Goal: Complete application form: Complete application form

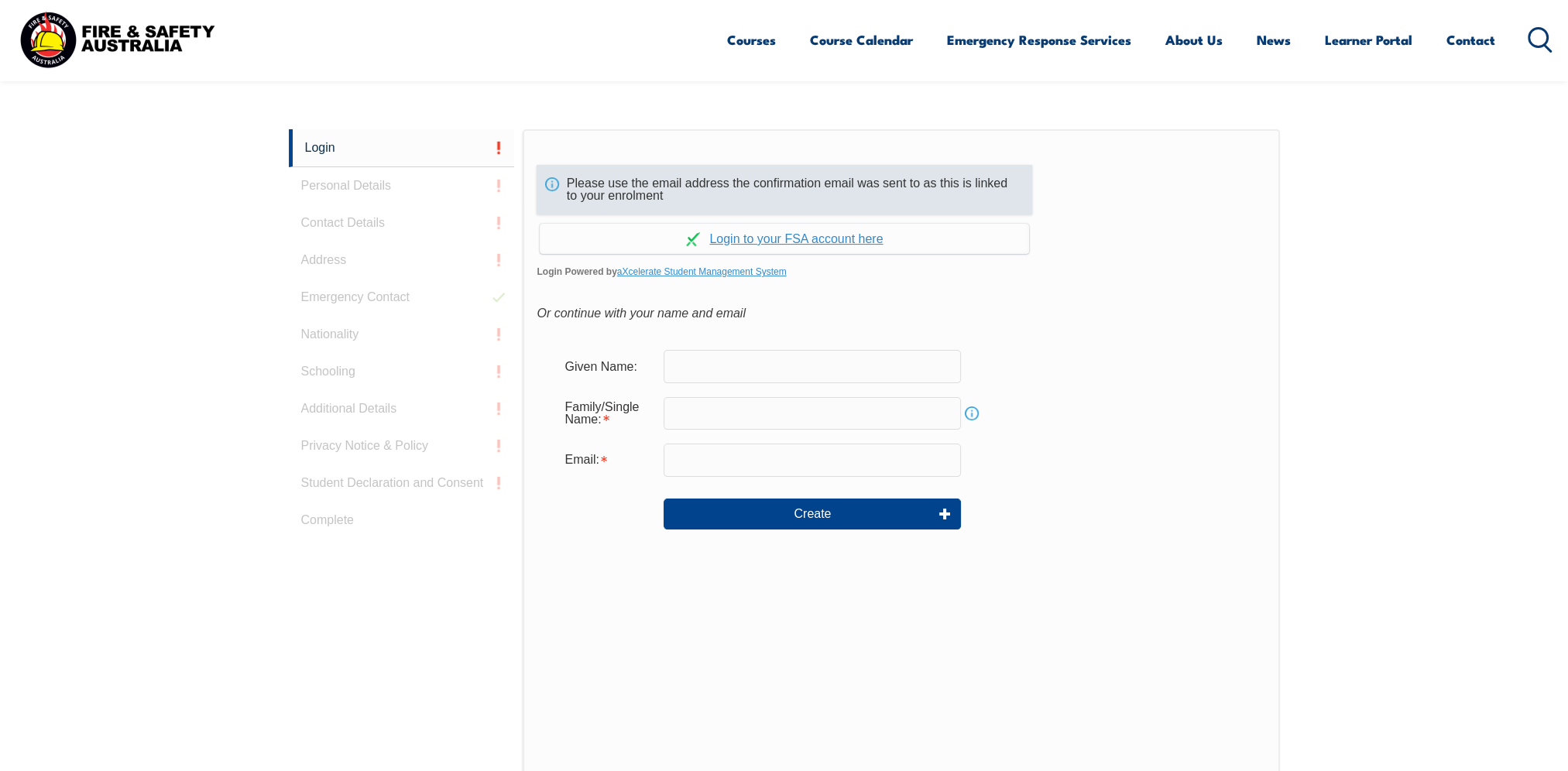
scroll to position [400, 0]
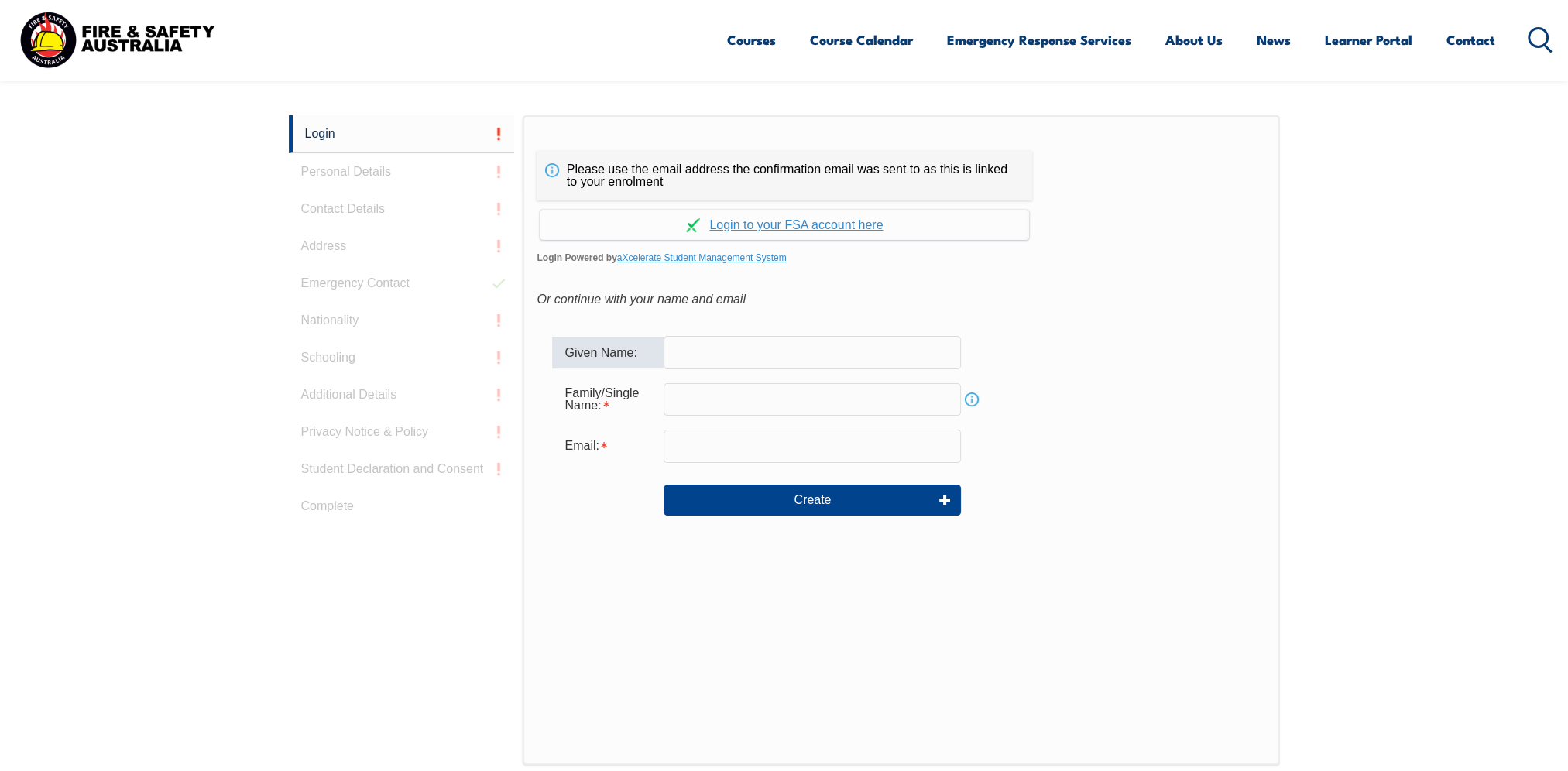
click at [724, 351] on input "text" at bounding box center [812, 352] width 297 height 32
type input "a"
type input "[PERSON_NAME]"
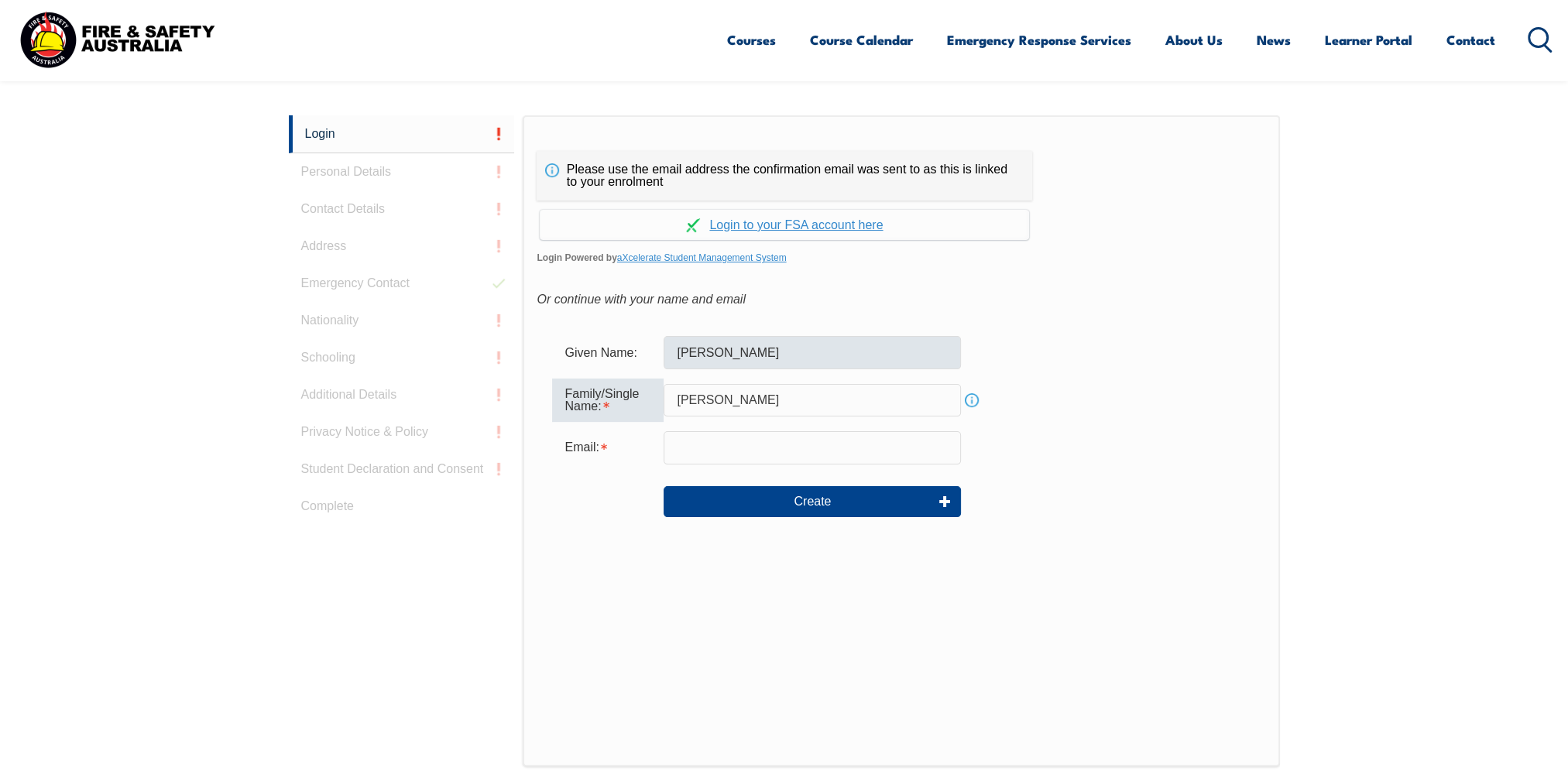
type input "[PERSON_NAME]"
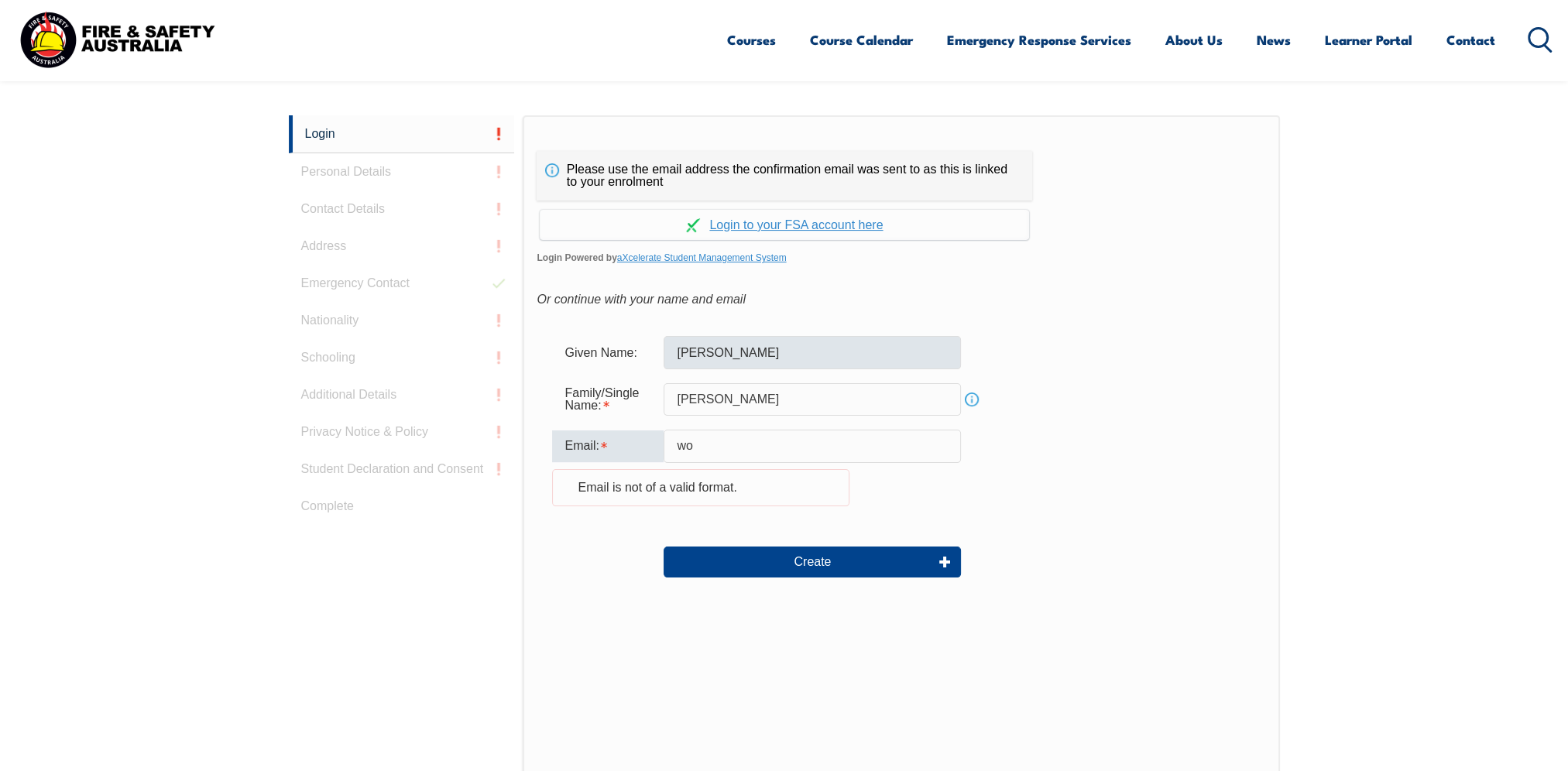
type input "w"
type input "a"
type input "w"
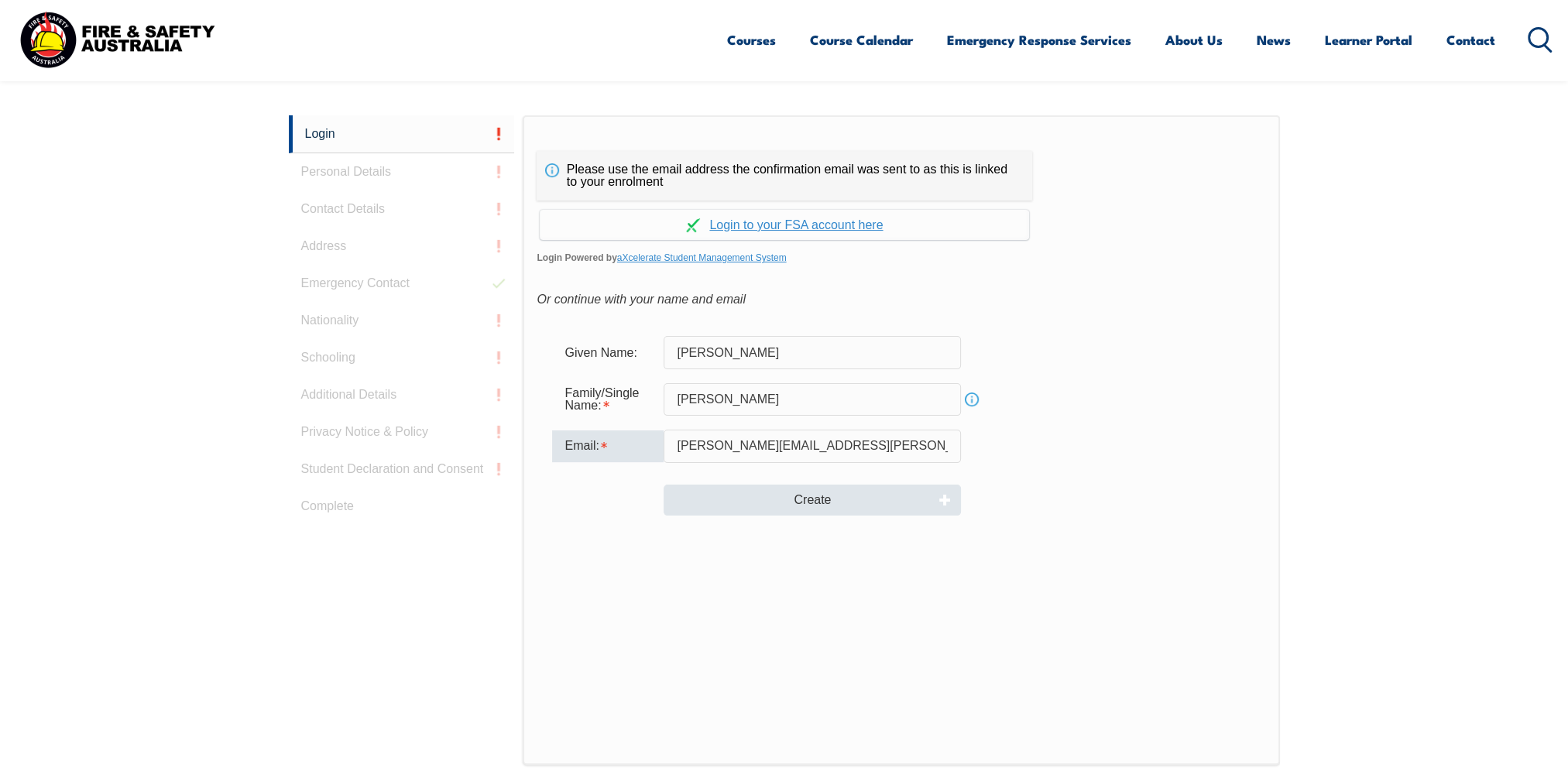
type input "[PERSON_NAME][EMAIL_ADDRESS][PERSON_NAME][DOMAIN_NAME]"
click at [765, 504] on button "Create" at bounding box center [812, 499] width 297 height 31
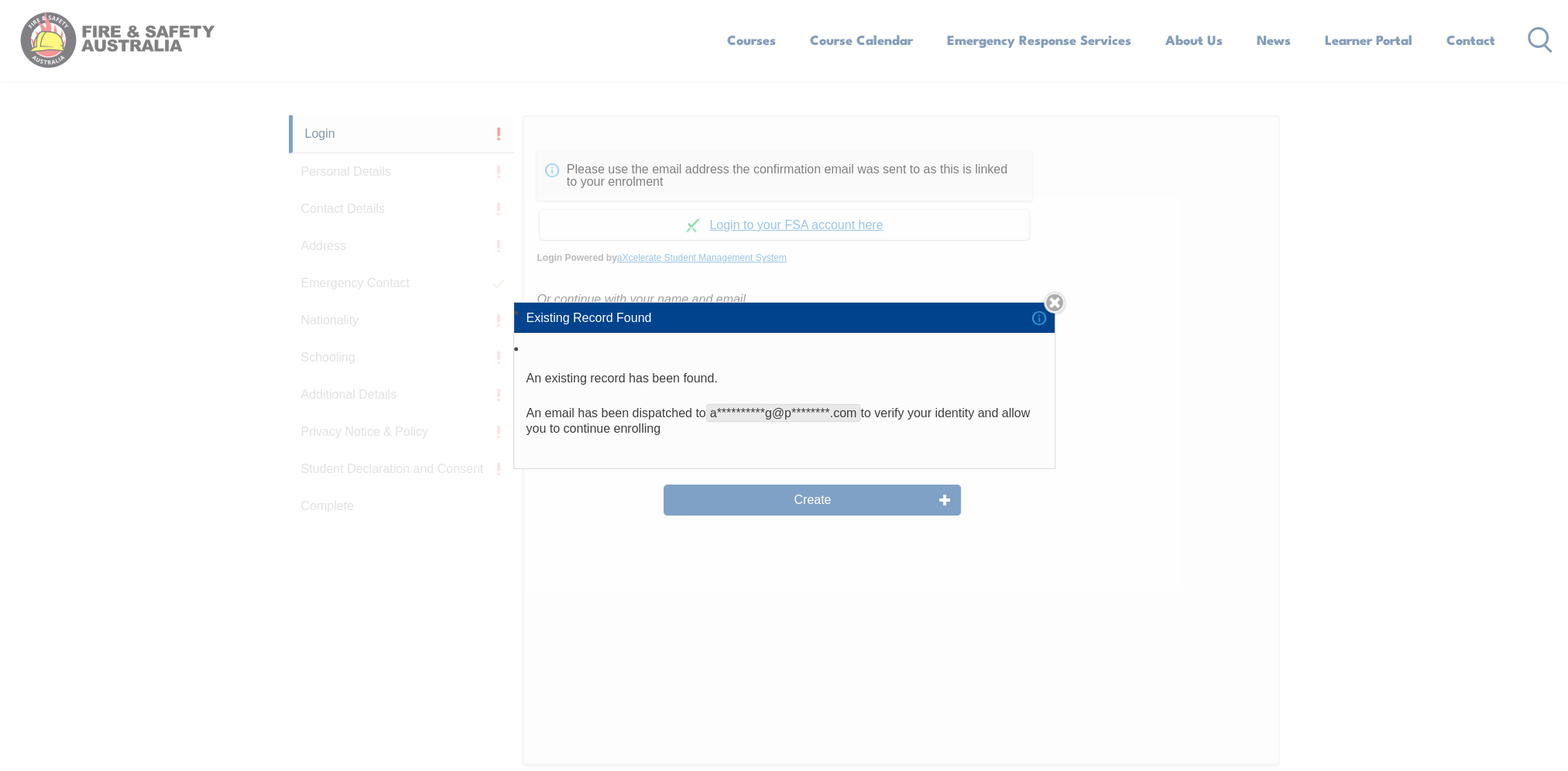
click at [760, 397] on li "**********" at bounding box center [785, 404] width 541 height 130
click at [1059, 304] on link "Close" at bounding box center [1054, 302] width 21 height 21
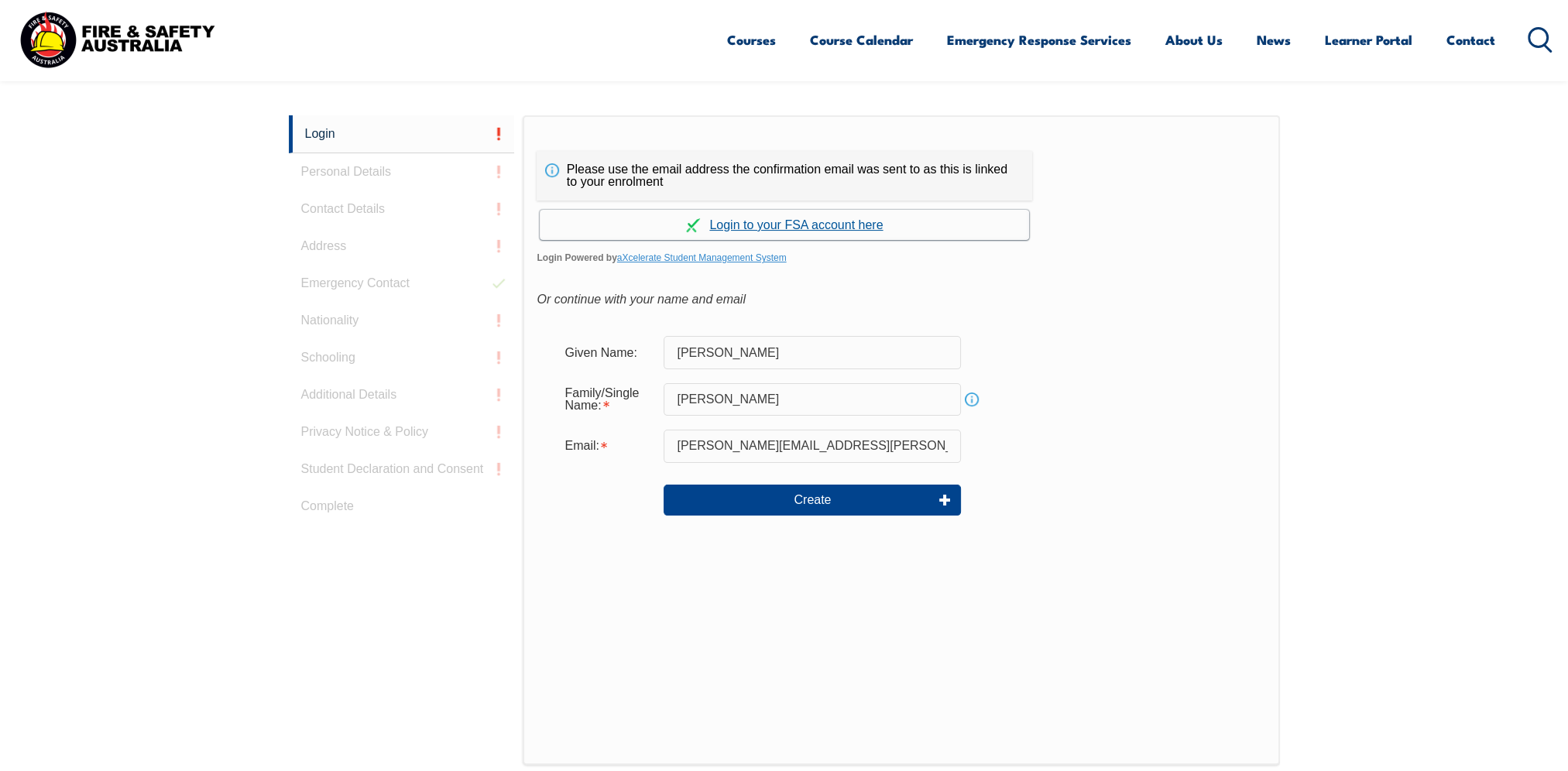
click at [793, 227] on link "Continue with aXcelerate" at bounding box center [784, 225] width 489 height 30
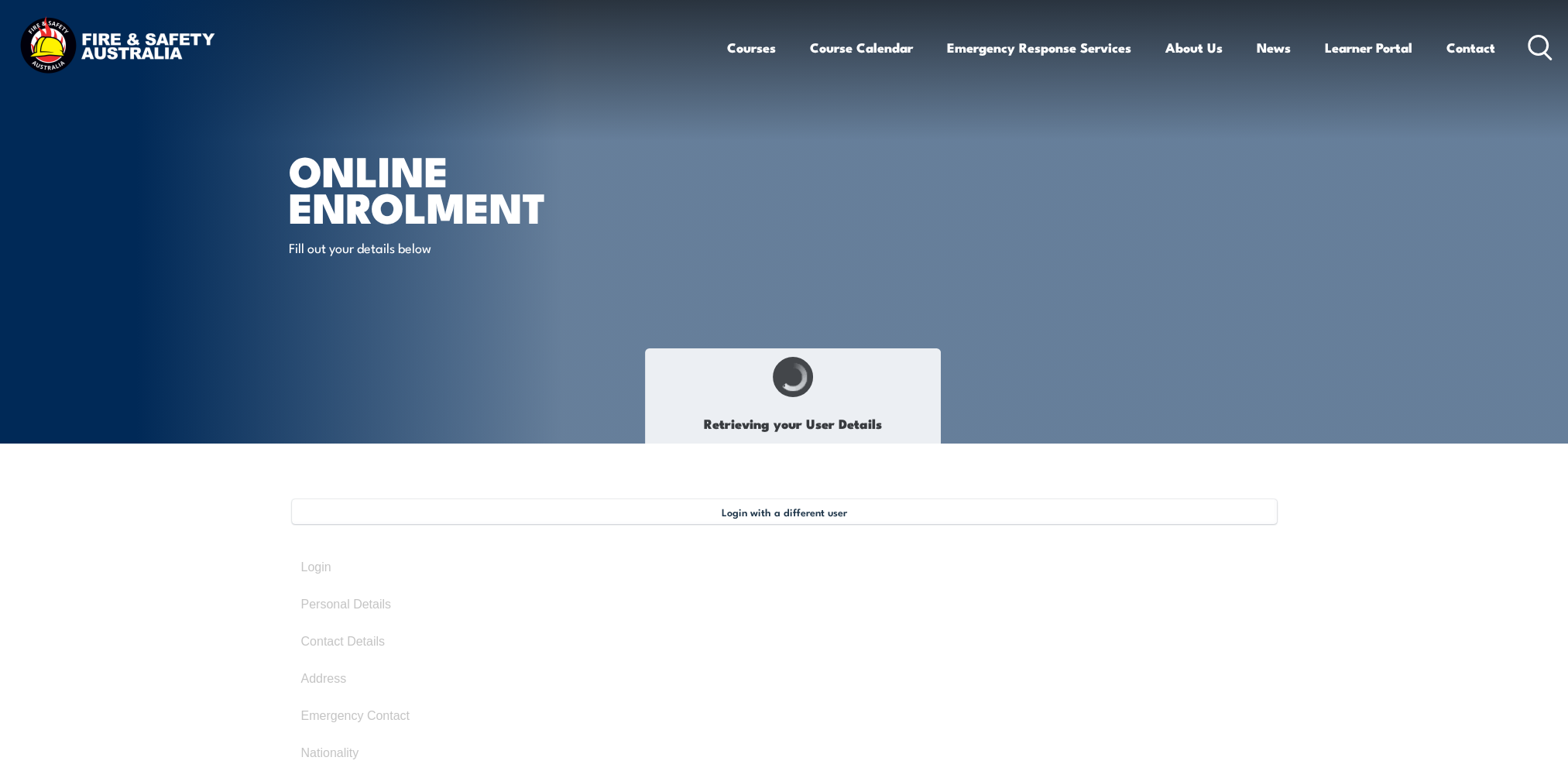
type input "[PERSON_NAME]"
type input "[DATE]"
type input "7658TUE79G"
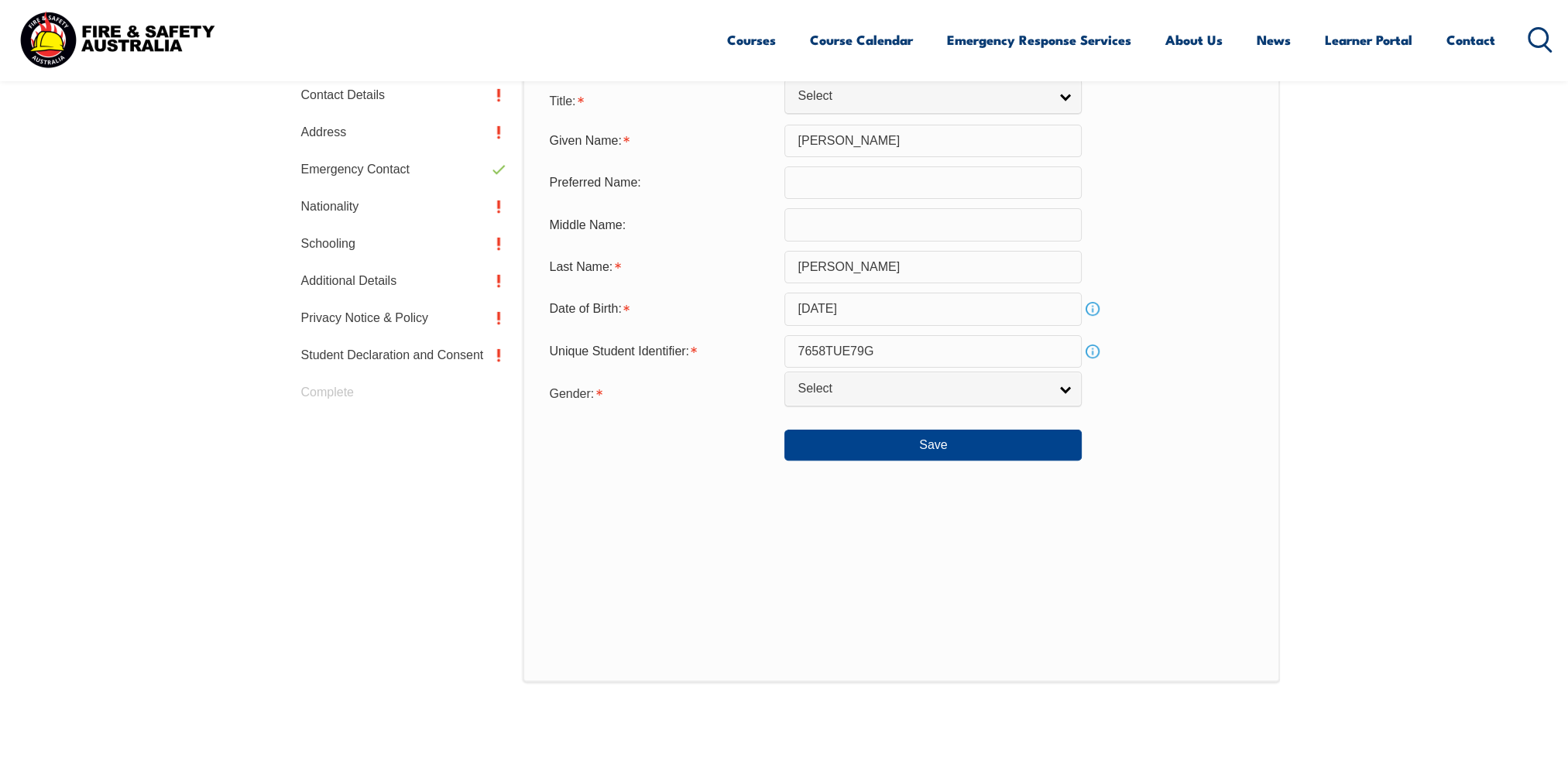
scroll to position [465, 0]
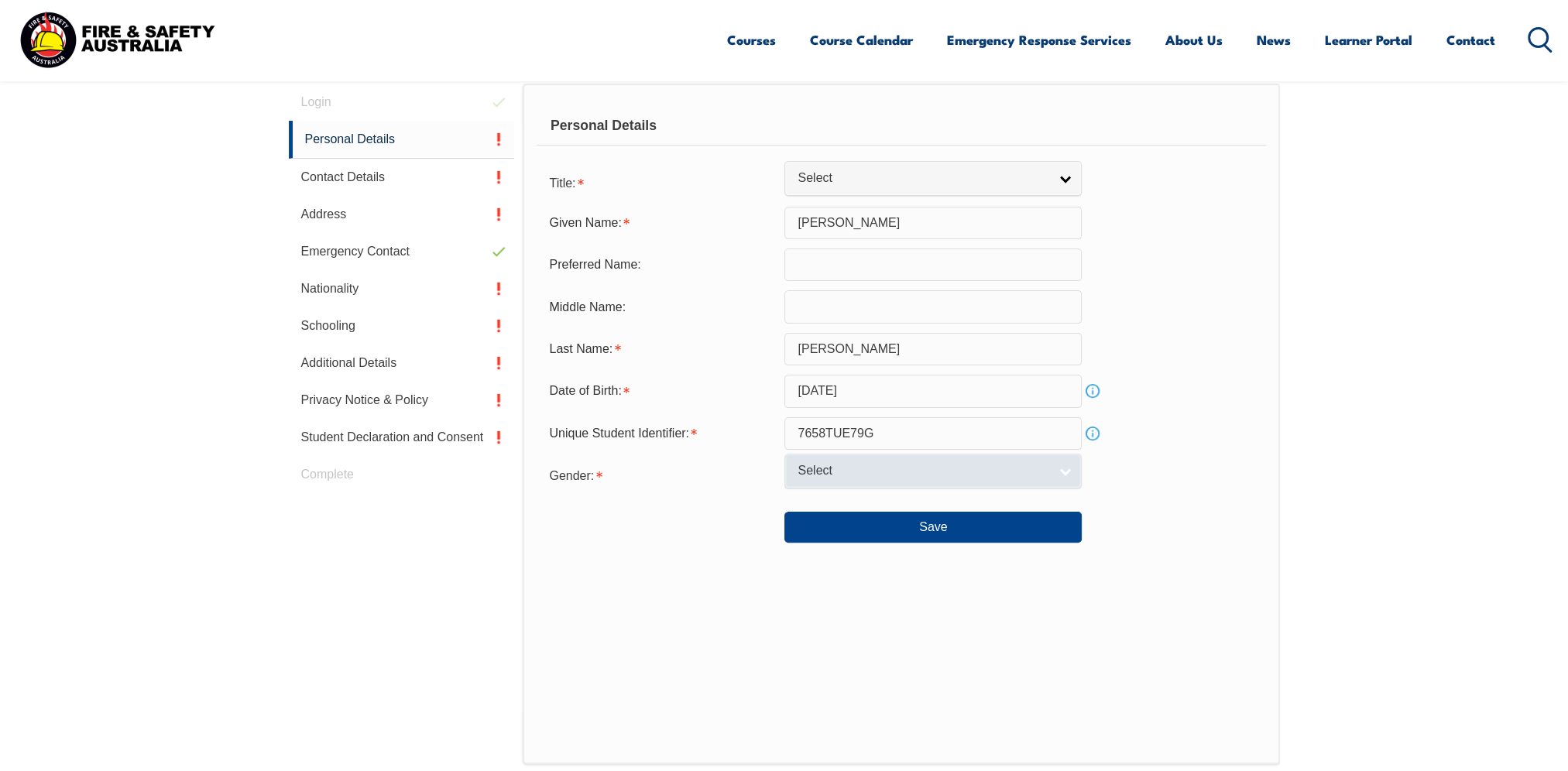
click at [869, 476] on span "Select" at bounding box center [922, 471] width 251 height 17
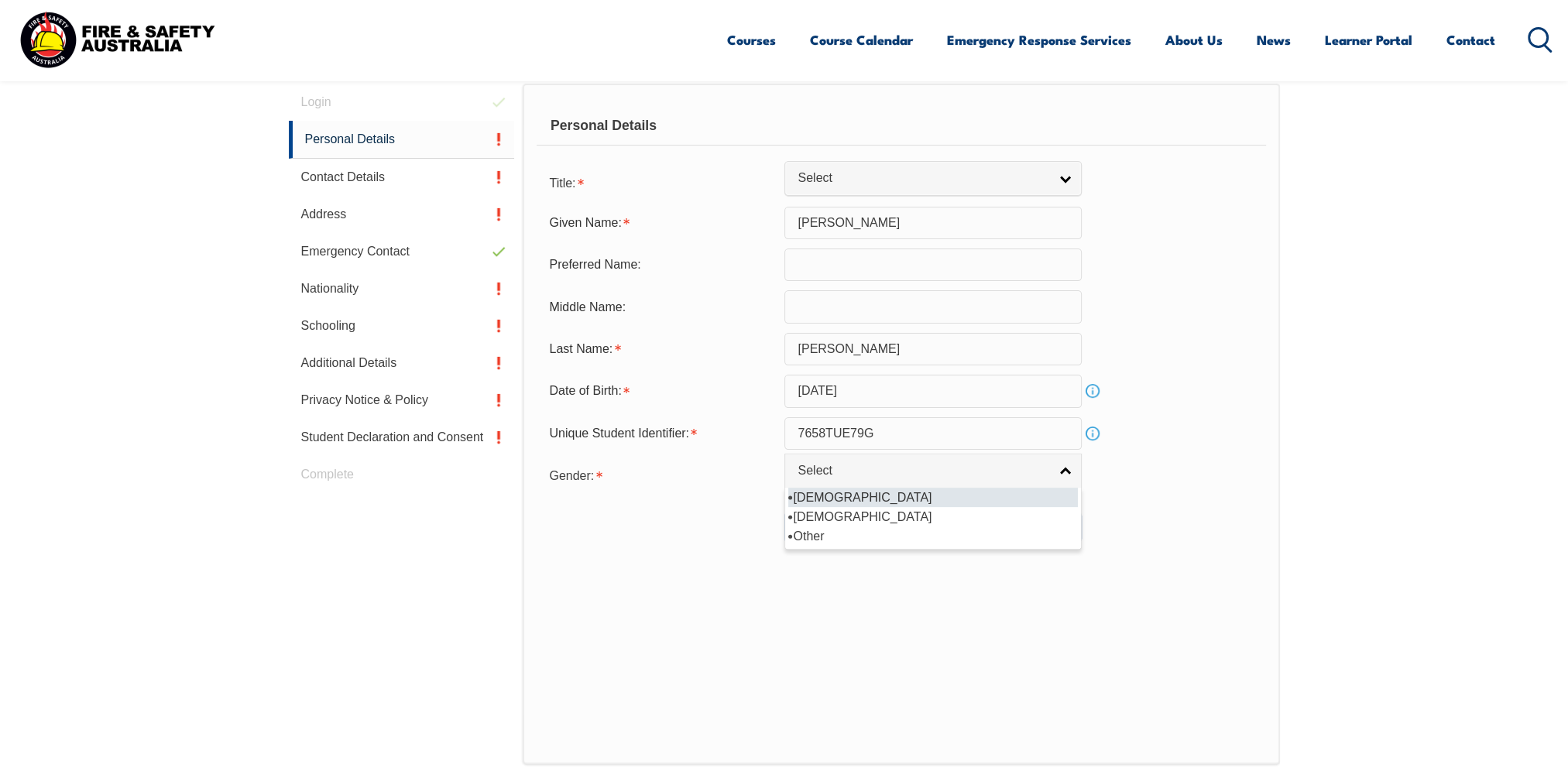
click at [827, 495] on li "[DEMOGRAPHIC_DATA]" at bounding box center [933, 497] width 289 height 19
select select "M"
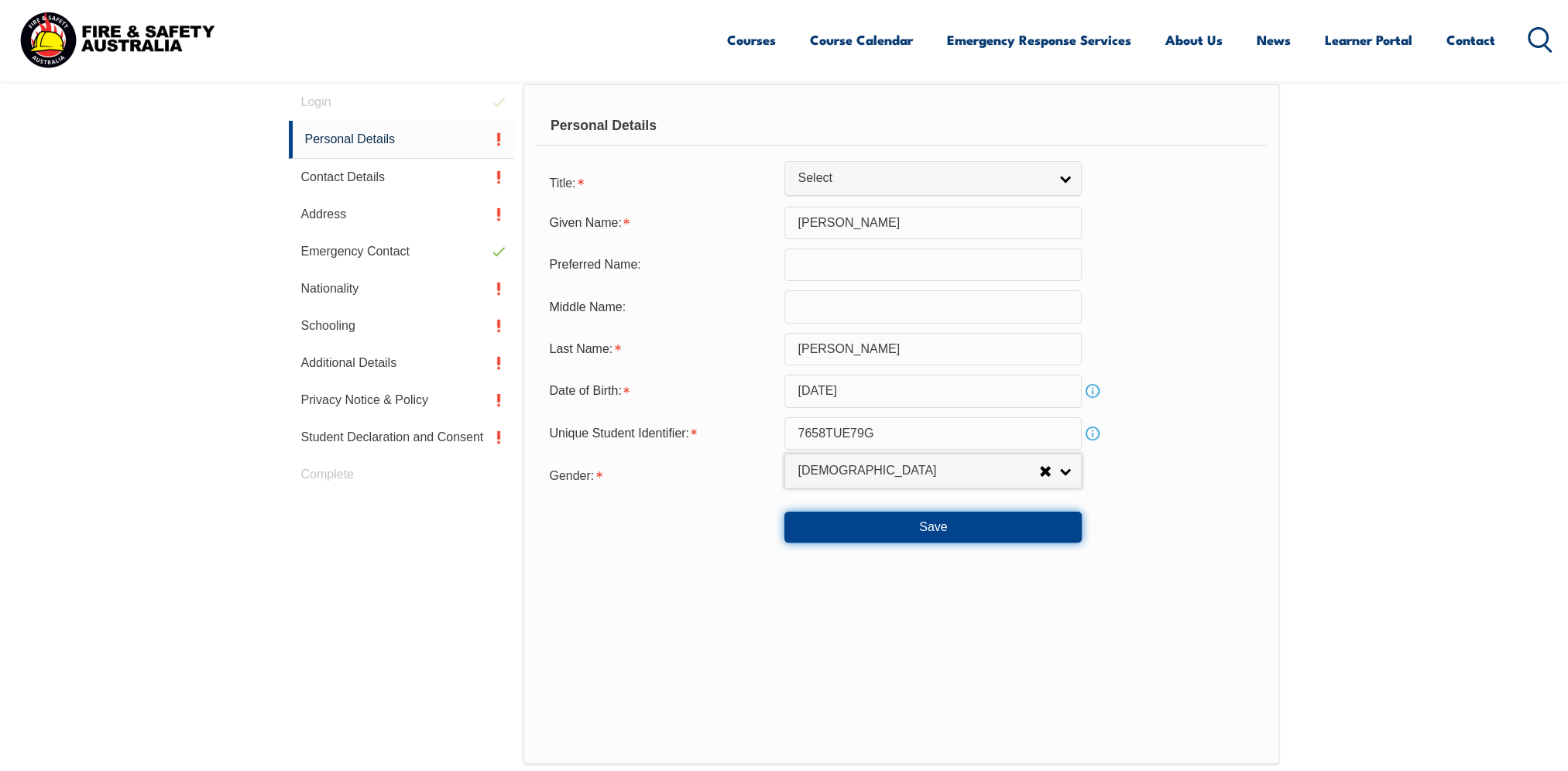
click at [1013, 527] on button "Save" at bounding box center [933, 527] width 297 height 31
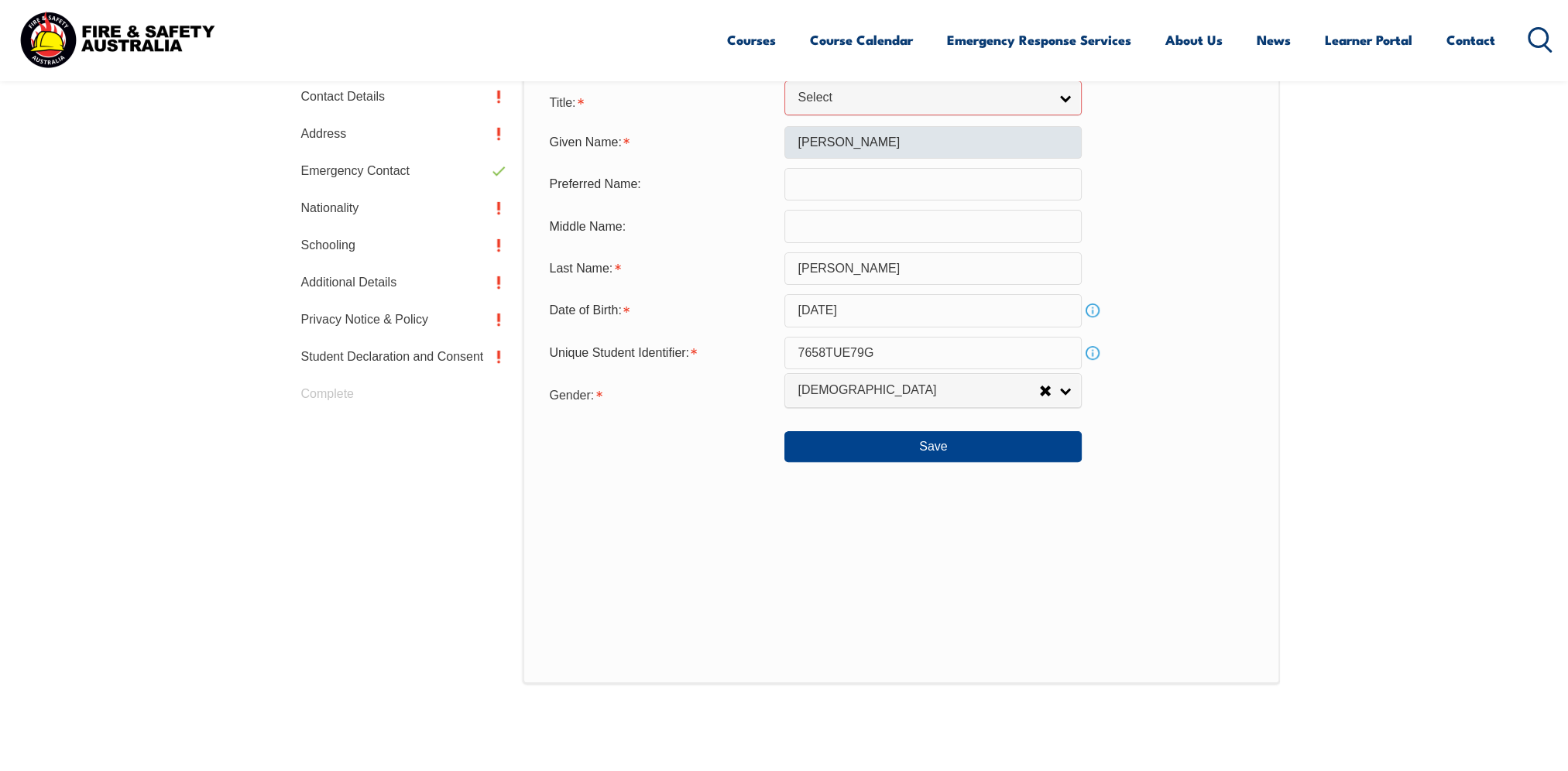
scroll to position [547, 0]
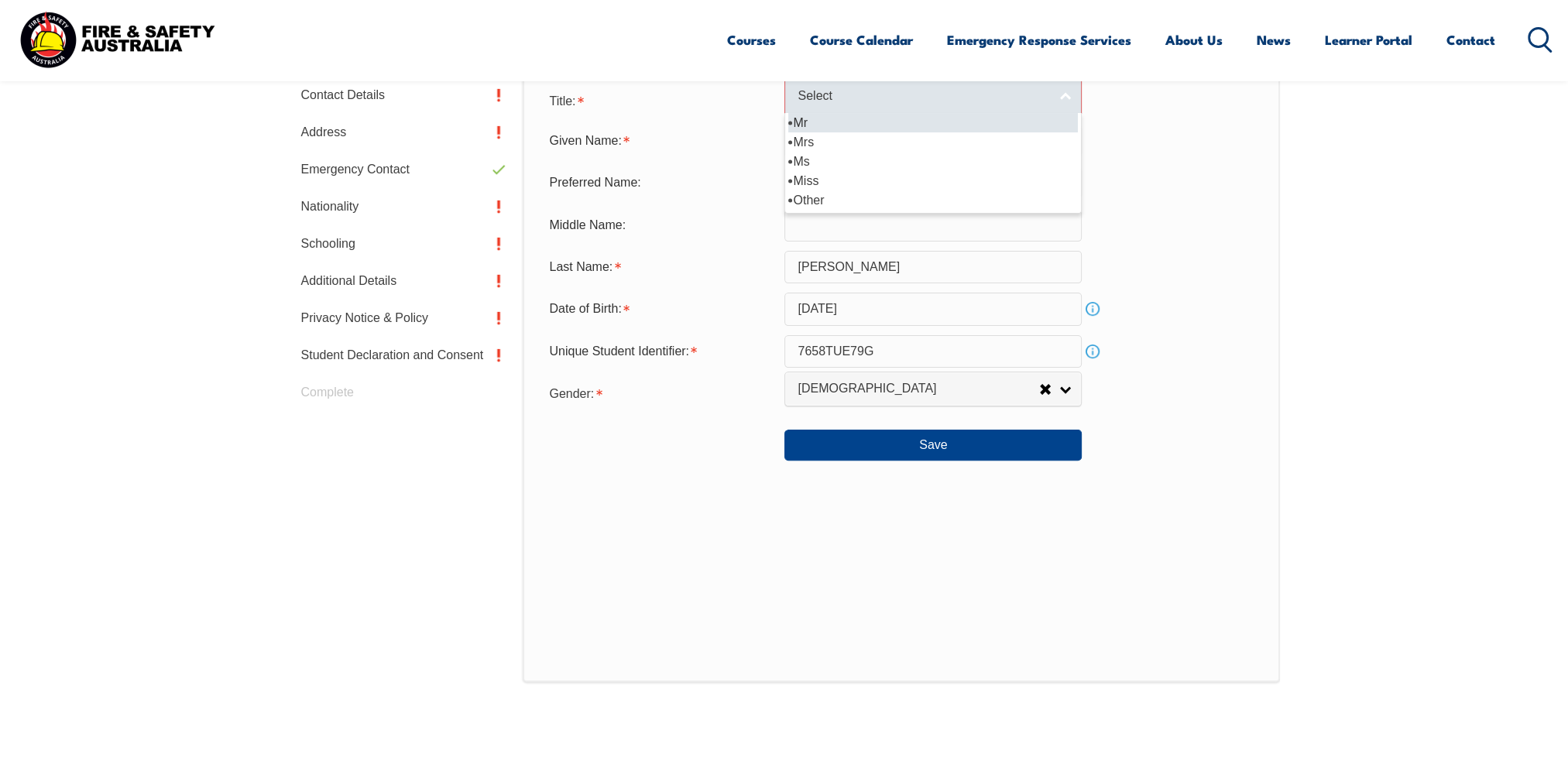
click at [812, 107] on link "Select" at bounding box center [933, 96] width 297 height 35
click at [797, 119] on li "Mr" at bounding box center [933, 122] width 289 height 19
select select "Mr"
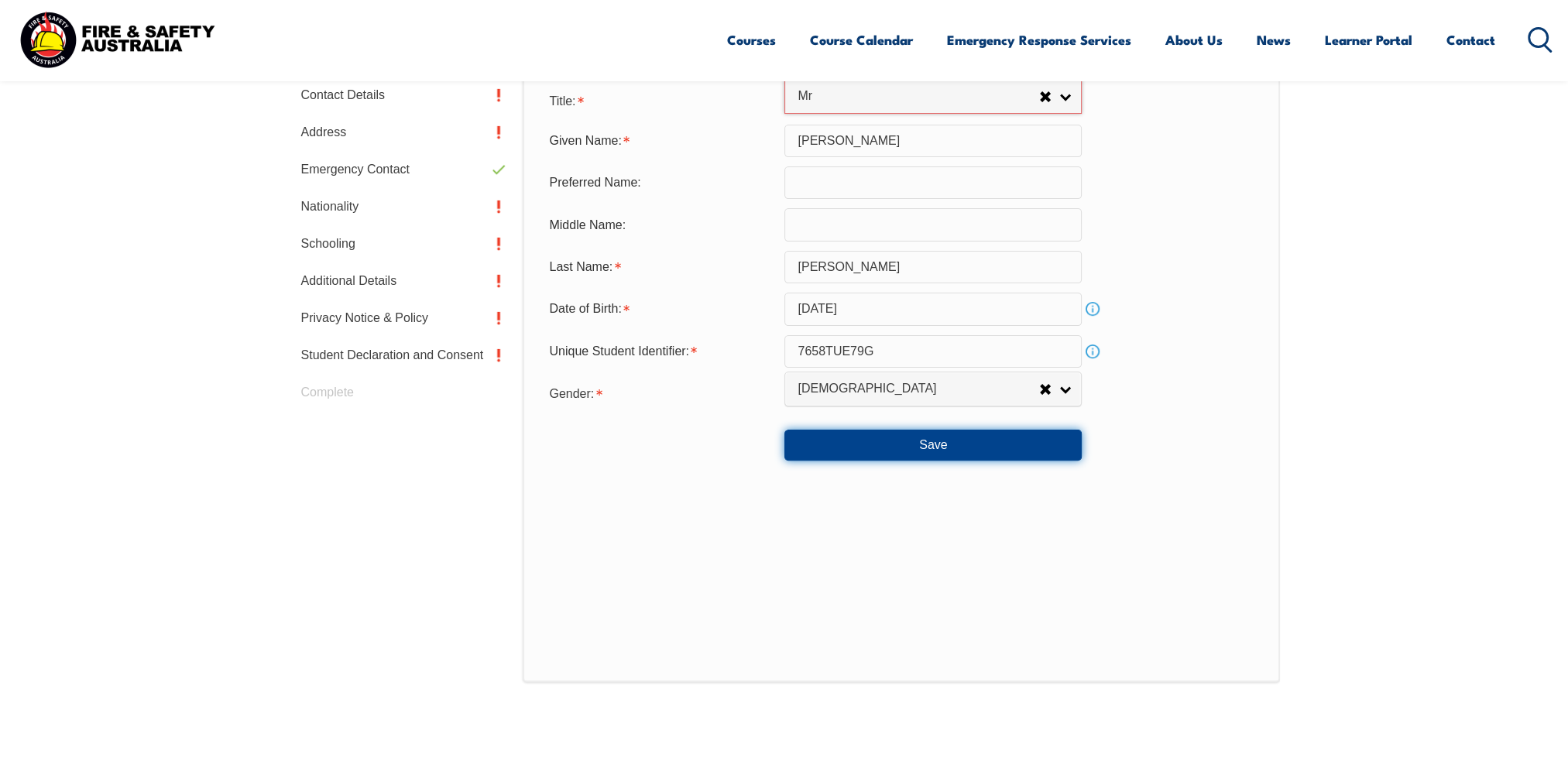
click at [888, 449] on button "Save" at bounding box center [933, 445] width 297 height 31
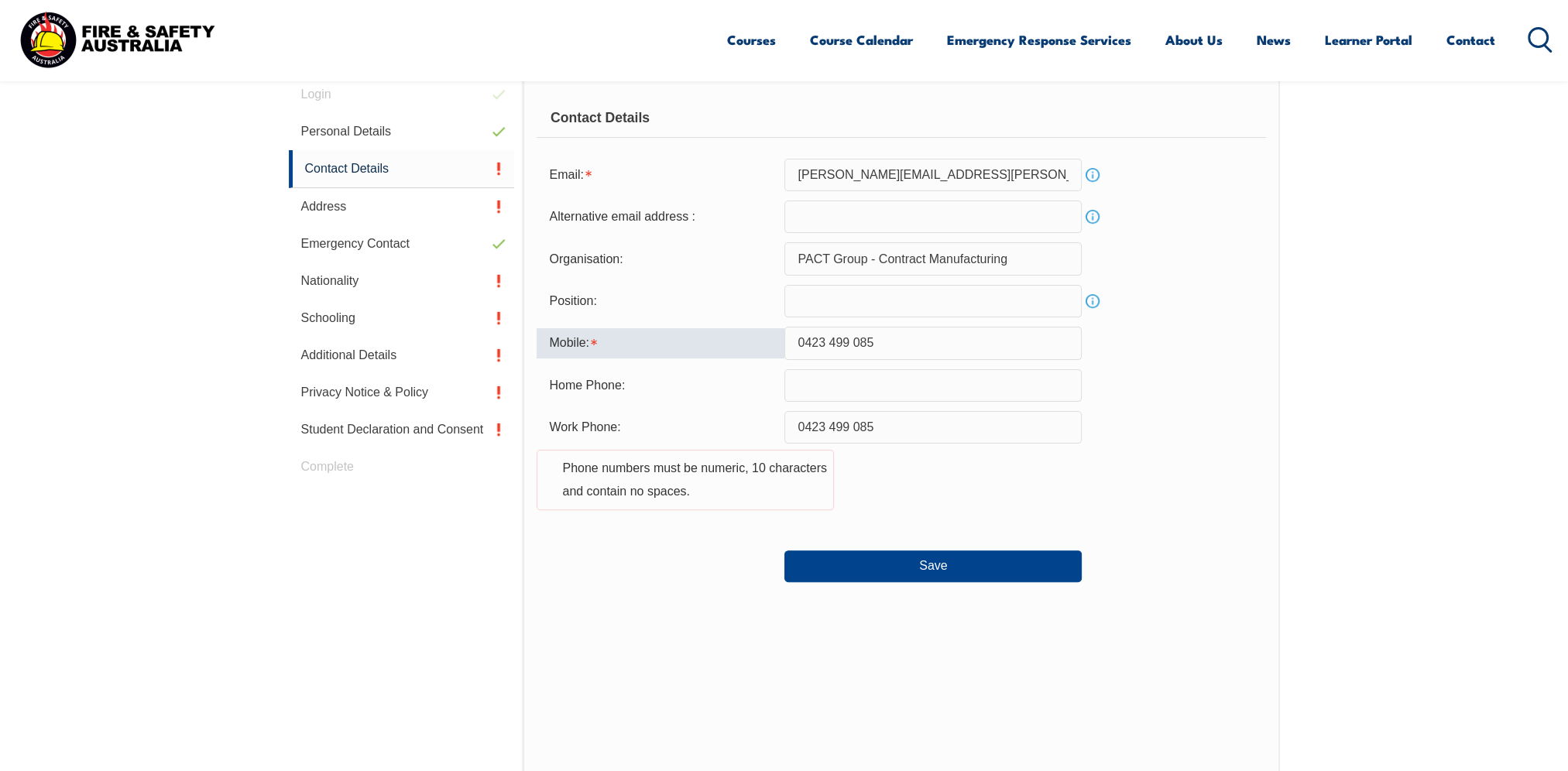
scroll to position [421, 0]
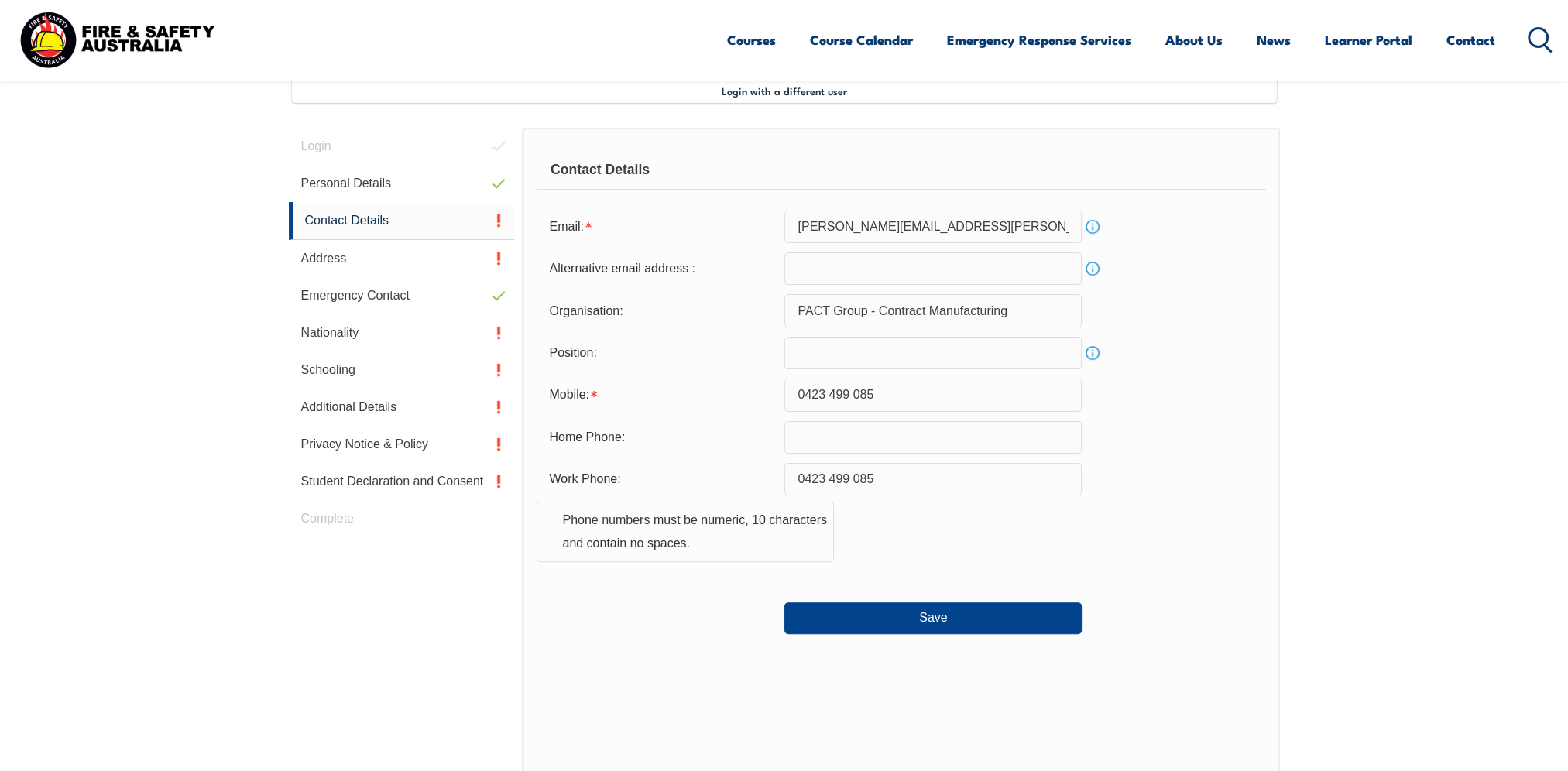
click at [1091, 223] on link "Info" at bounding box center [1092, 226] width 21 height 21
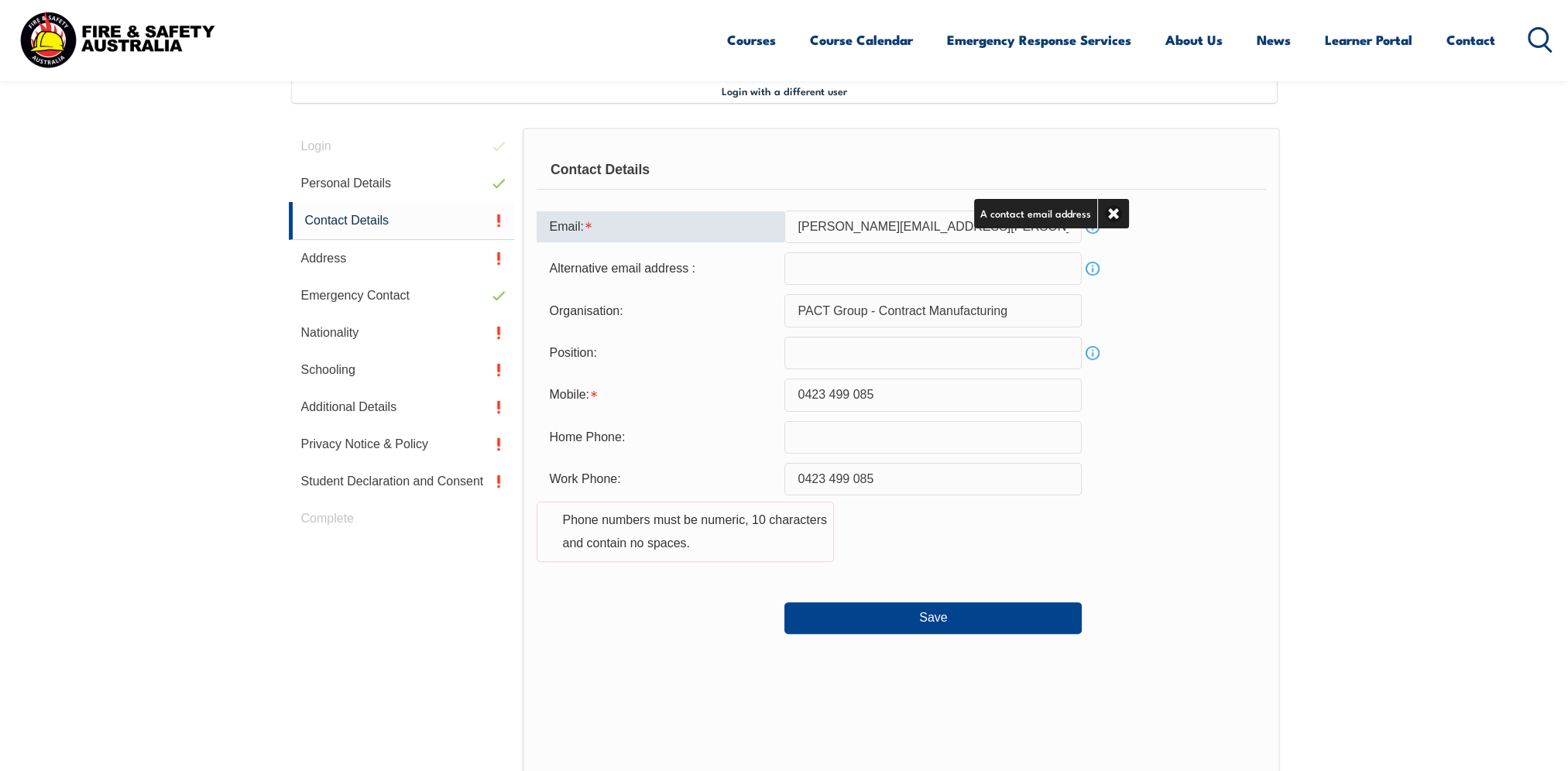
click at [938, 235] on input "[PERSON_NAME][EMAIL_ADDRESS][PERSON_NAME][DOMAIN_NAME]" at bounding box center [933, 226] width 297 height 32
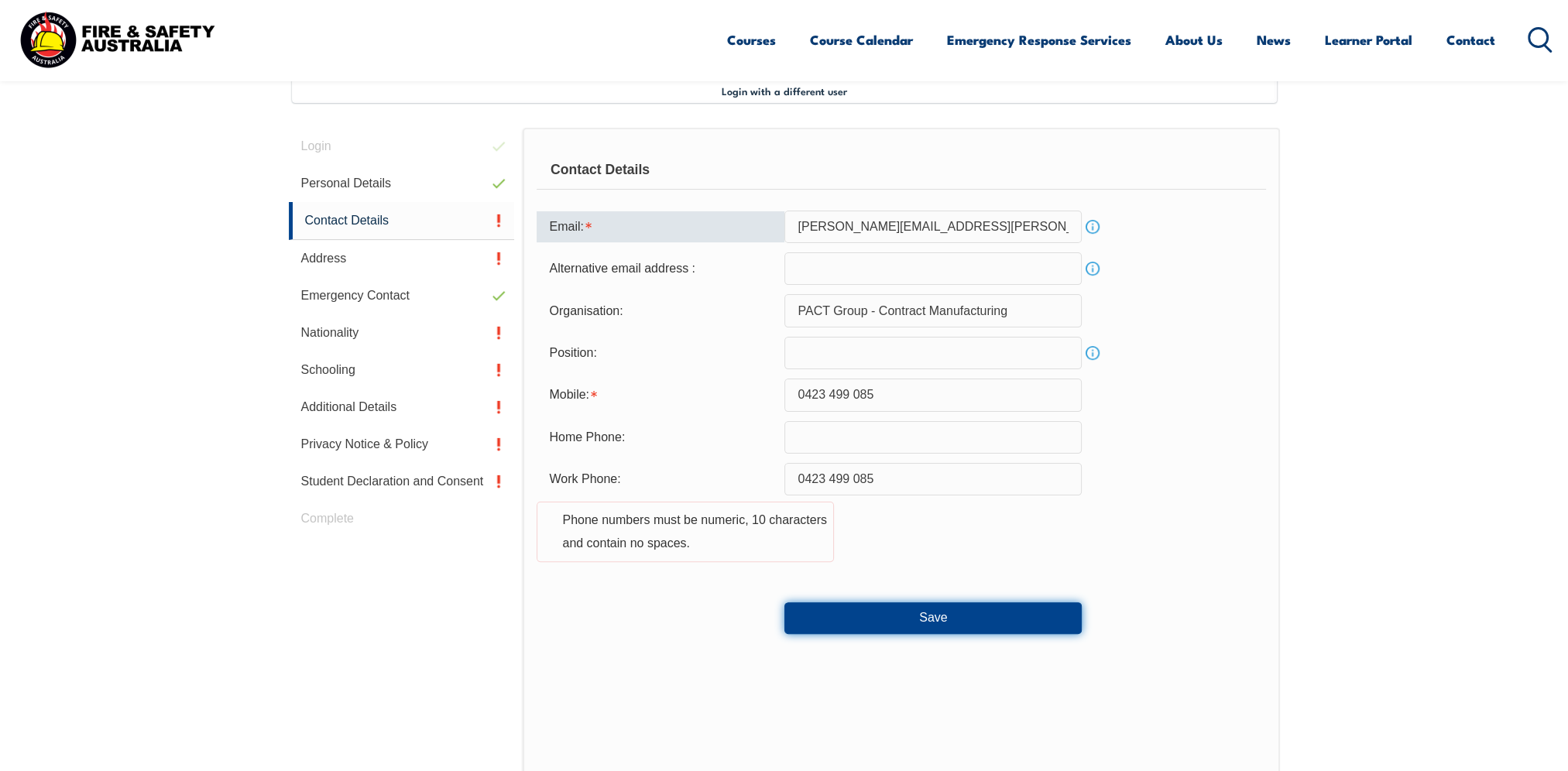
click at [951, 620] on button "Save" at bounding box center [933, 617] width 297 height 31
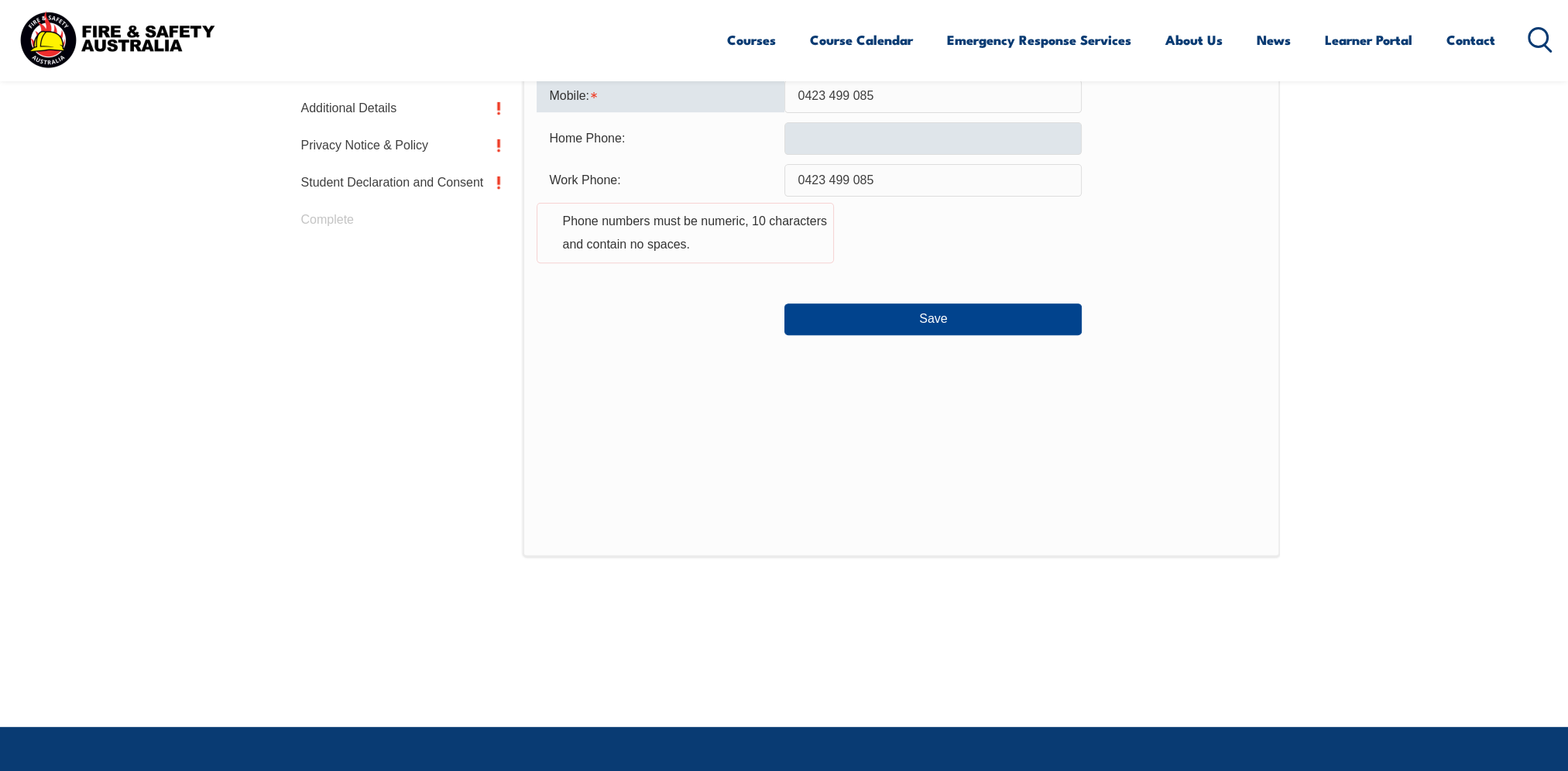
scroll to position [721, 0]
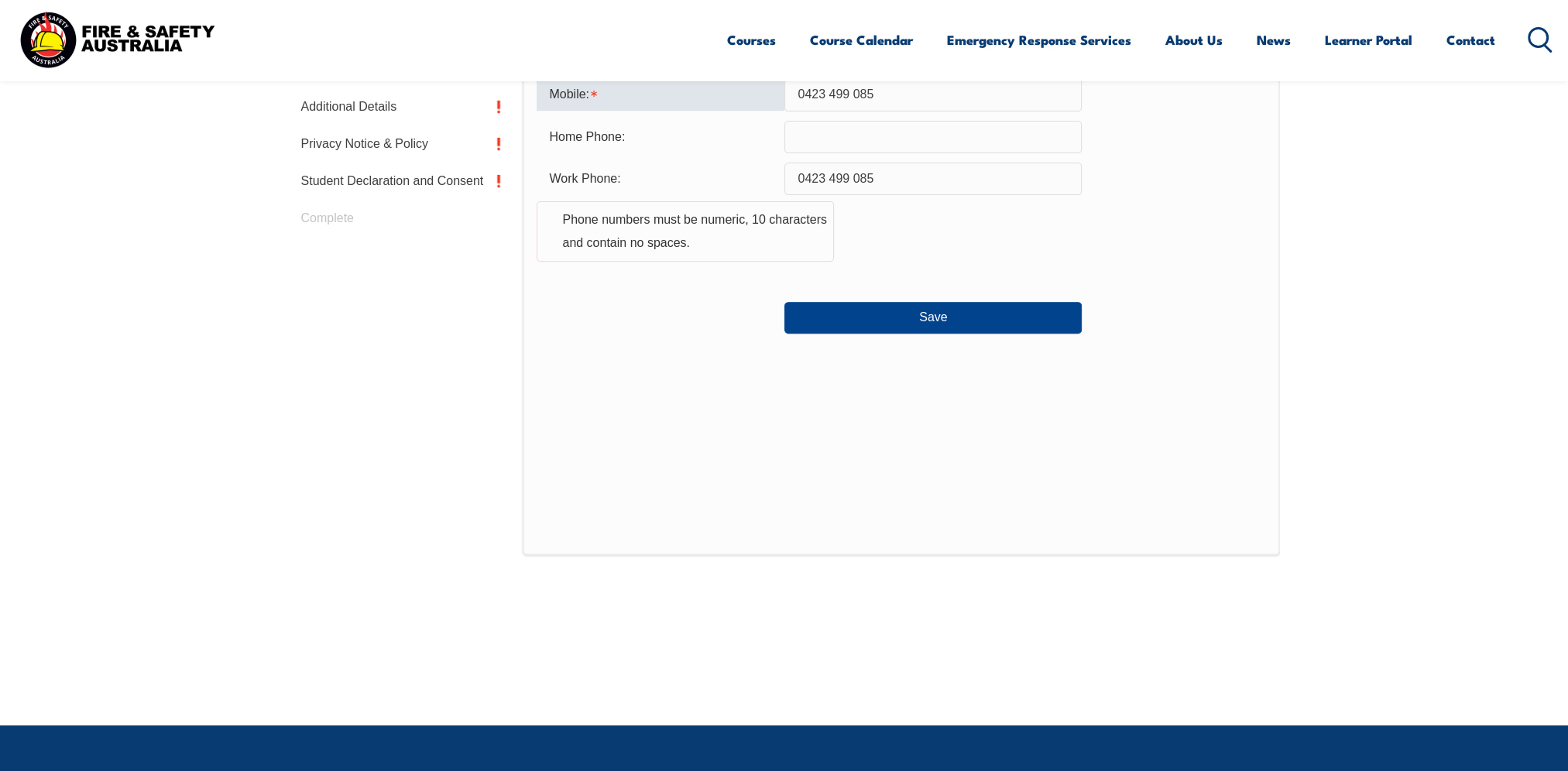
drag, startPoint x: 904, startPoint y: 104, endPoint x: 586, endPoint y: 99, distance: 318.0
click at [586, 99] on div "Mobile: 0423 499 085" at bounding box center [901, 94] width 729 height 32
type input "0423499085"
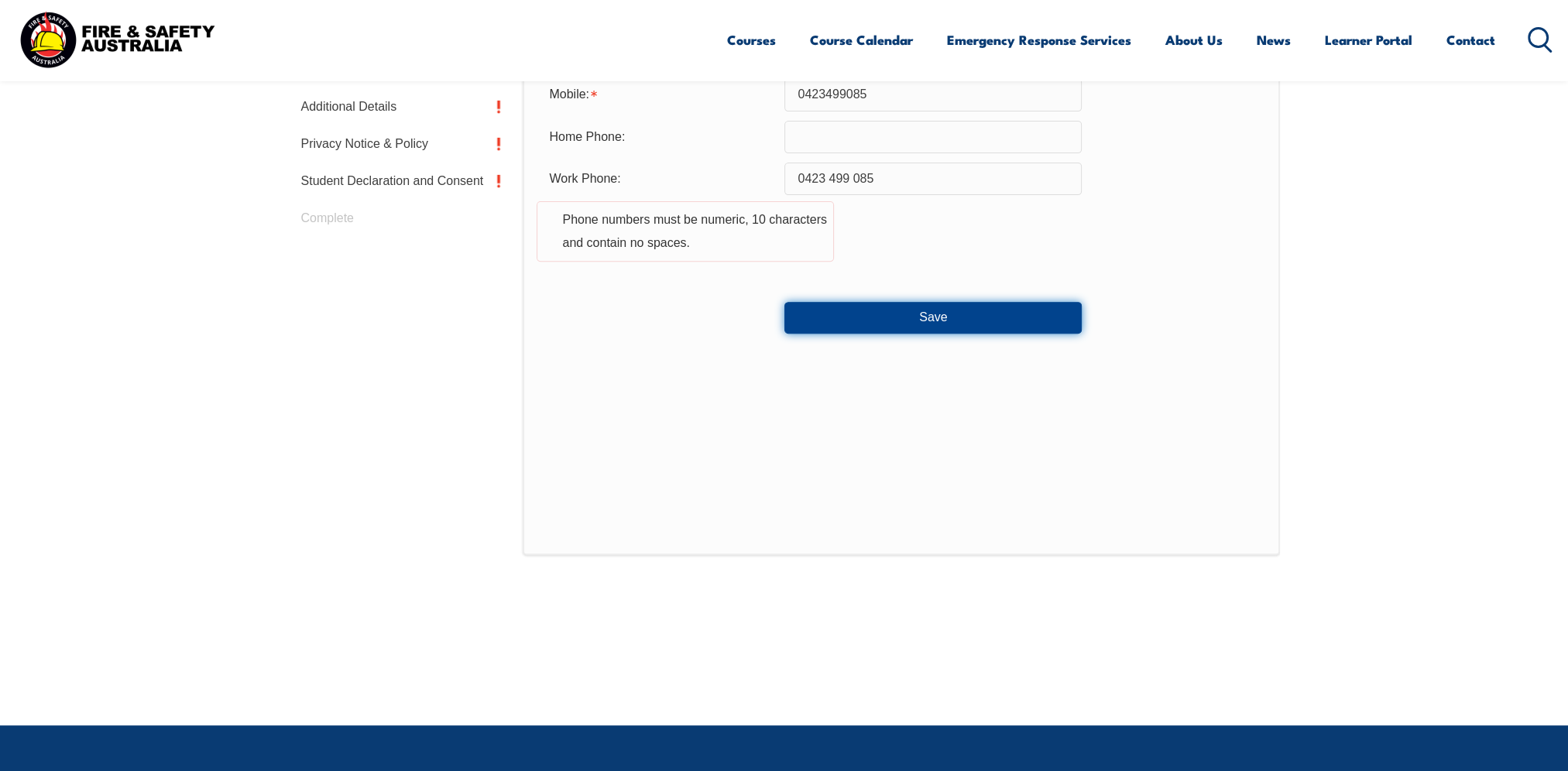
click at [875, 317] on button "Save" at bounding box center [933, 317] width 297 height 31
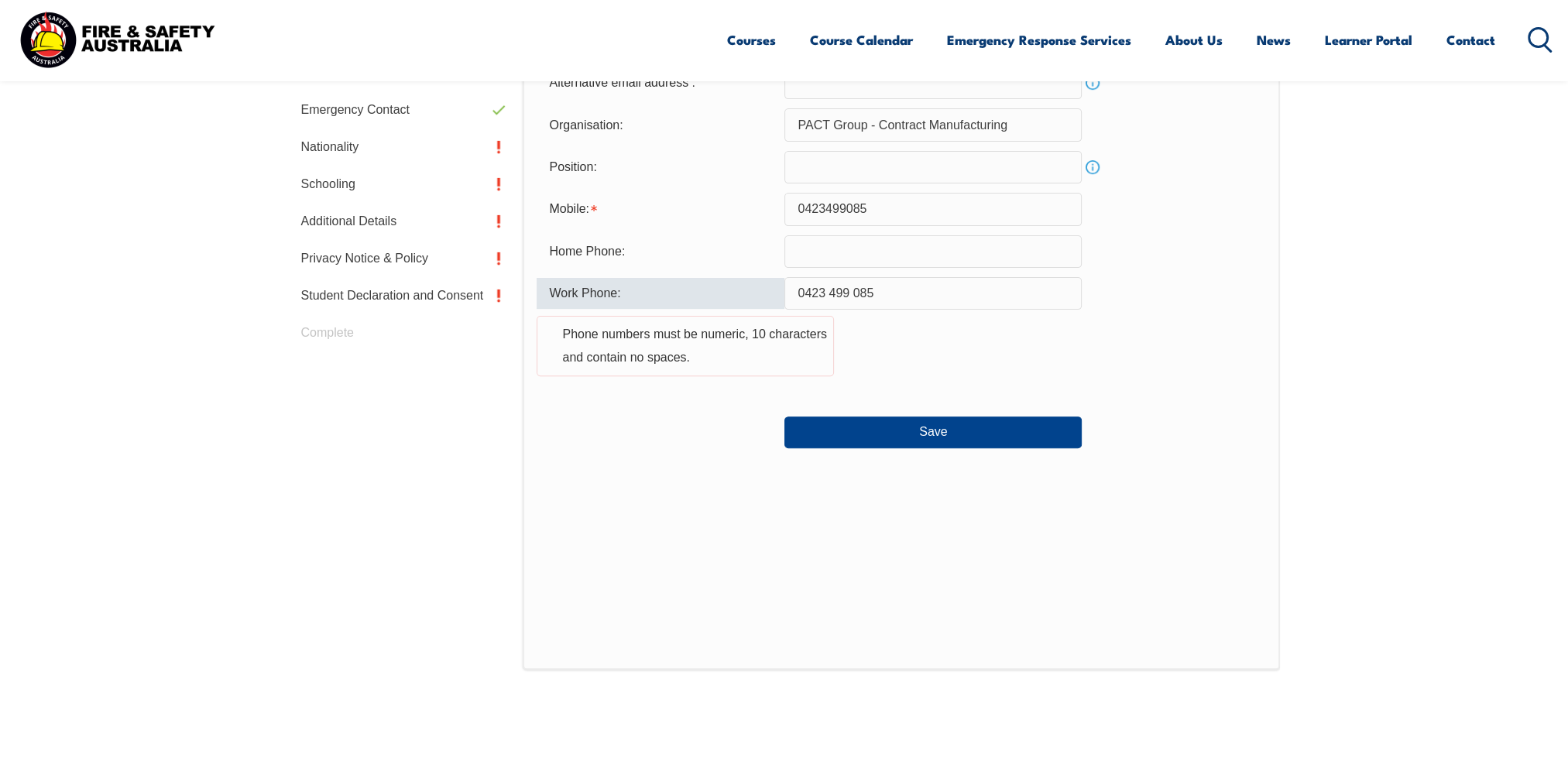
scroll to position [574, 0]
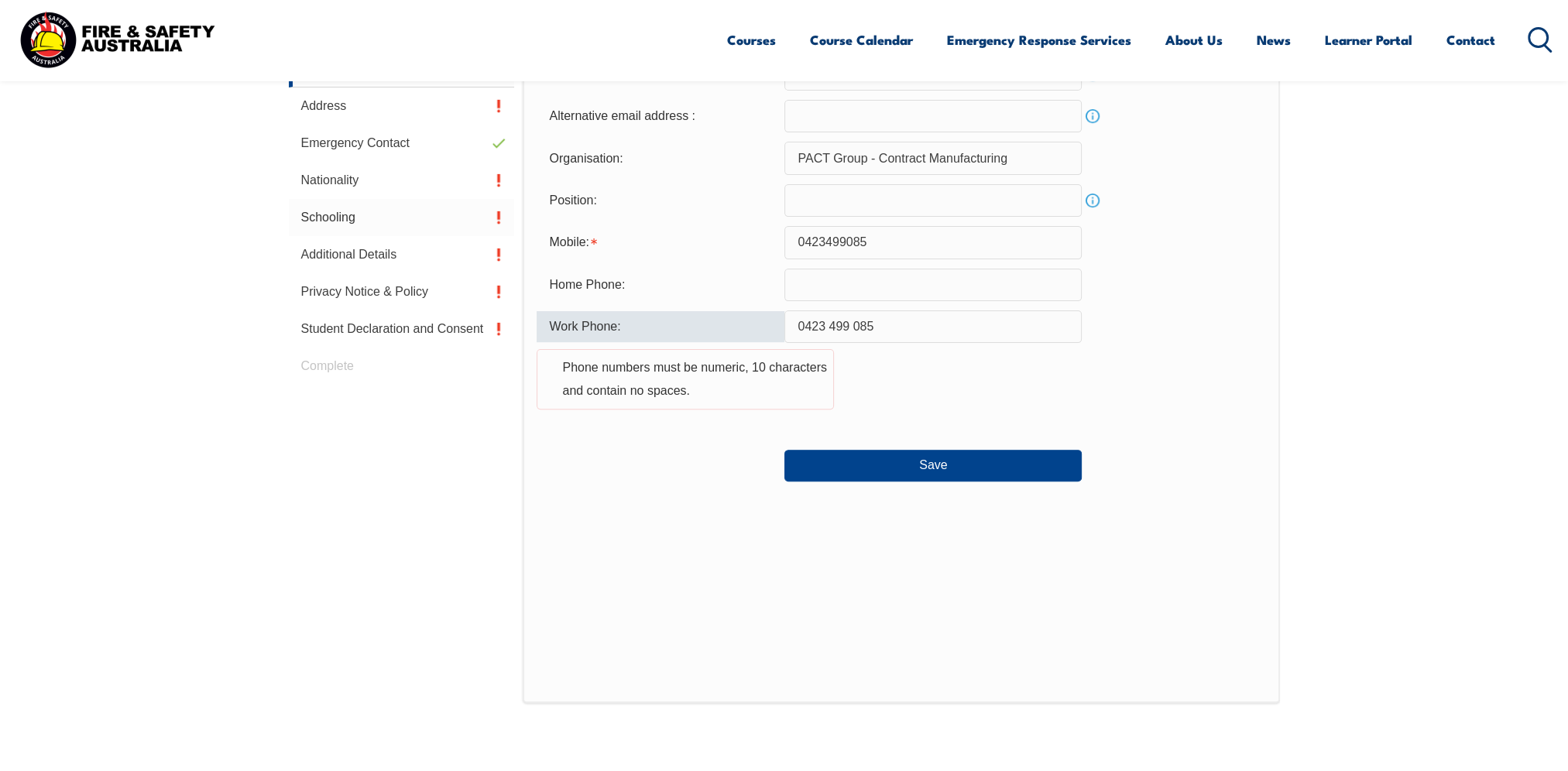
drag, startPoint x: 624, startPoint y: 243, endPoint x: 499, endPoint y: 226, distance: 126.2
click at [523, 230] on div "Contact Details Email: anthony.wong@pactgroup.com Info Alternative email addres…" at bounding box center [900, 339] width 756 height 728
drag, startPoint x: 917, startPoint y: 324, endPoint x: 321, endPoint y: 329, distance: 596.0
click at [374, 344] on div "Login Personal Details Contact Details Address Emergency Contact Nationality Sc…" at bounding box center [784, 401] width 991 height 852
click at [897, 455] on button "Save" at bounding box center [933, 464] width 297 height 31
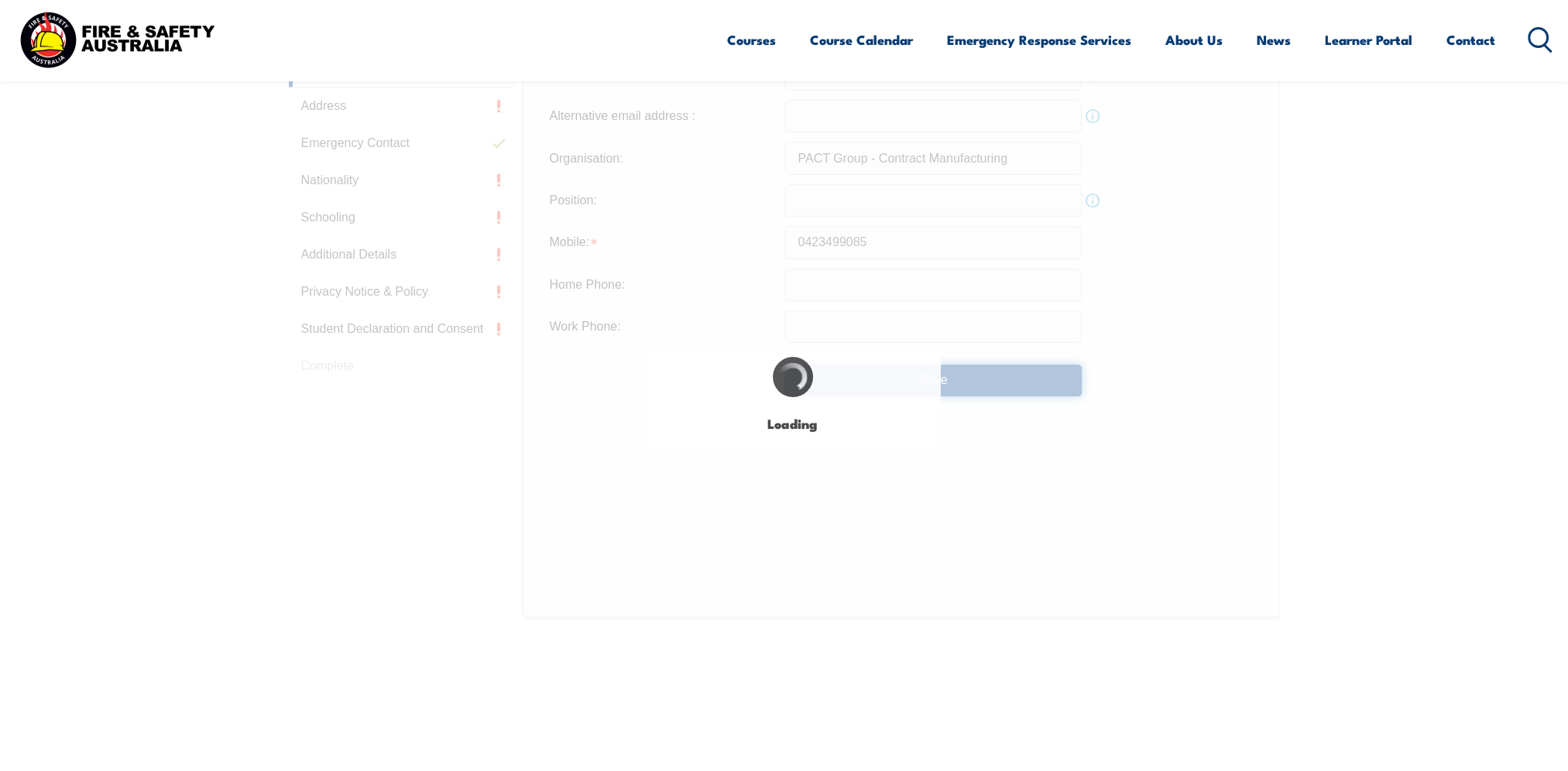
type input "0423 499 085"
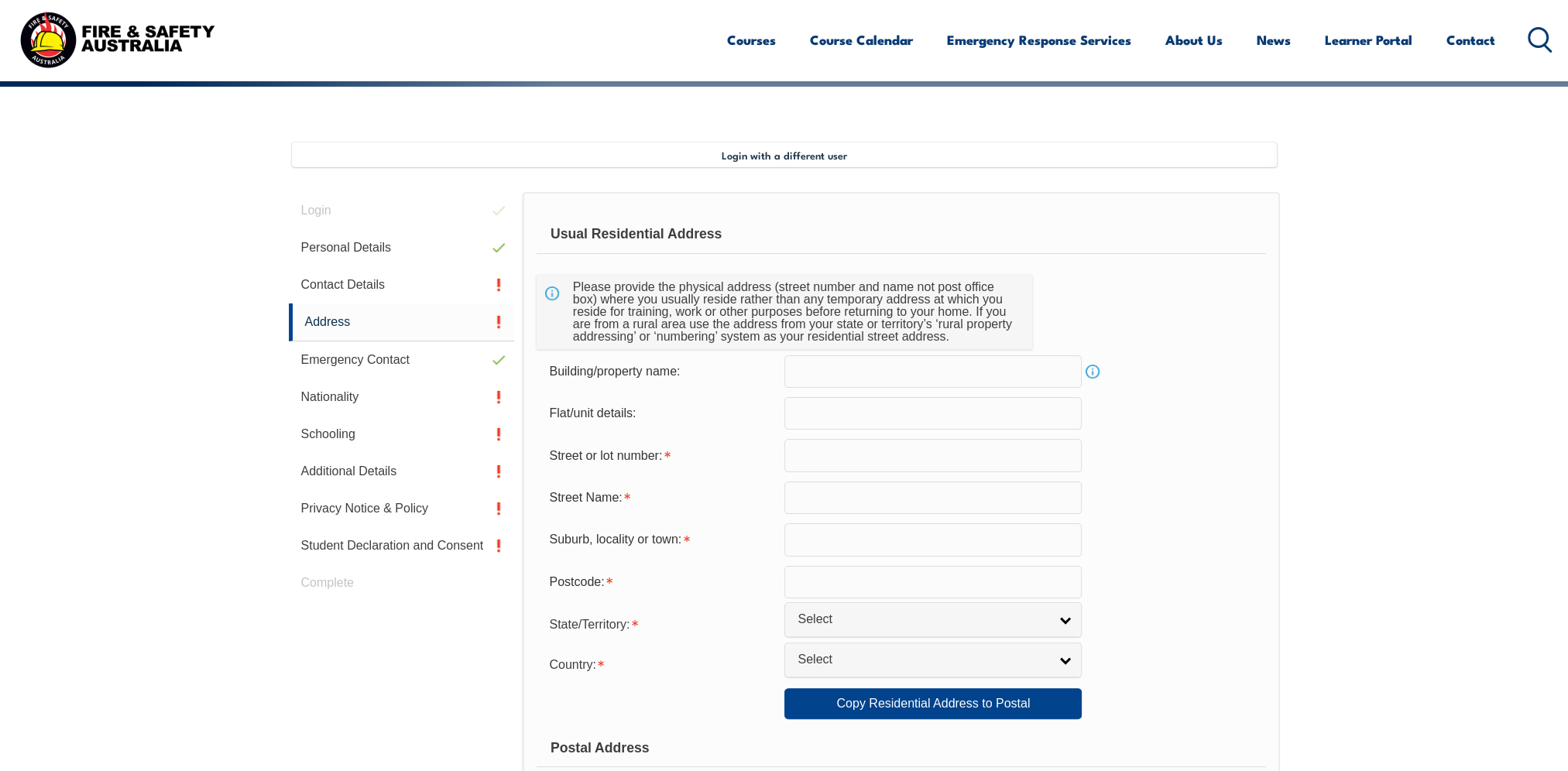
scroll to position [421, 0]
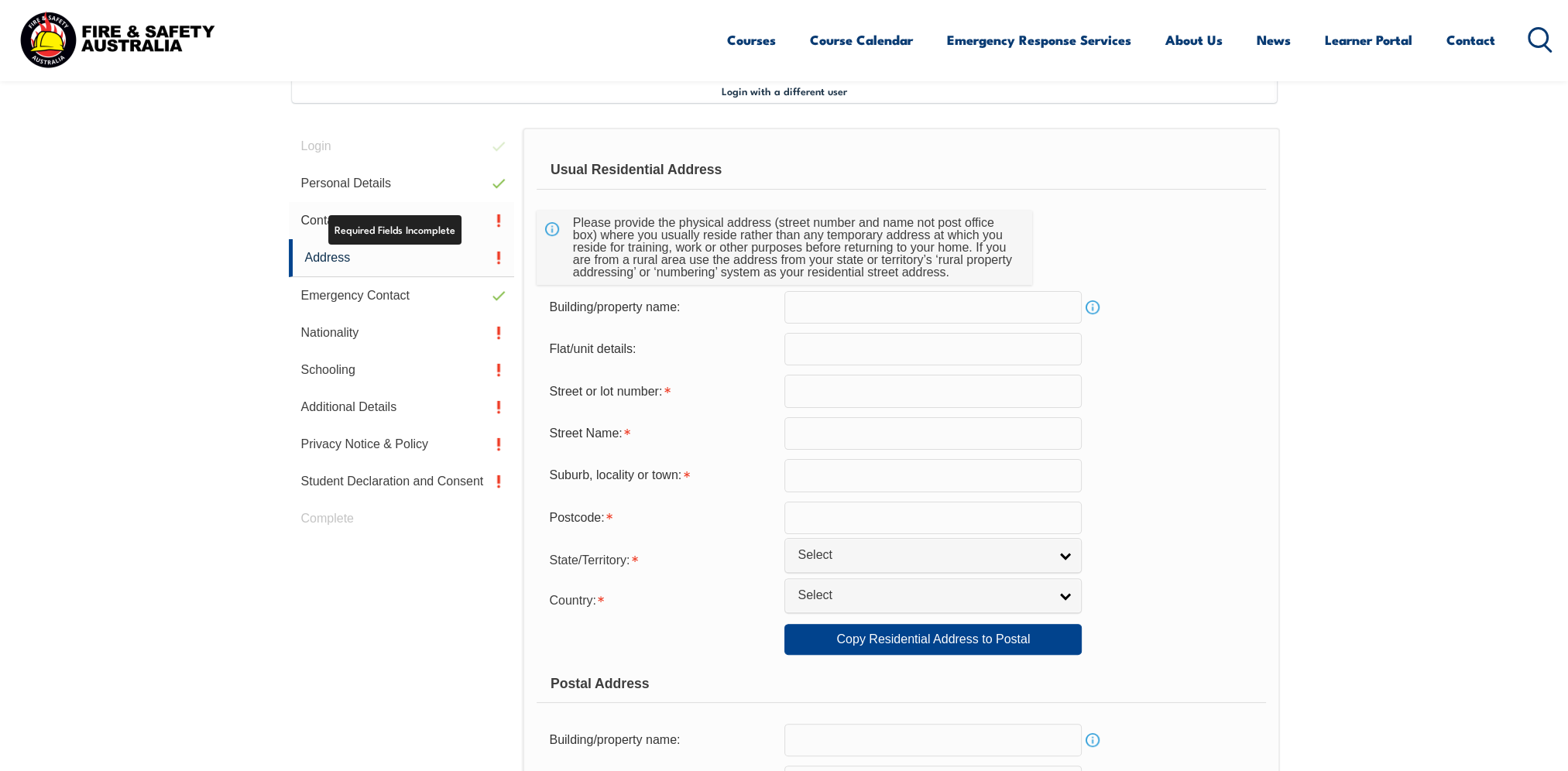
click at [484, 219] on link "Contact Details" at bounding box center [401, 220] width 226 height 37
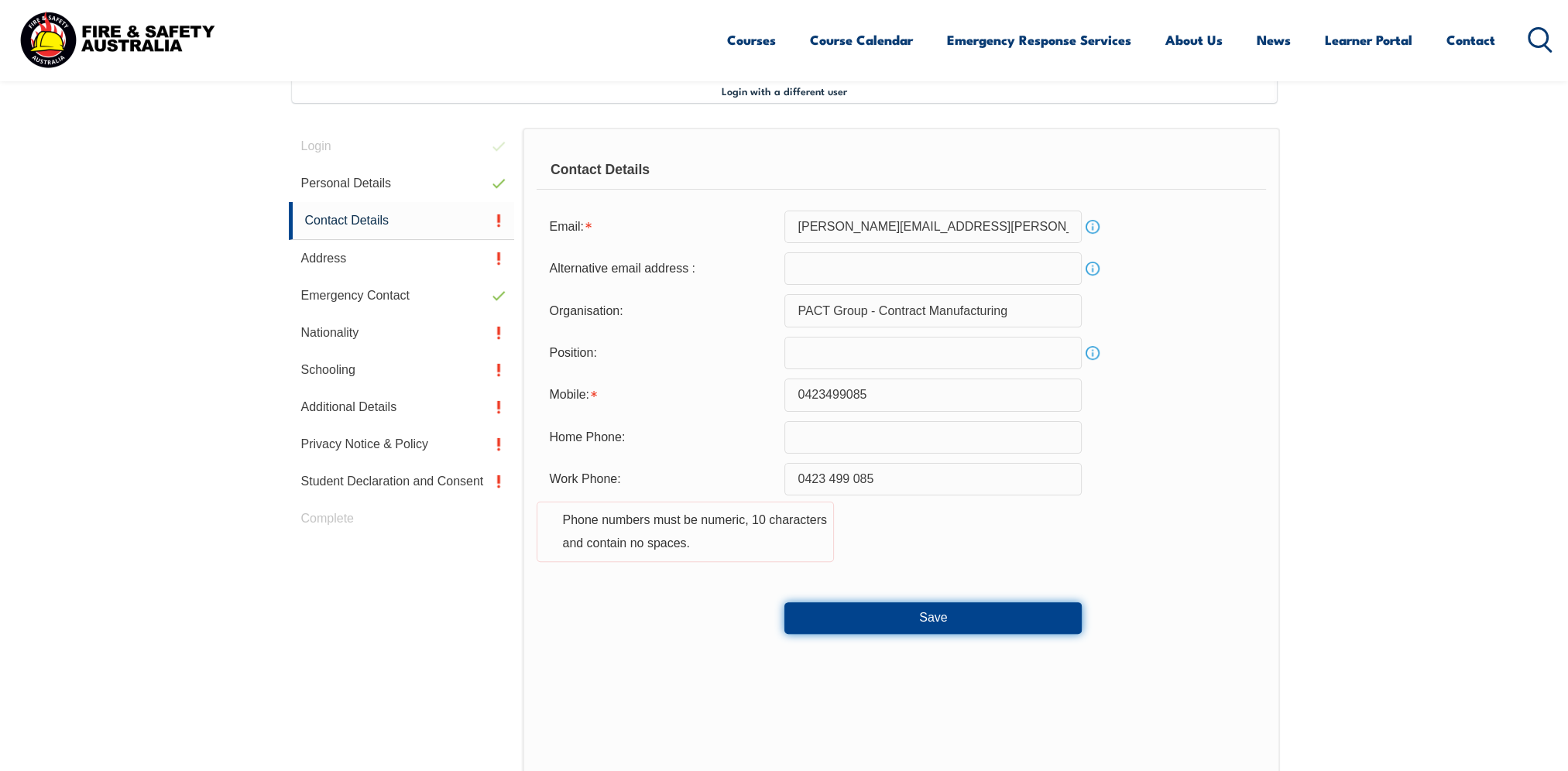
click at [892, 602] on button "Save" at bounding box center [933, 617] width 297 height 31
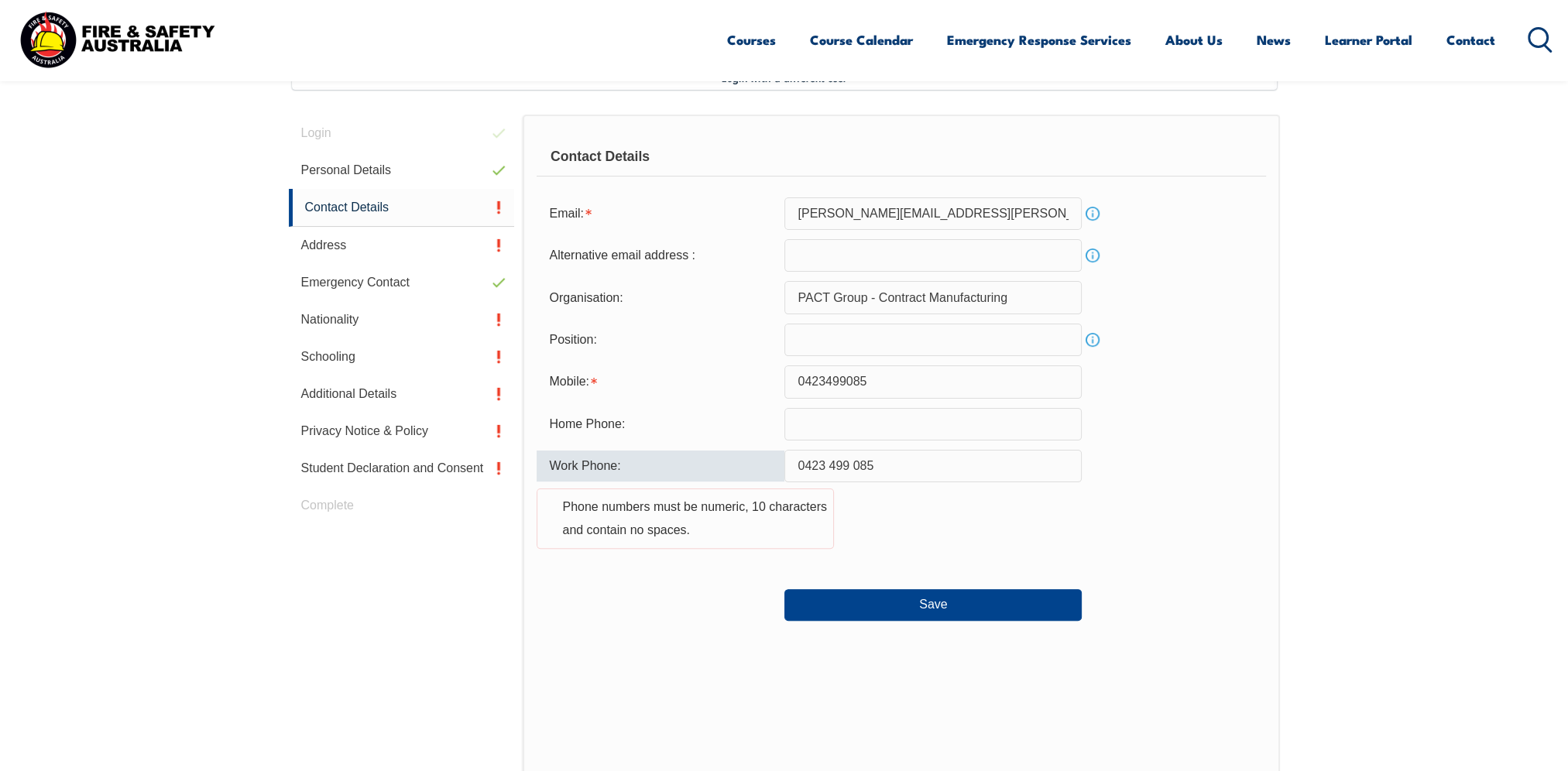
scroll to position [419, 0]
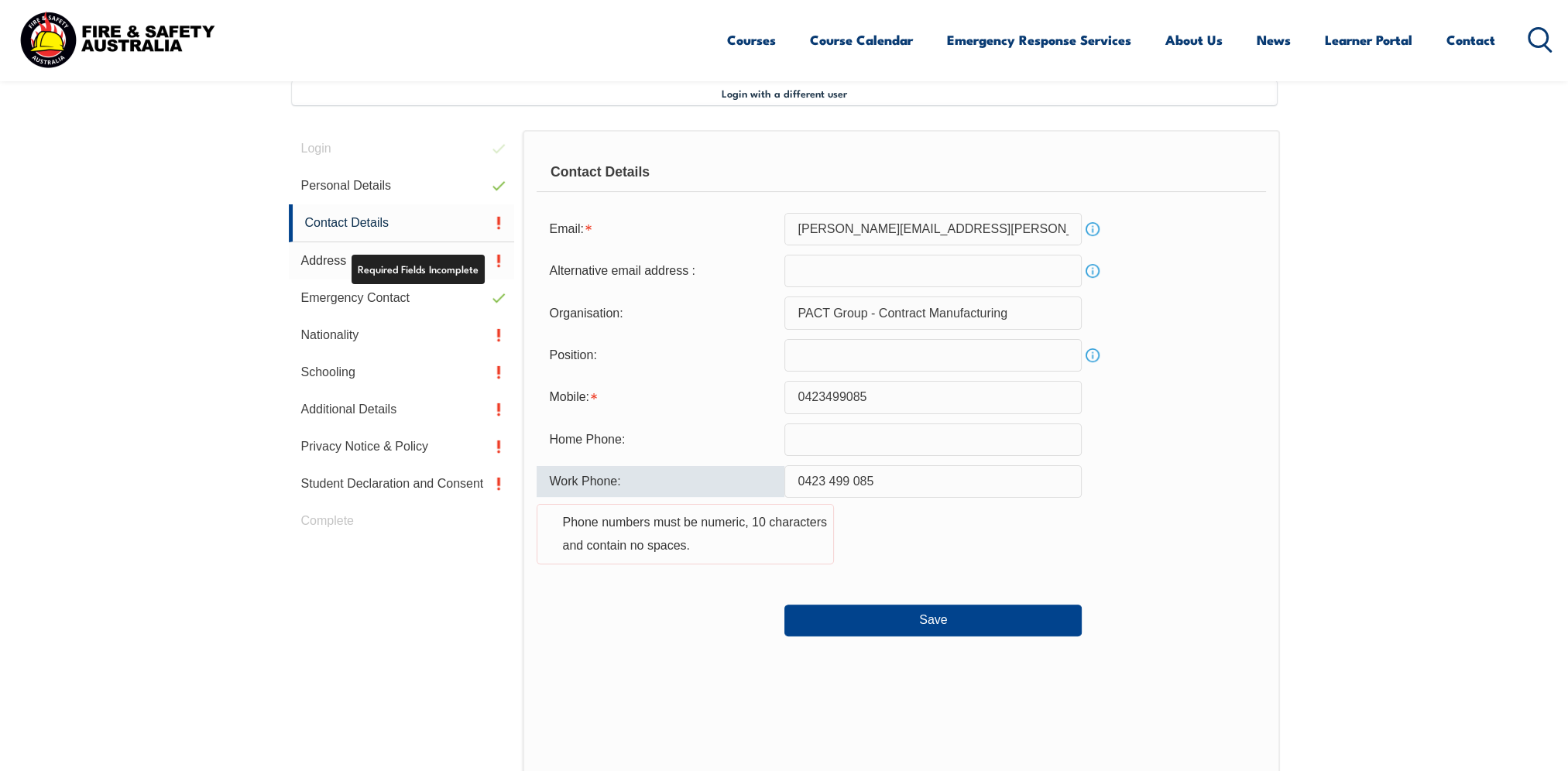
click at [471, 251] on link "Address" at bounding box center [401, 261] width 226 height 37
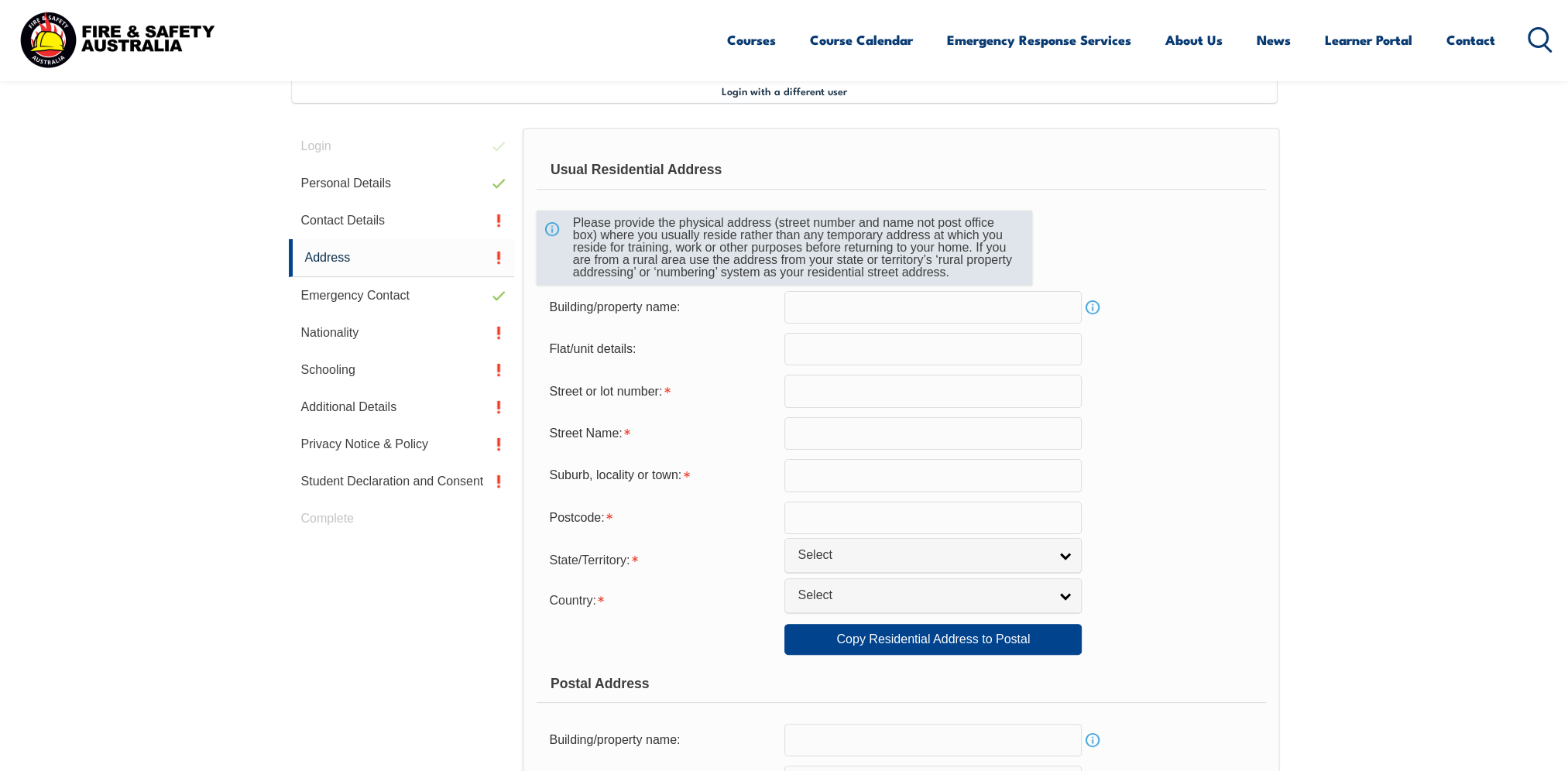
scroll to position [421, 0]
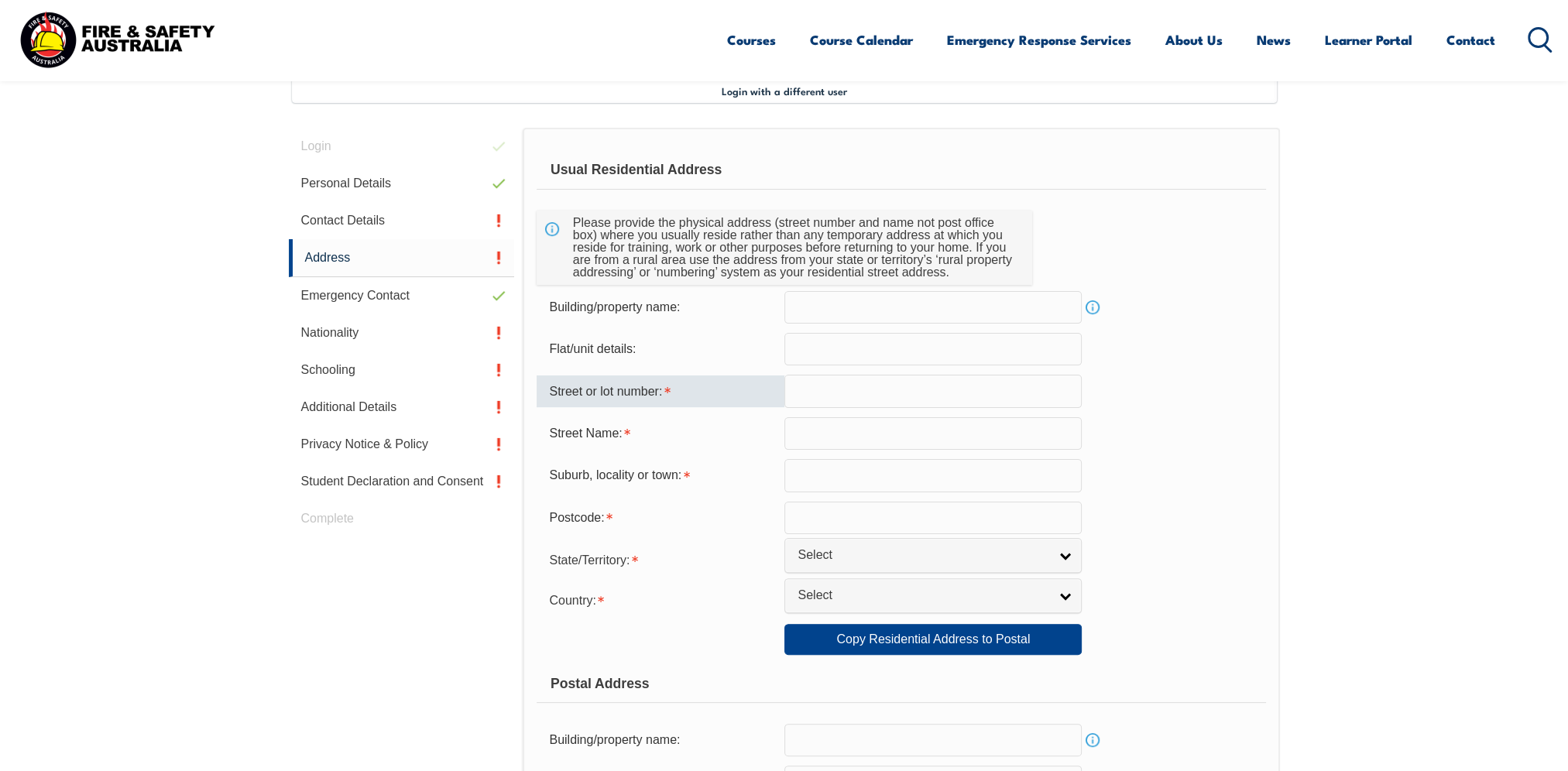
click at [810, 402] on input "text" at bounding box center [933, 390] width 297 height 32
drag, startPoint x: 912, startPoint y: 387, endPoint x: 678, endPoint y: 419, distance: 236.2
click at [678, 419] on form "Usual Residential Address Please provide the physical address (street number an…" at bounding box center [901, 646] width 729 height 991
type input "1"
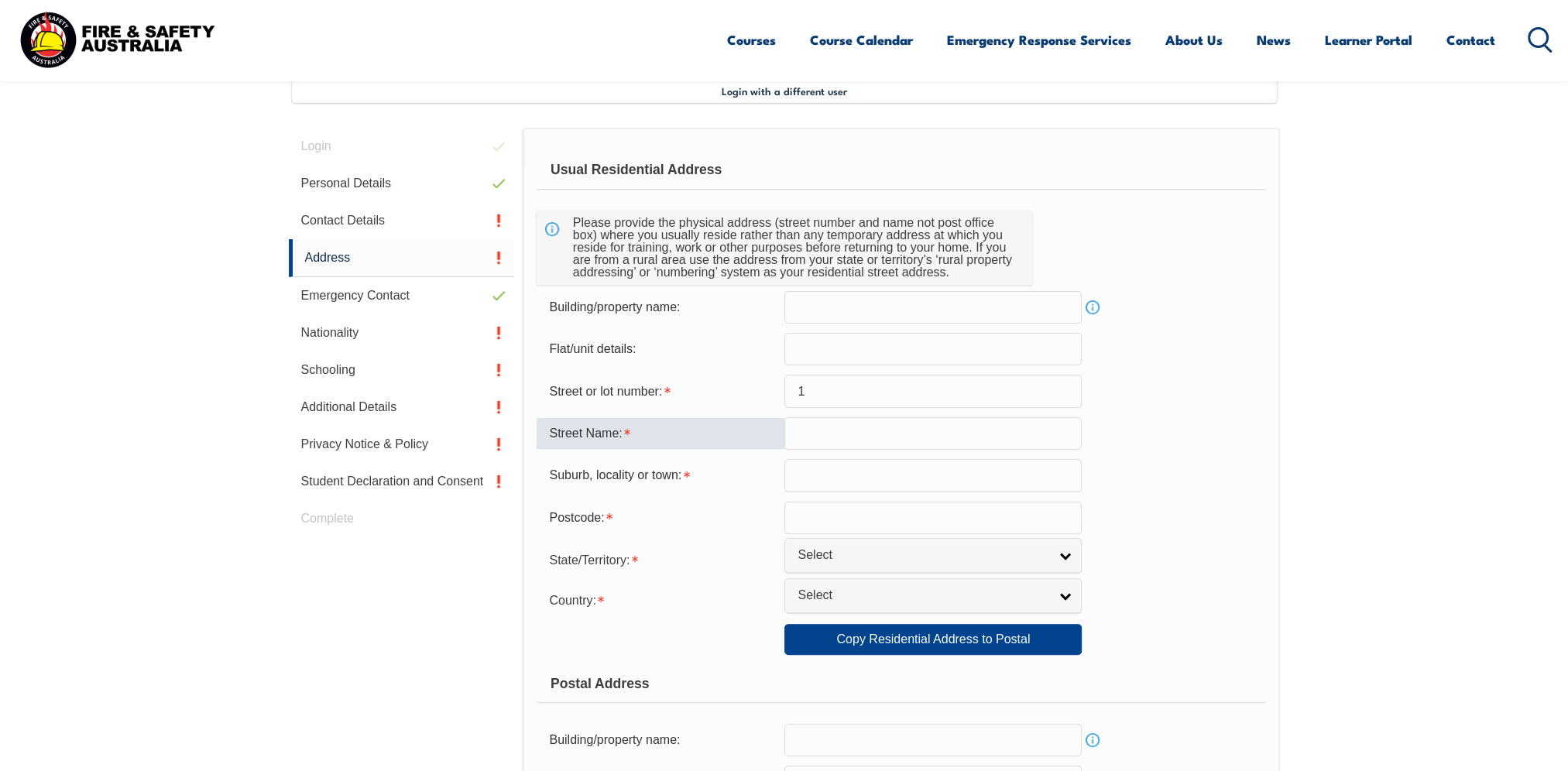
type input "e"
type input "Eve Street"
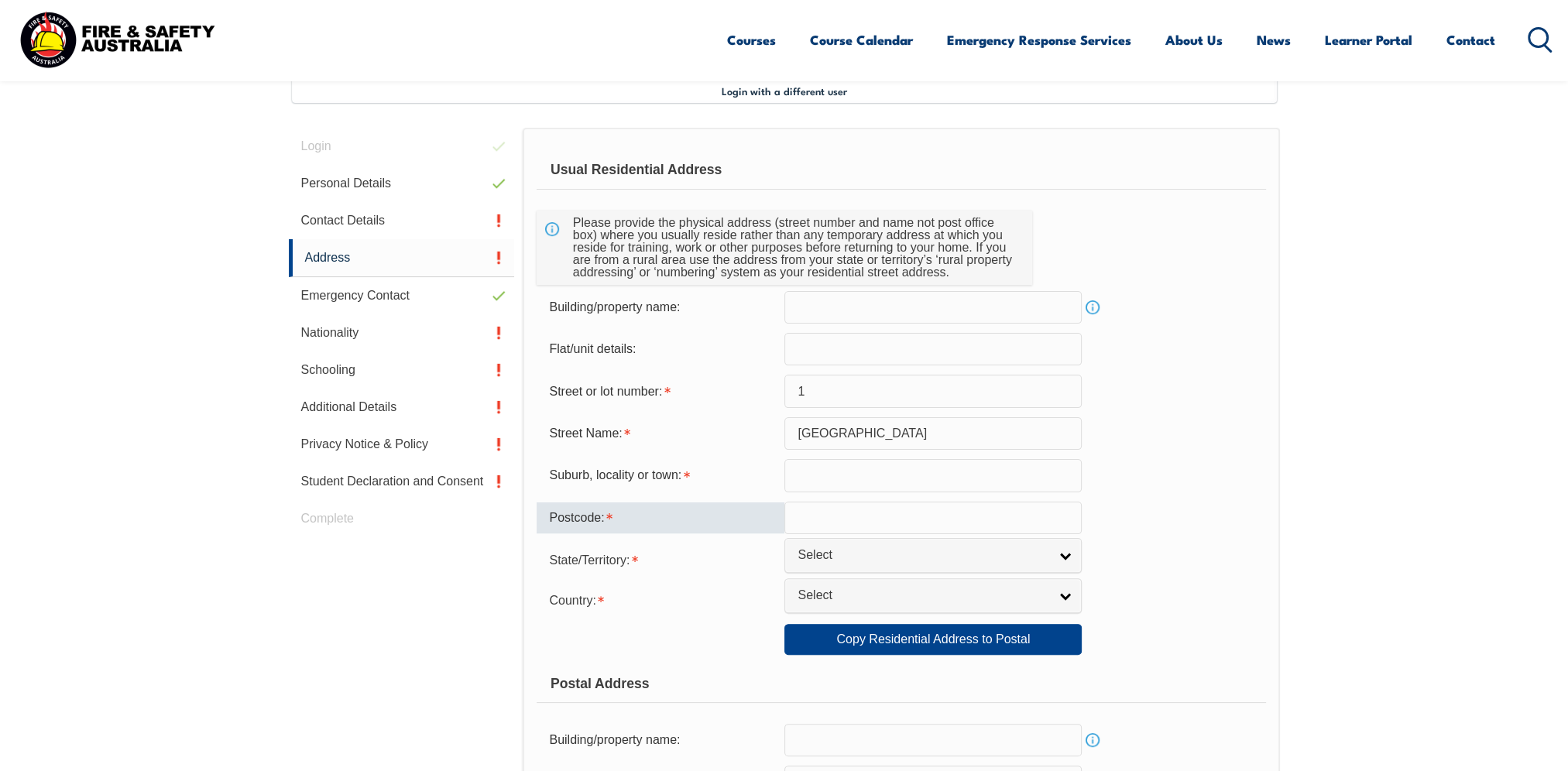
click at [816, 491] on form "Usual Residential Address Please provide the physical address (street number an…" at bounding box center [901, 646] width 729 height 991
click at [821, 478] on input "text" at bounding box center [933, 475] width 297 height 32
type input "Werrington"
type input "2747"
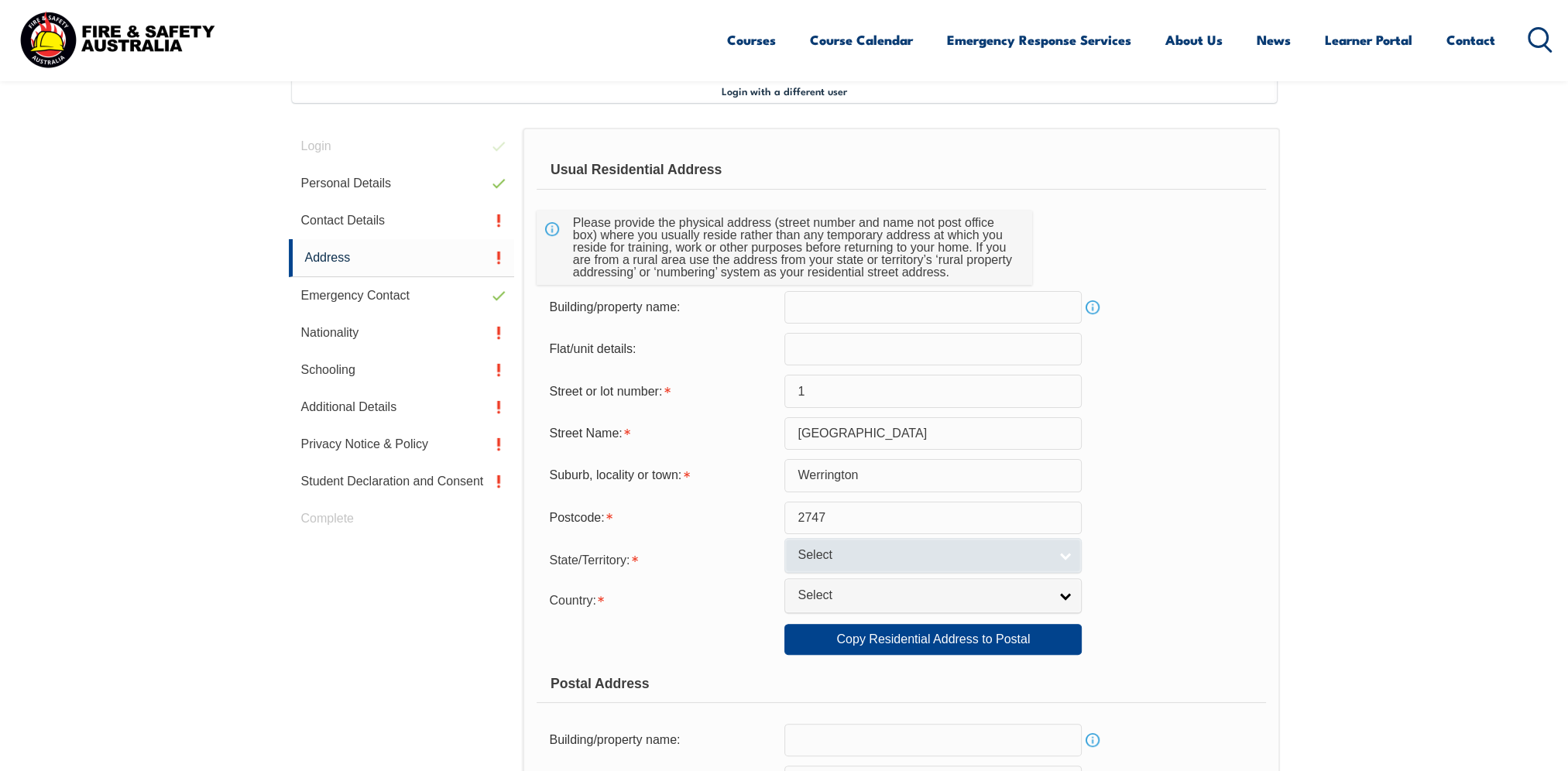
click at [858, 553] on span "Select" at bounding box center [922, 555] width 251 height 17
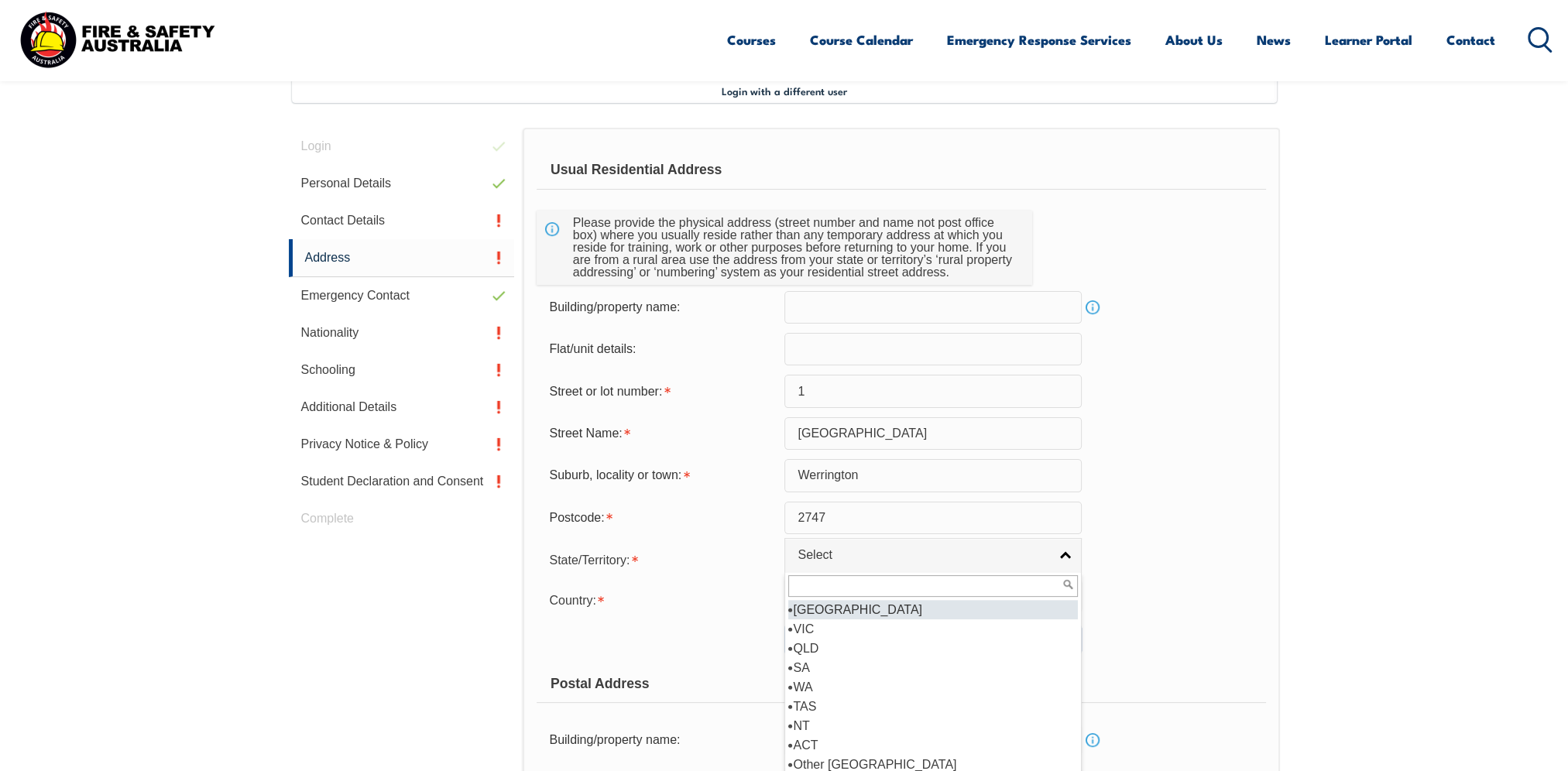
click at [827, 609] on li "[GEOGRAPHIC_DATA]" at bounding box center [933, 609] width 289 height 19
select select "[GEOGRAPHIC_DATA]"
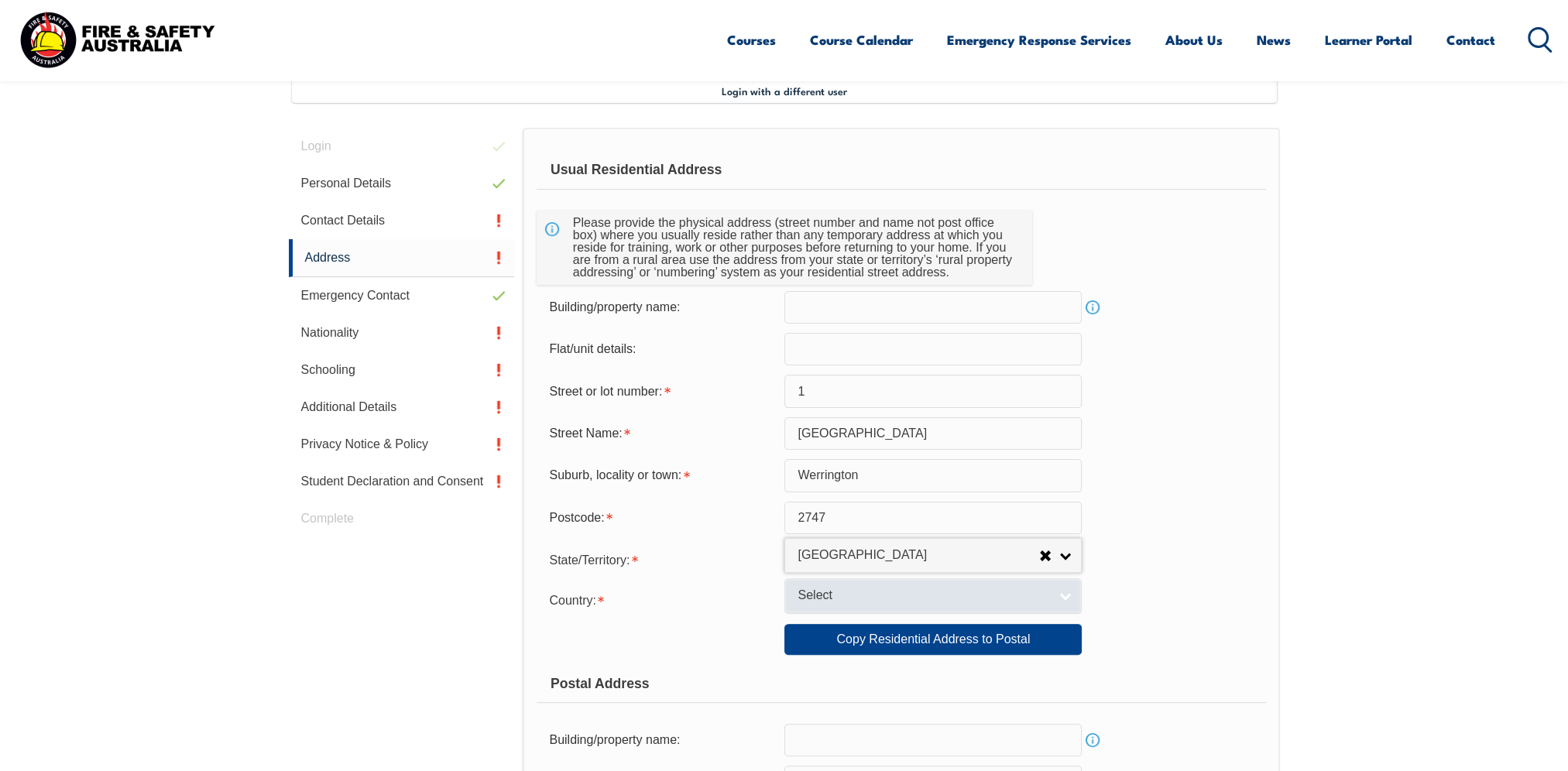
click at [819, 590] on span "Select" at bounding box center [922, 596] width 251 height 17
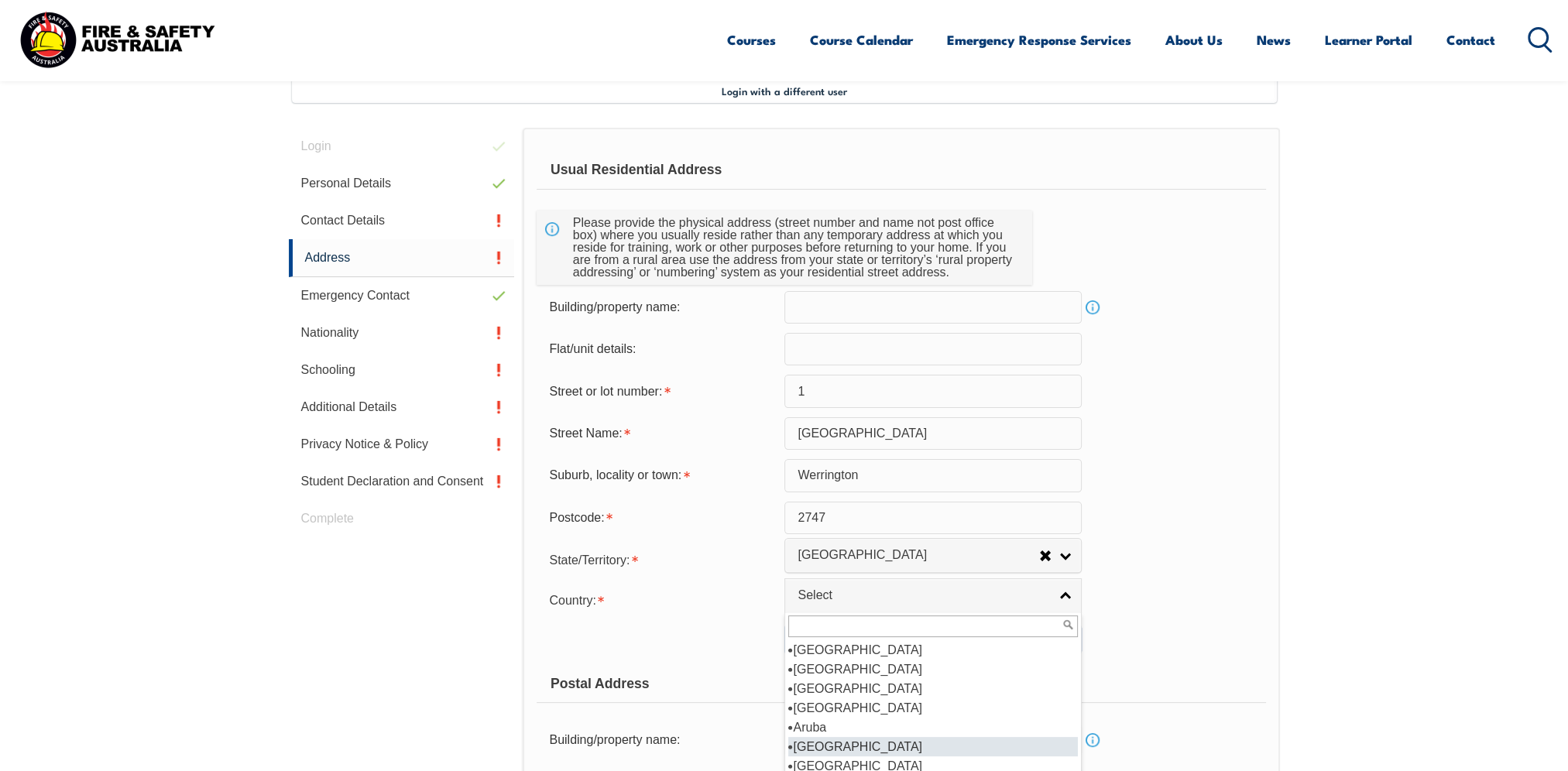
scroll to position [232, 0]
click at [833, 668] on li "[GEOGRAPHIC_DATA]" at bounding box center [933, 669] width 289 height 19
select select "1101"
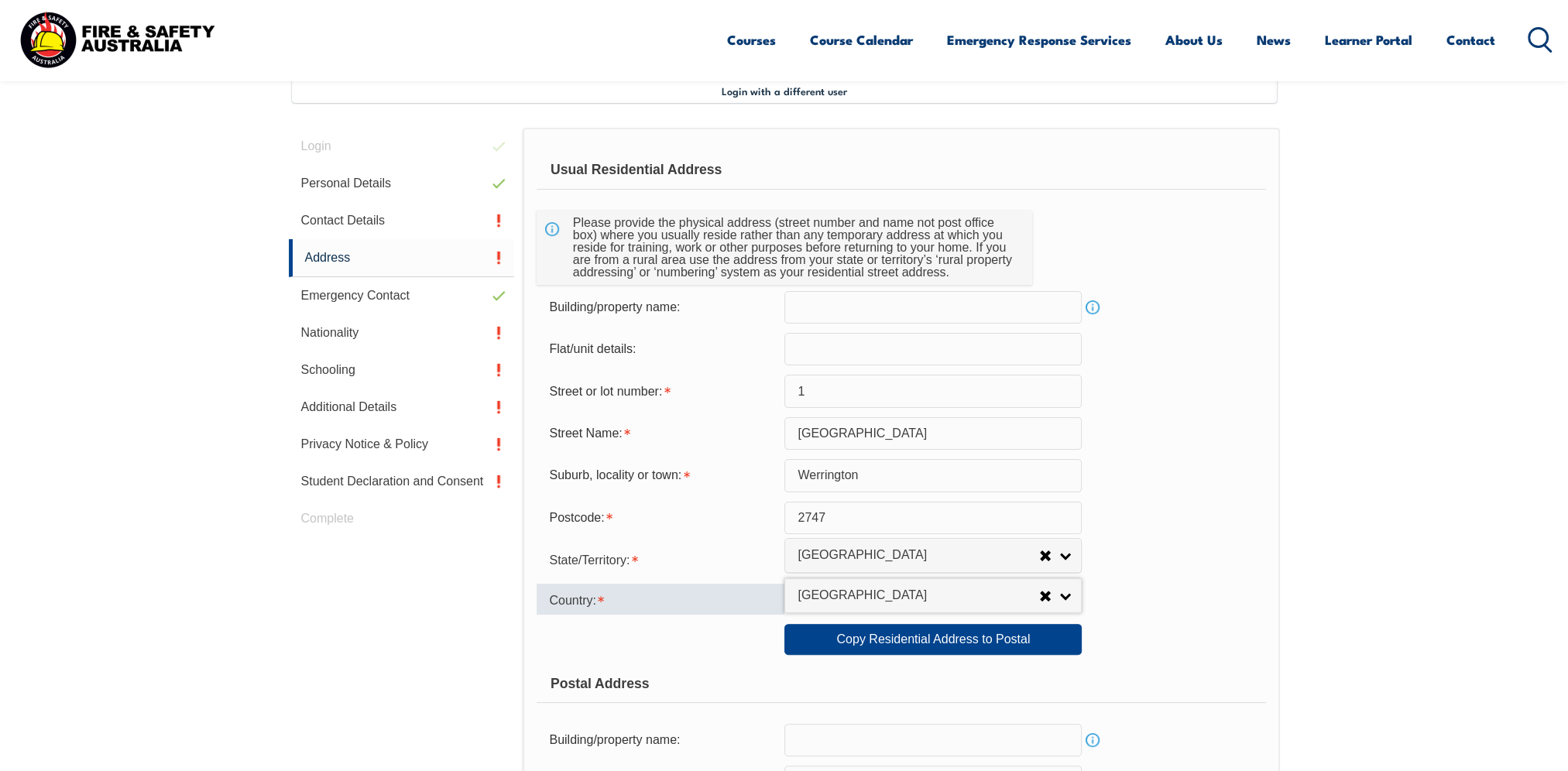
click at [698, 607] on div "Country:" at bounding box center [661, 599] width 248 height 31
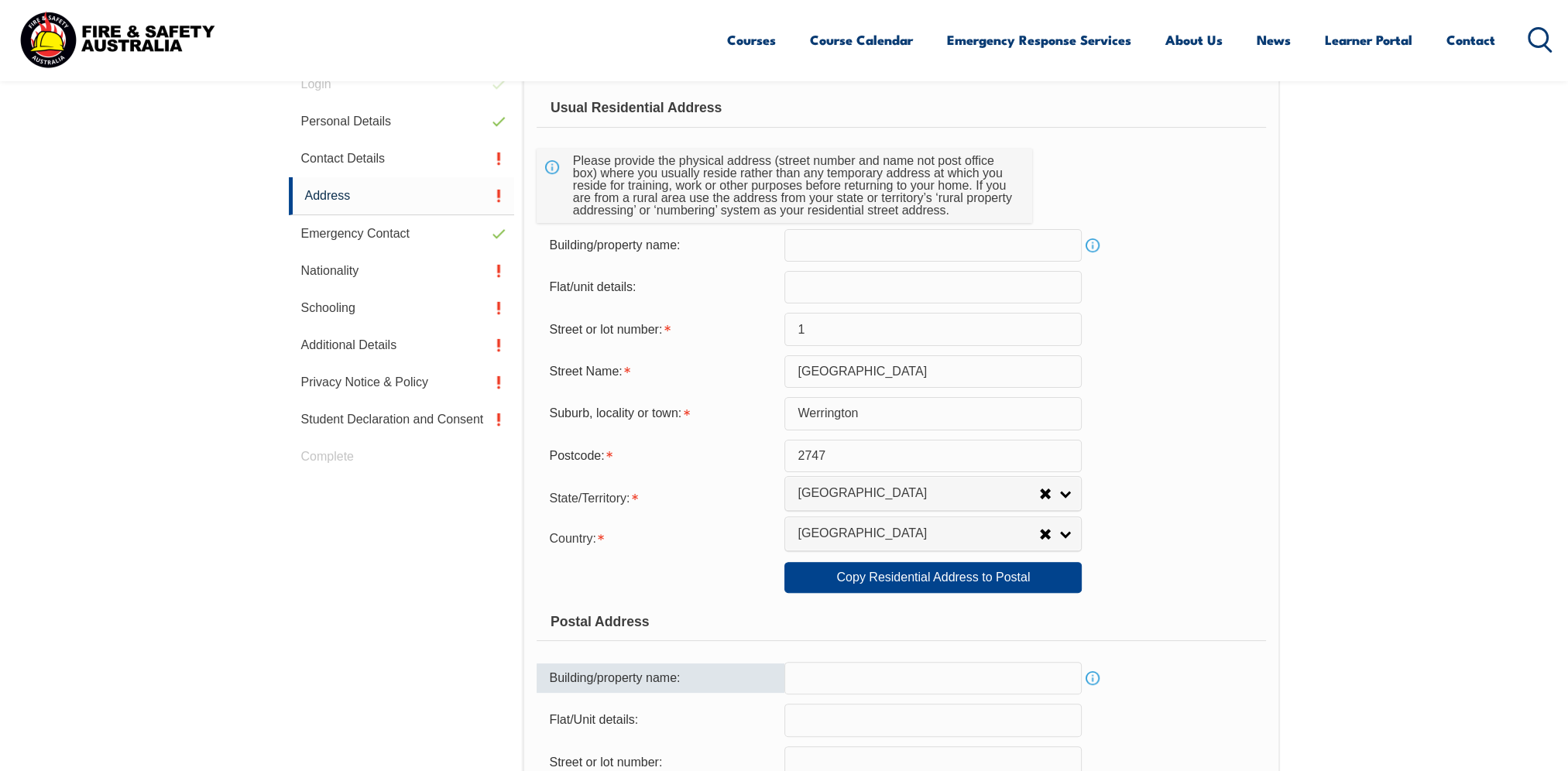
scroll to position [576, 0]
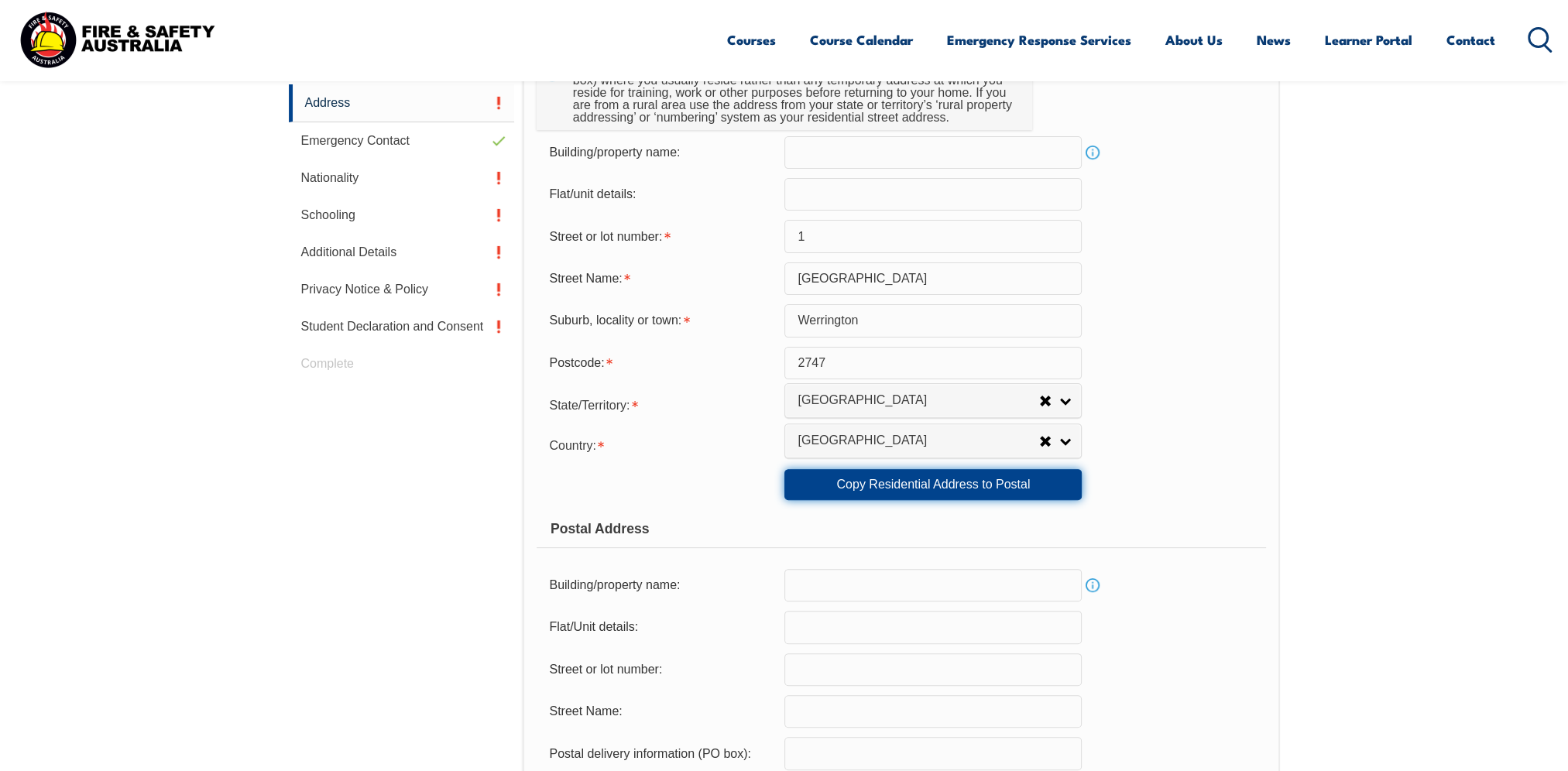
click at [806, 487] on link "Copy Residential Address to Postal" at bounding box center [933, 484] width 297 height 31
type input "1"
type input "Eve Street"
type input "Werrington"
select select "[GEOGRAPHIC_DATA]"
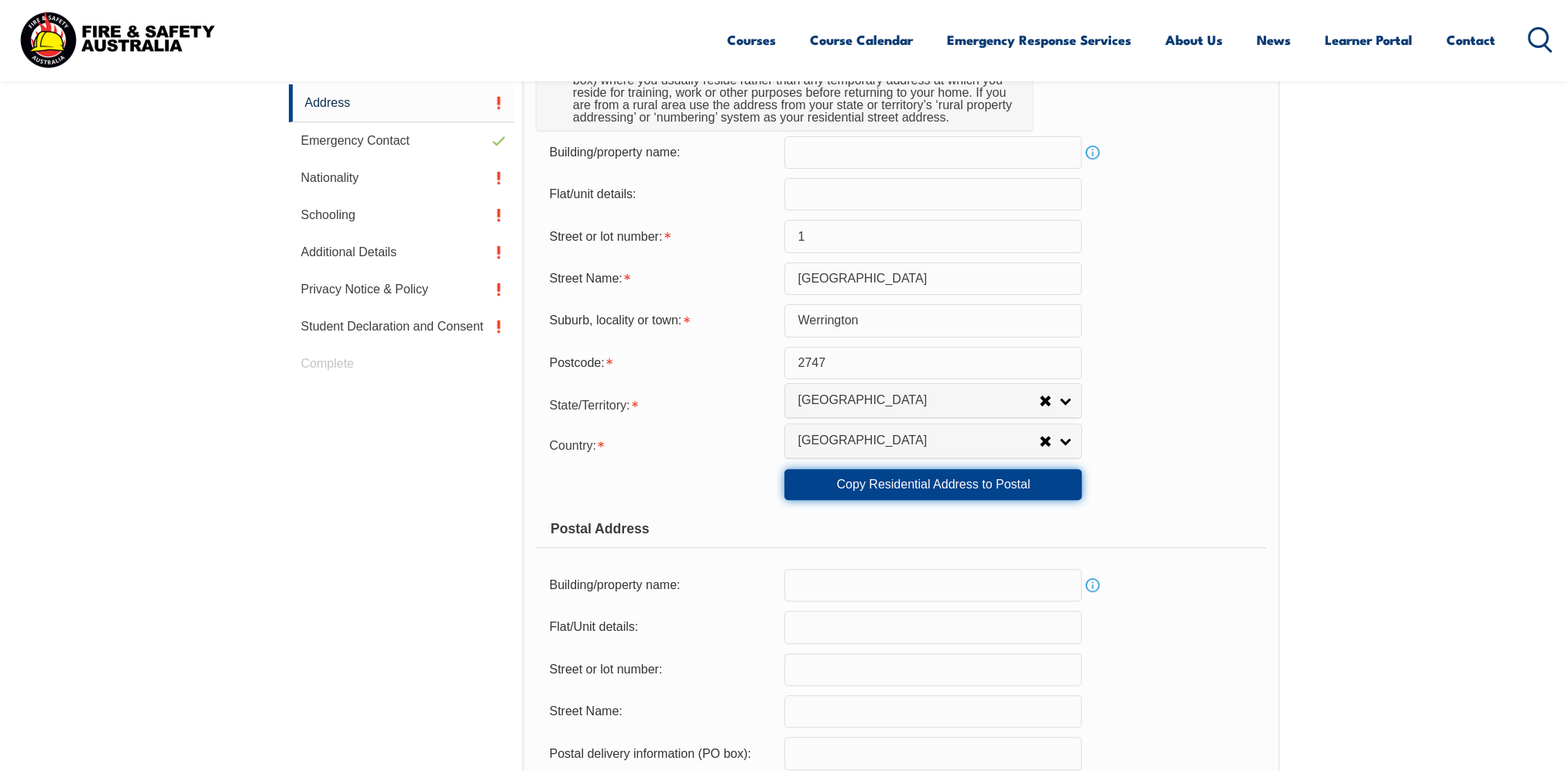
type input "2747"
select select "1101"
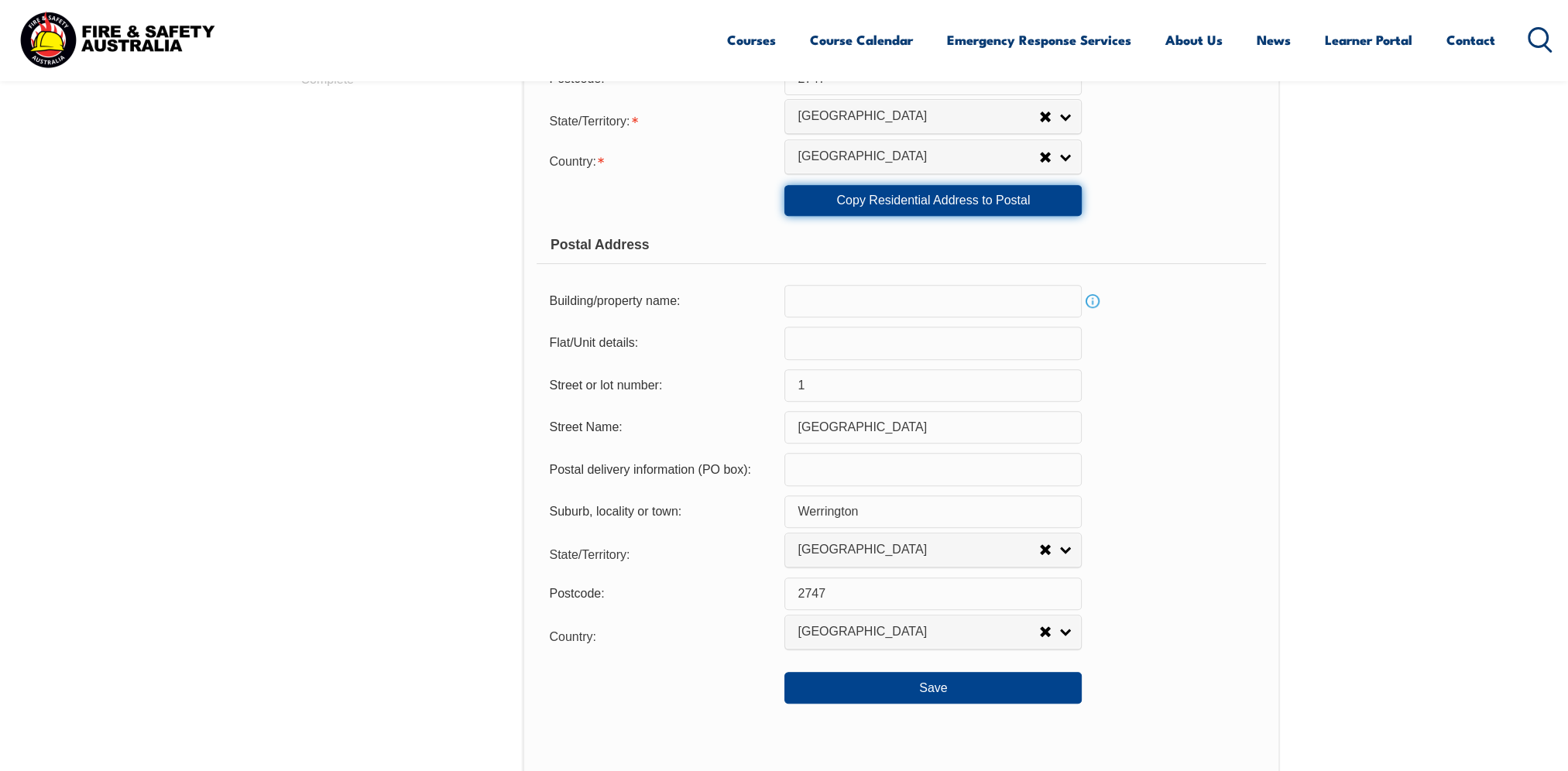
scroll to position [1040, 0]
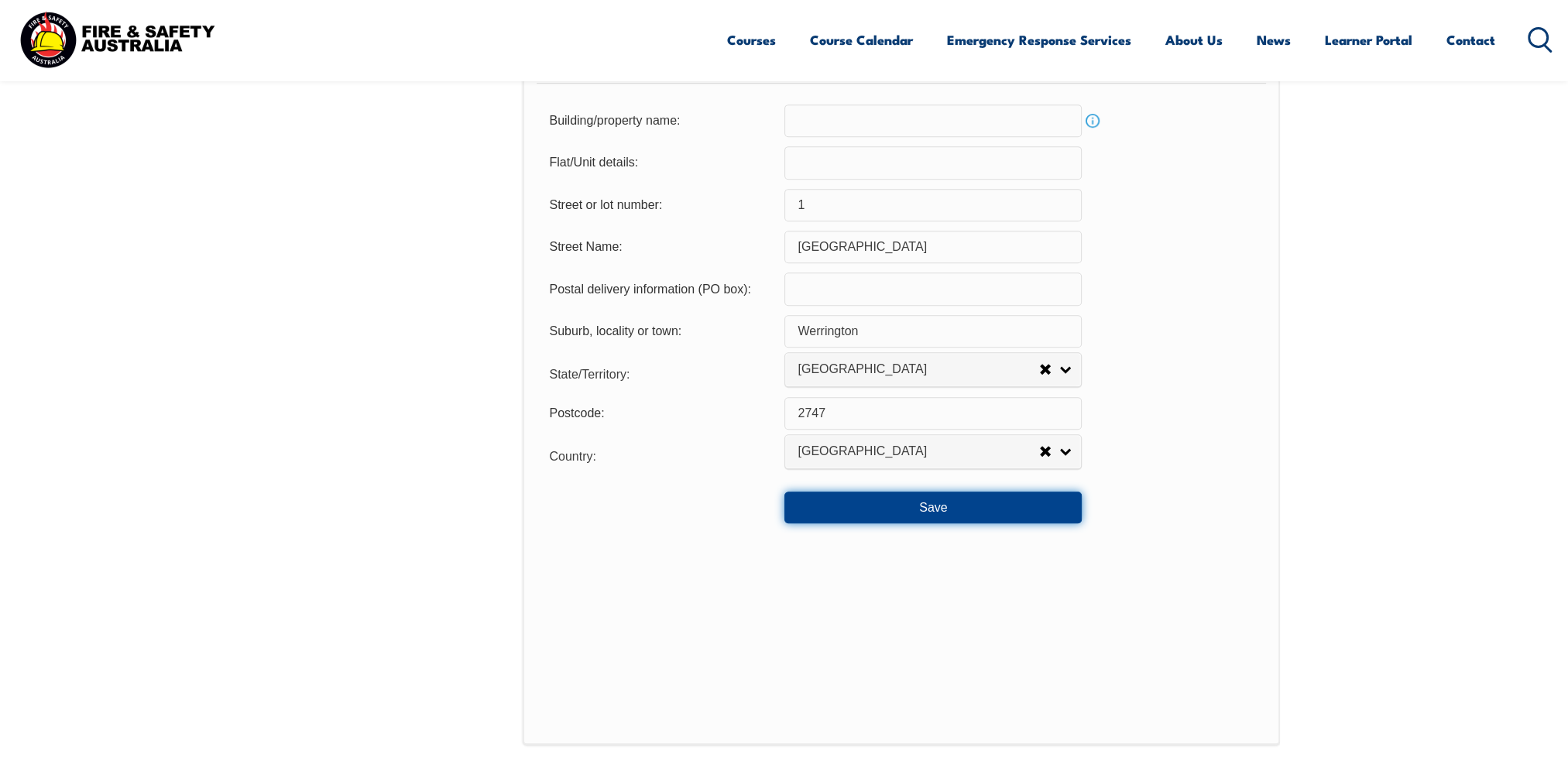
click at [869, 497] on button "Save" at bounding box center [933, 506] width 297 height 31
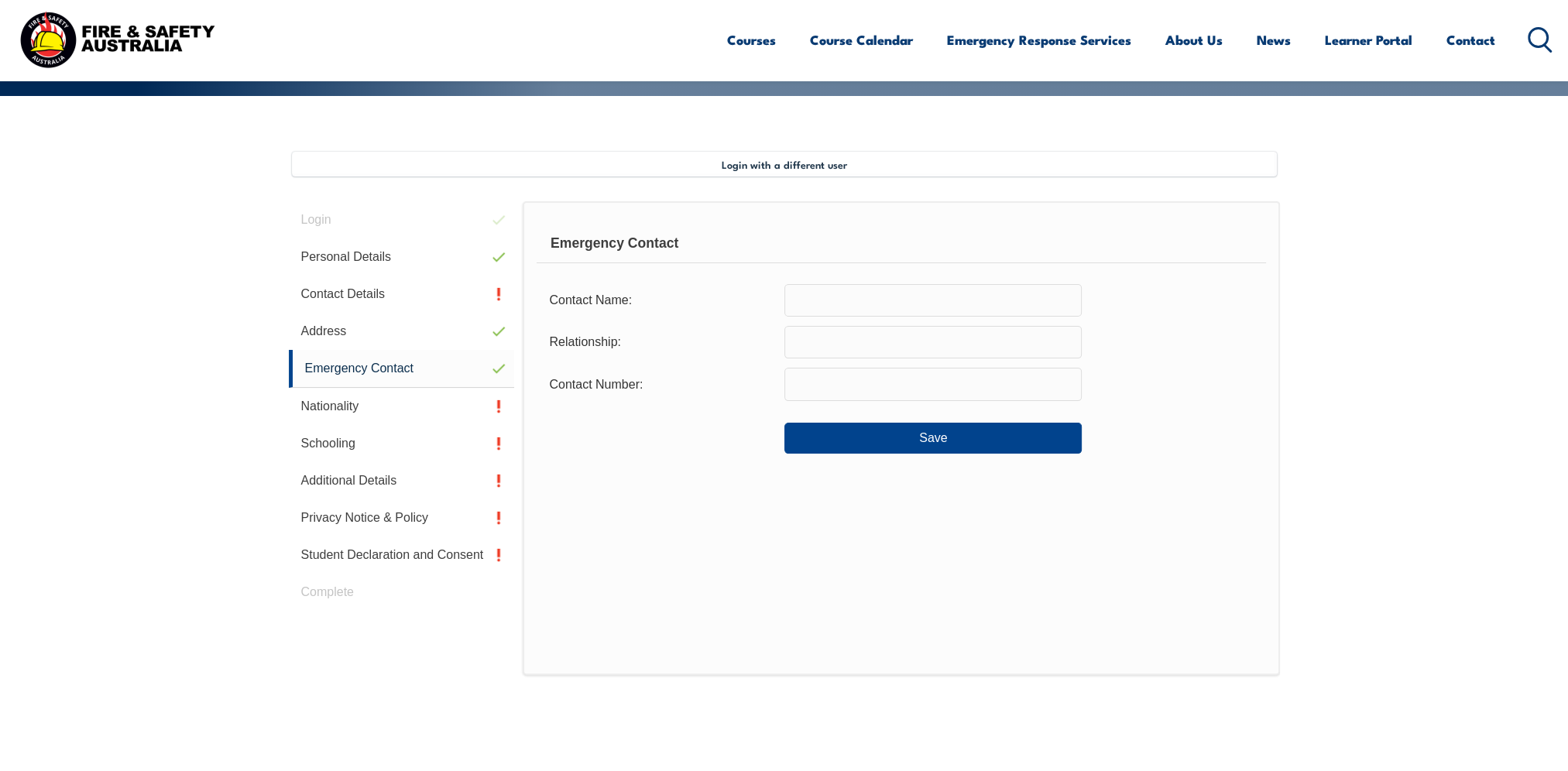
scroll to position [344, 0]
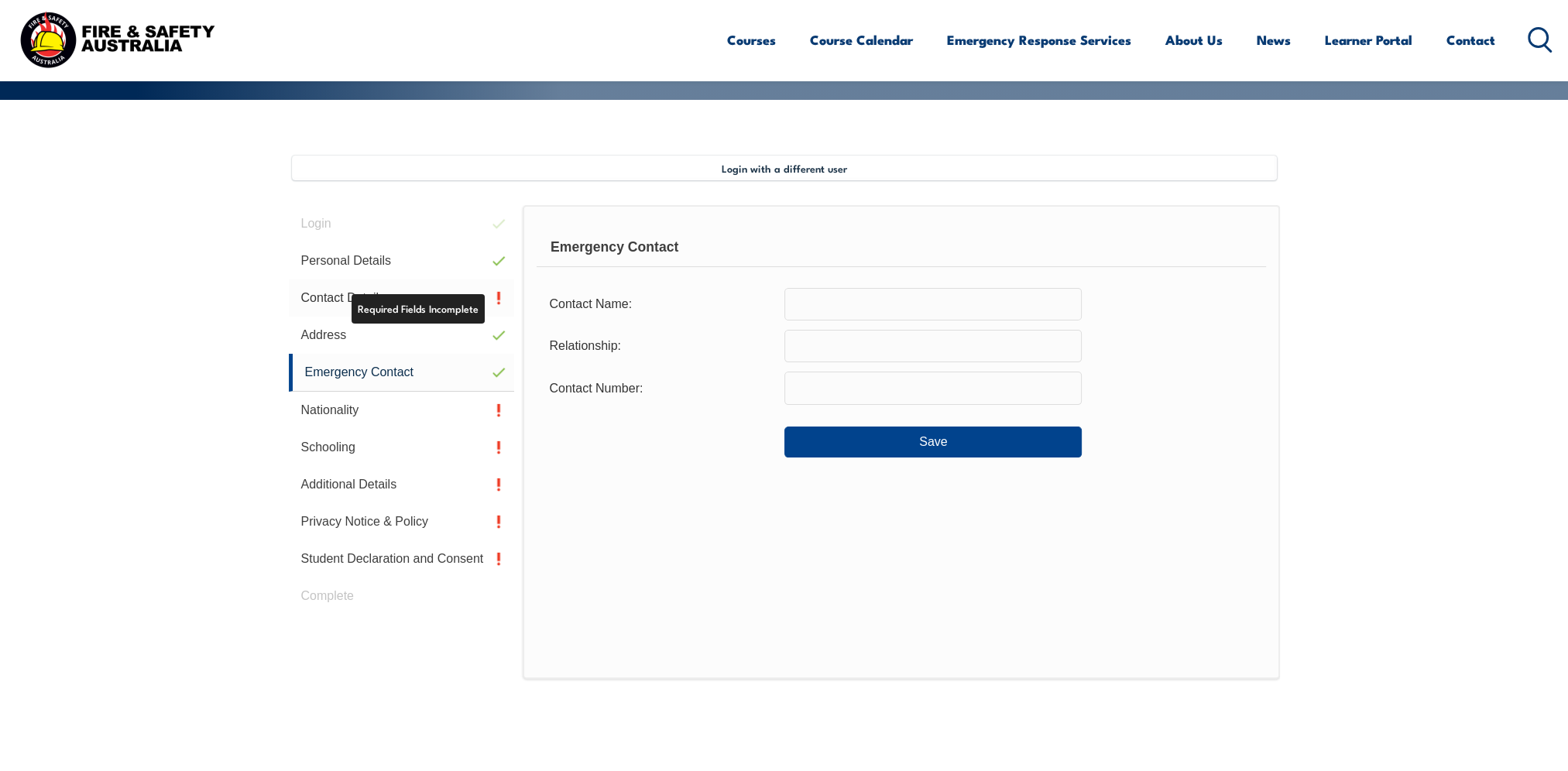
click at [345, 288] on link "Contact Details" at bounding box center [401, 298] width 226 height 37
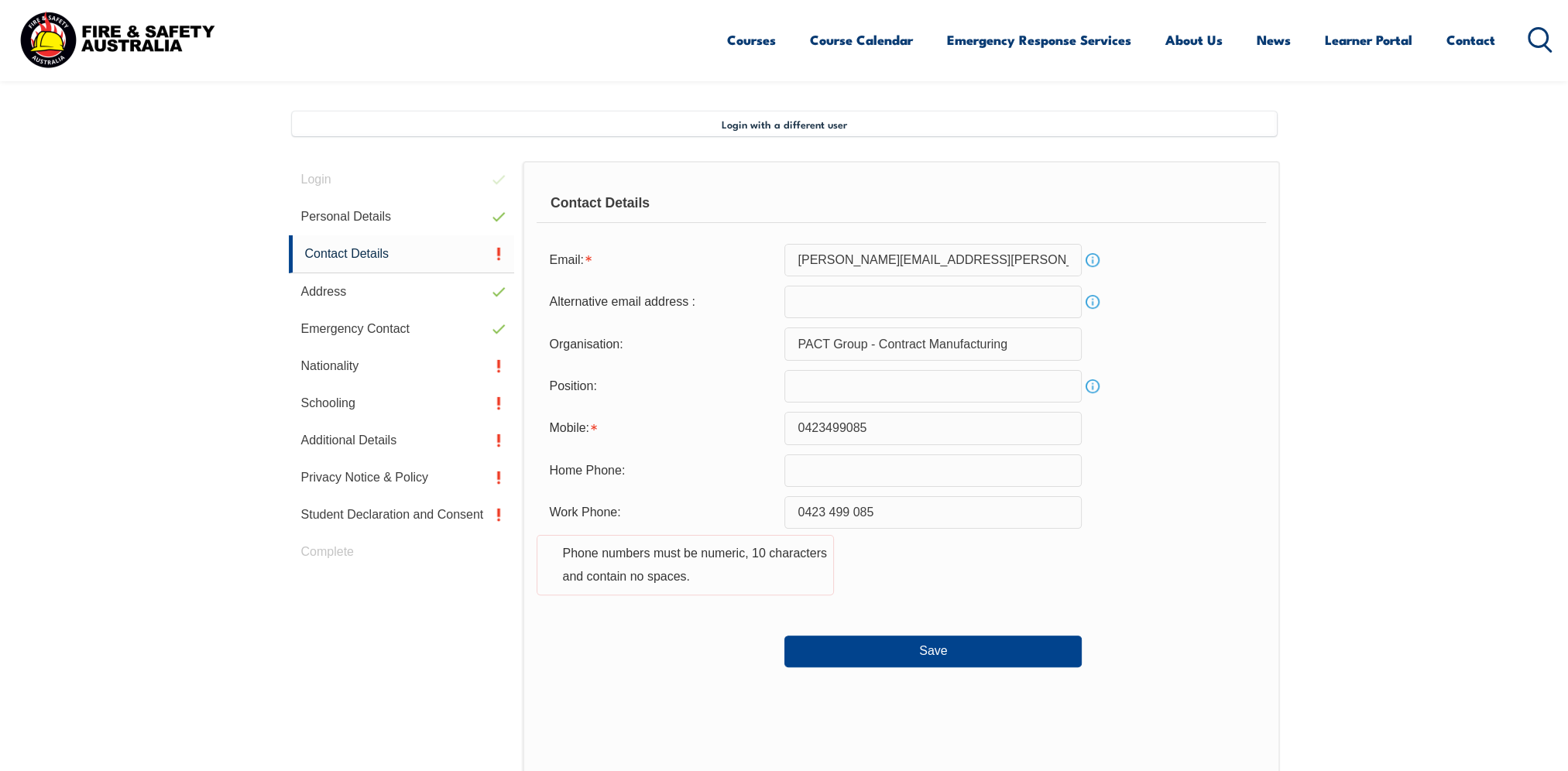
scroll to position [421, 0]
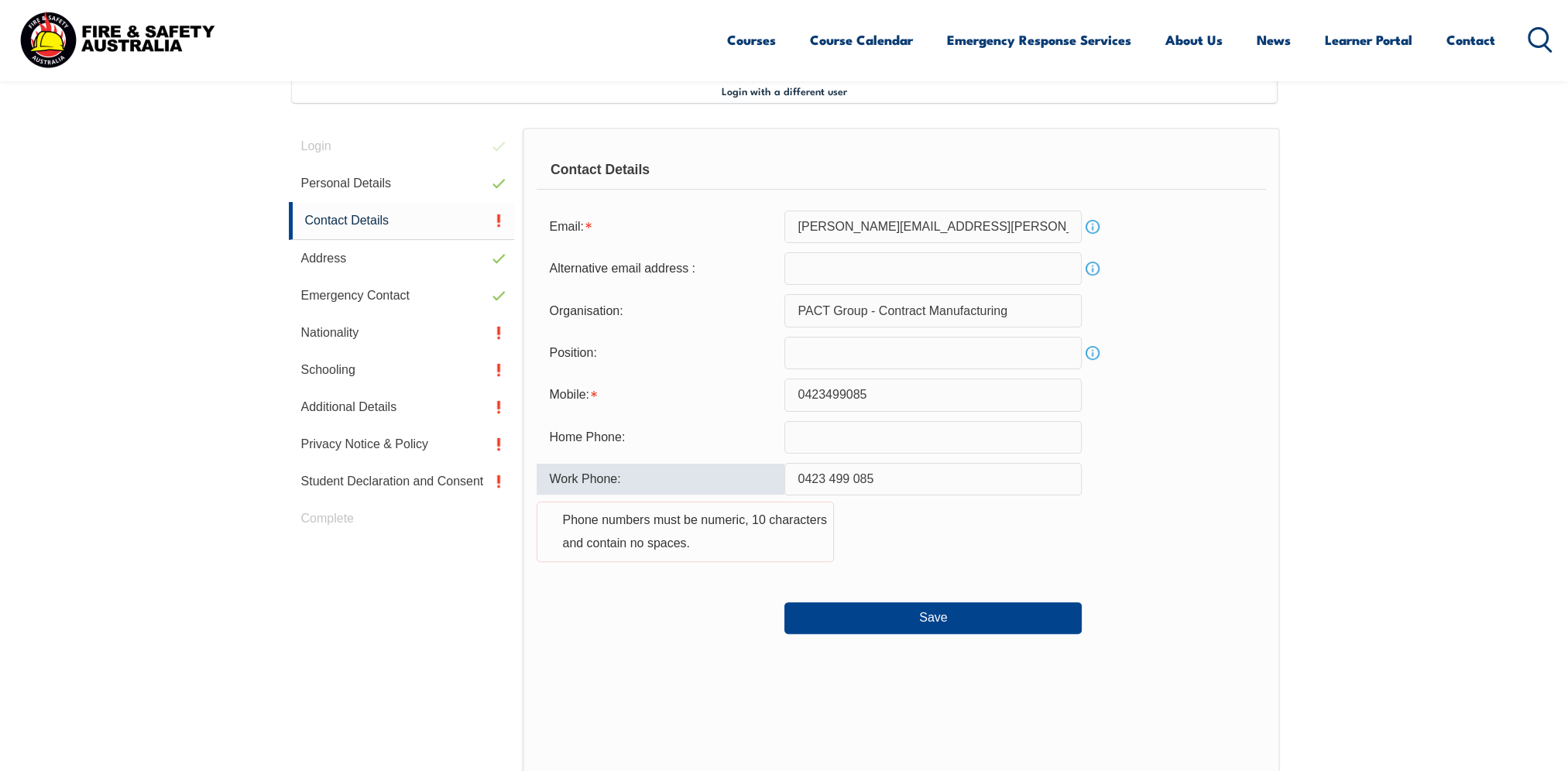
drag, startPoint x: 903, startPoint y: 476, endPoint x: 706, endPoint y: 491, distance: 197.6
click at [706, 491] on div "Work Phone: 0423 499 085 Phone numbers must be numeric, 10 characters and conta…" at bounding box center [901, 521] width 729 height 118
click at [938, 622] on button "Save" at bounding box center [933, 617] width 297 height 31
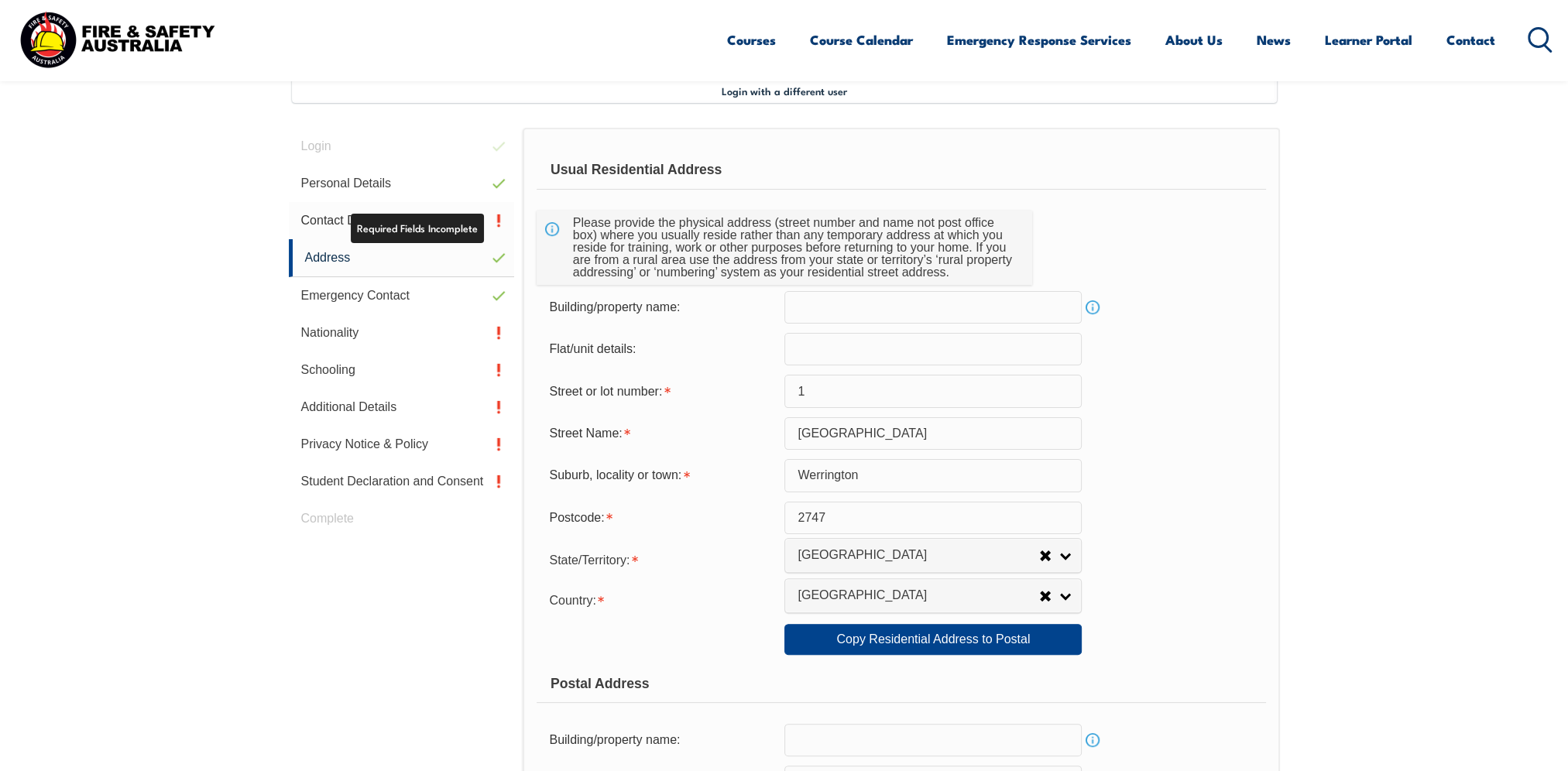
click at [471, 216] on link "Contact Details" at bounding box center [401, 220] width 226 height 37
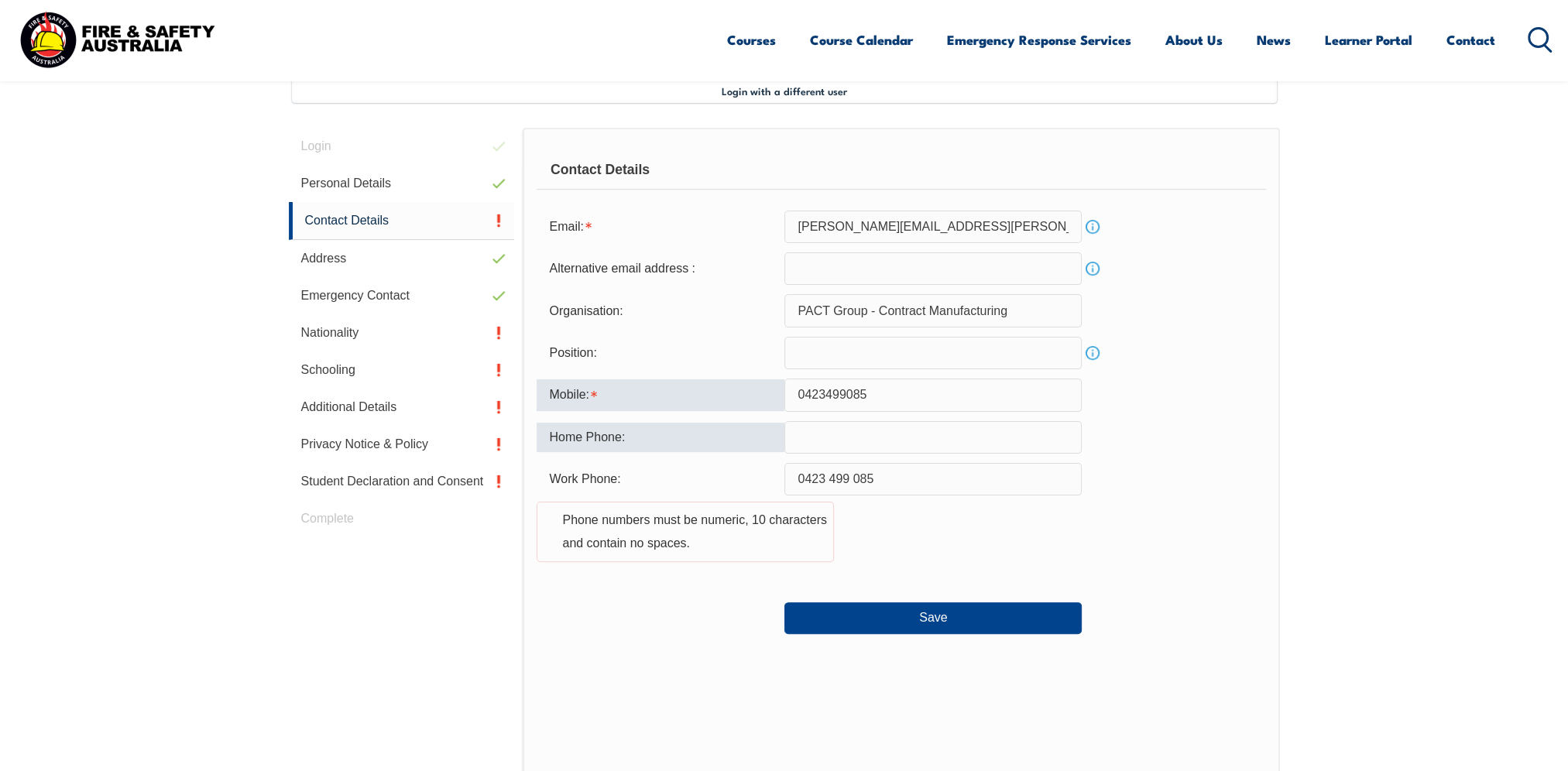
drag, startPoint x: 878, startPoint y: 393, endPoint x: 631, endPoint y: 444, distance: 252.2
click at [514, 397] on div "Login Personal Details Contact Details Address Emergency Contact Nationality Sc…" at bounding box center [784, 554] width 991 height 852
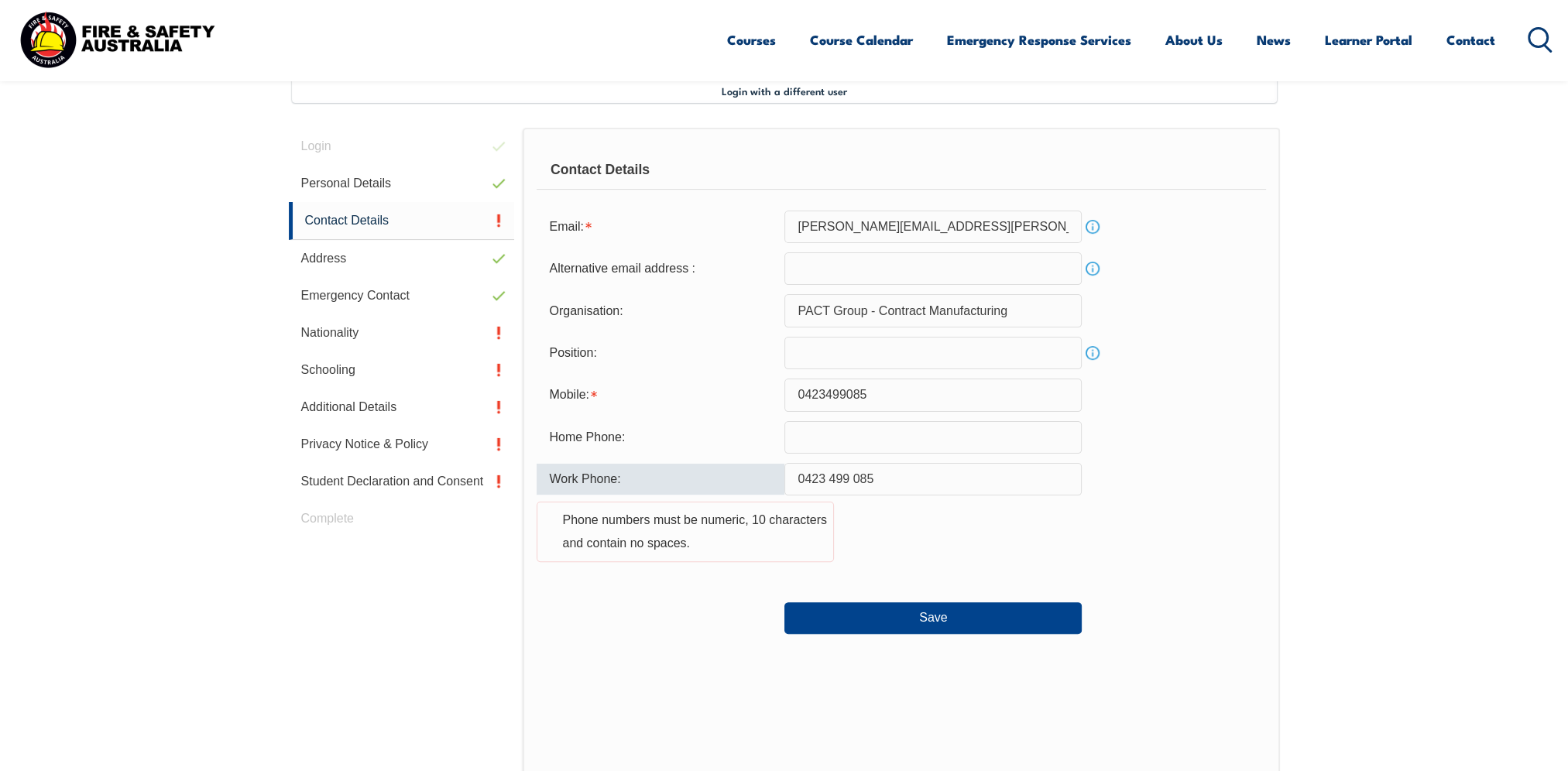
drag, startPoint x: 883, startPoint y: 471, endPoint x: 597, endPoint y: 478, distance: 286.1
click at [610, 477] on div "Work Phone: 0423 499 085 Phone numbers must be numeric, 10 characters and conta…" at bounding box center [901, 521] width 729 height 118
paste input "499"
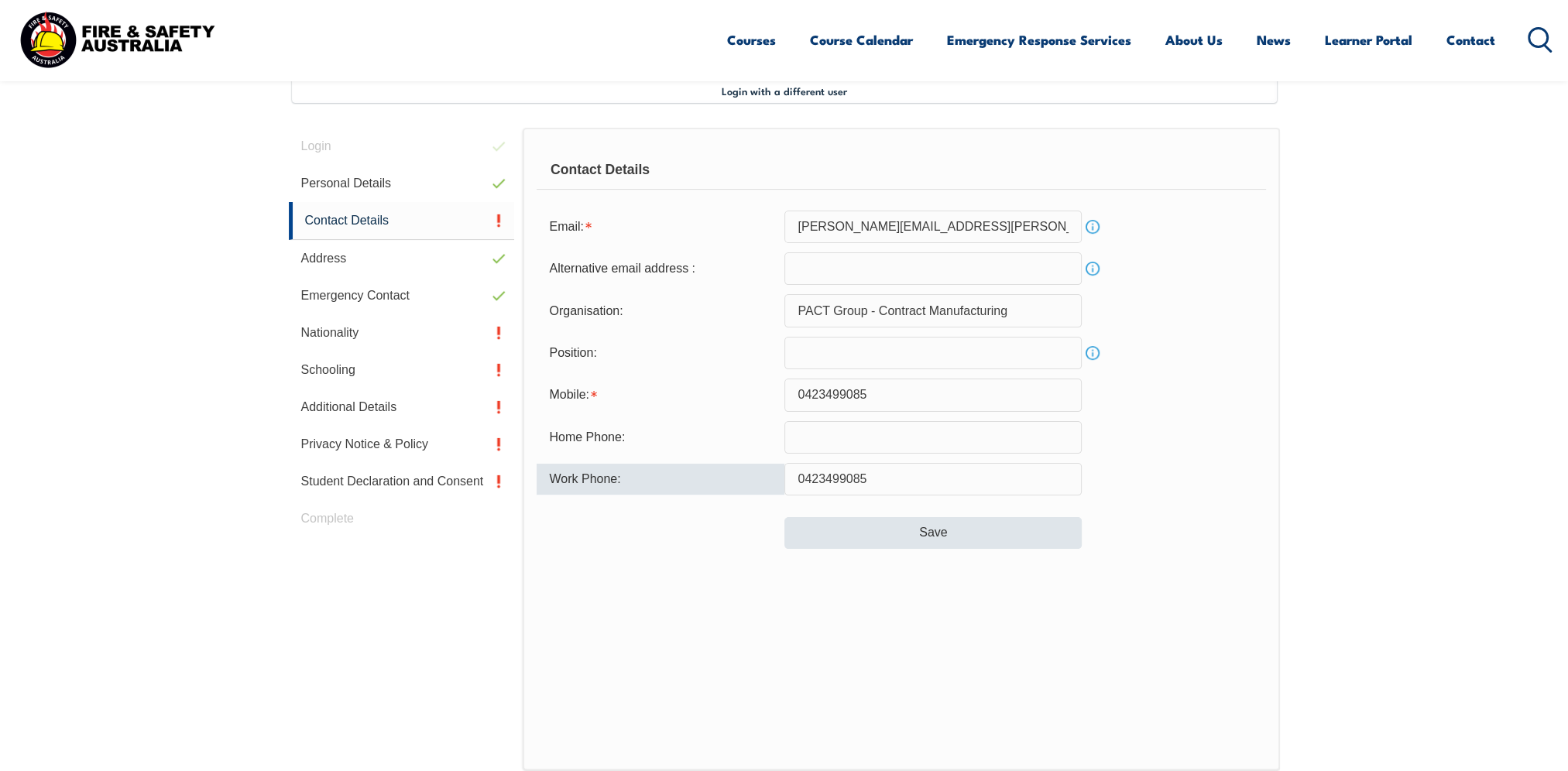
type input "0423499085"
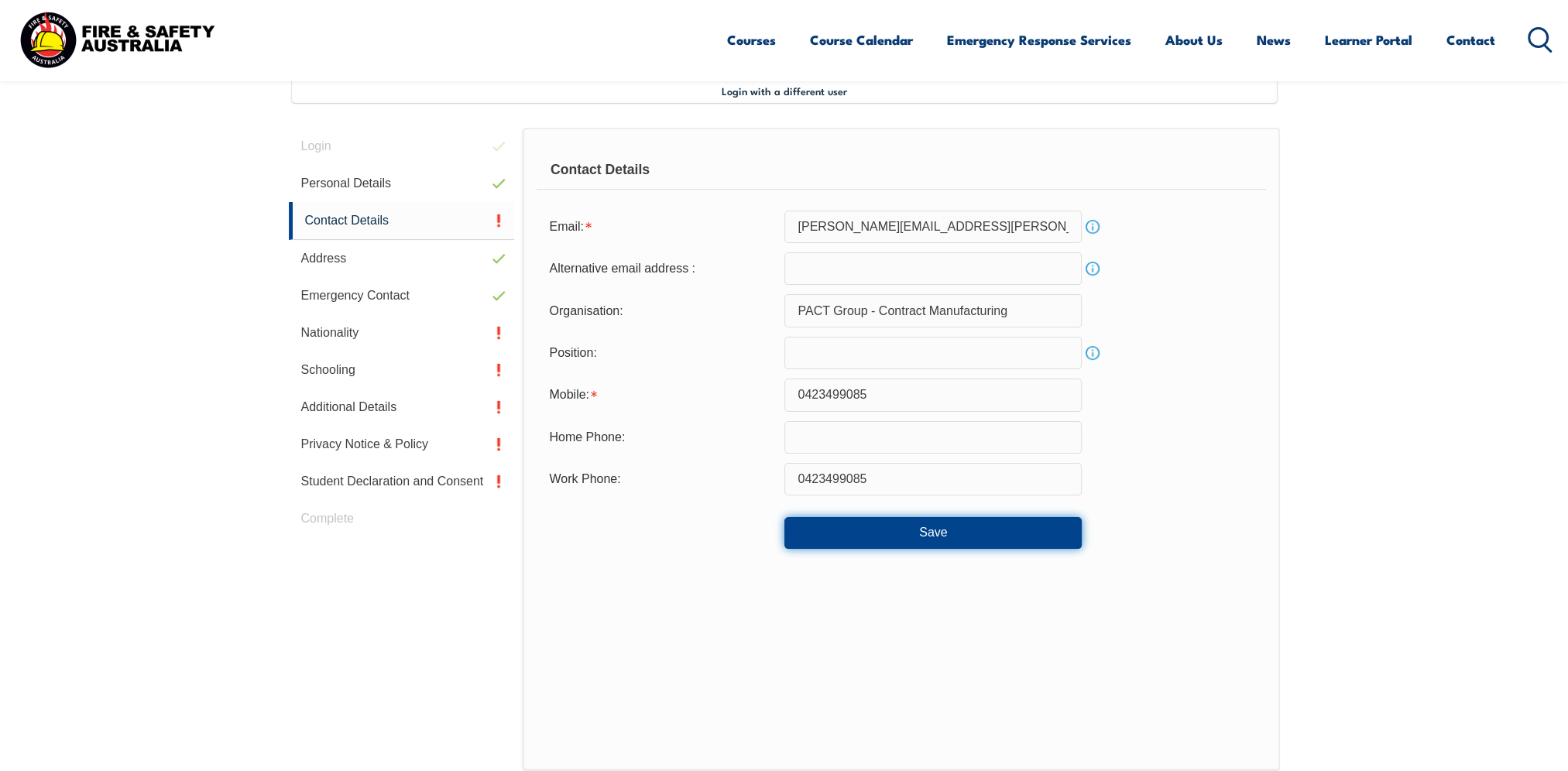
click at [927, 528] on button "Save" at bounding box center [933, 532] width 297 height 31
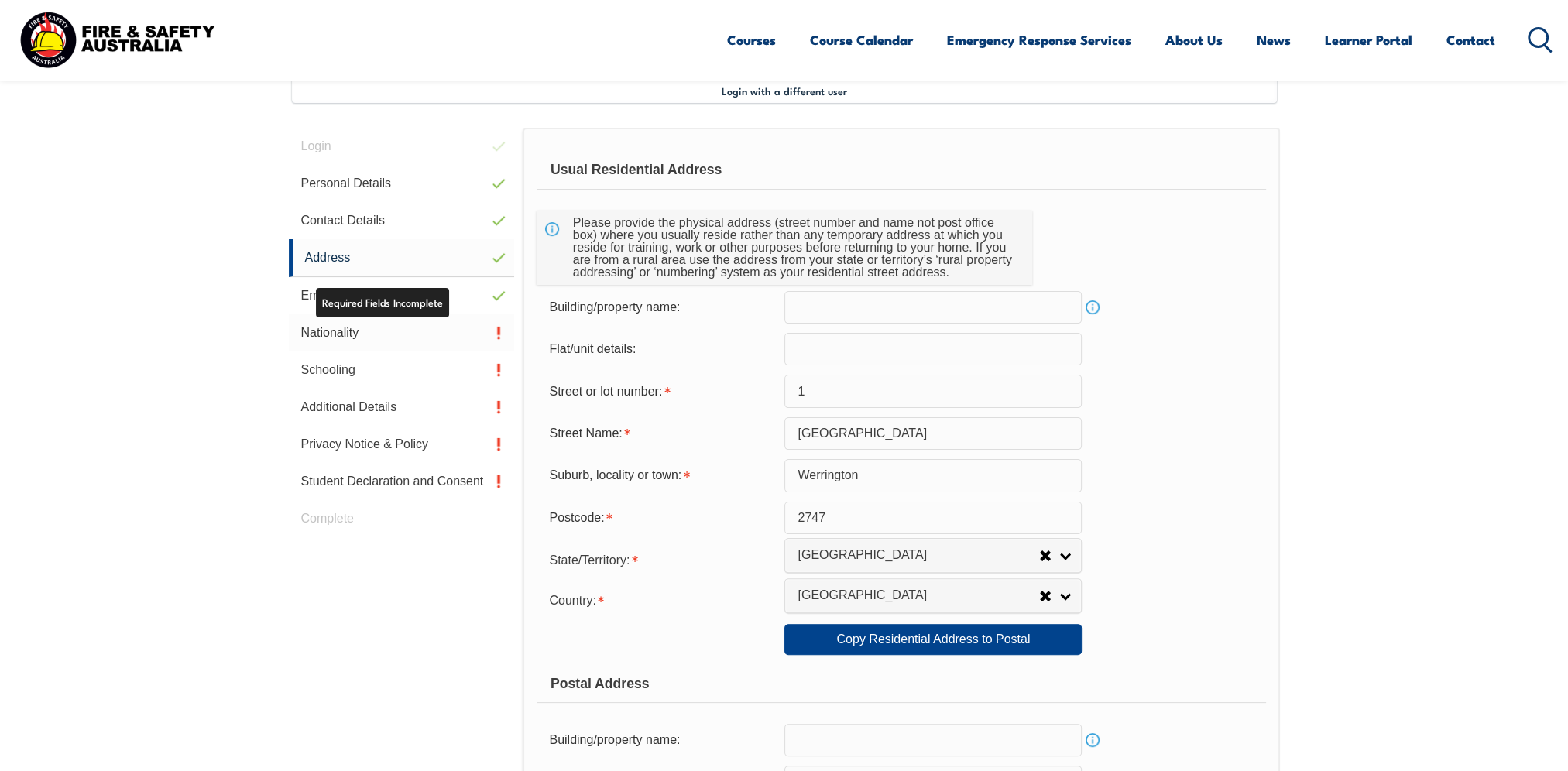
click at [425, 331] on link "Nationality" at bounding box center [401, 333] width 226 height 37
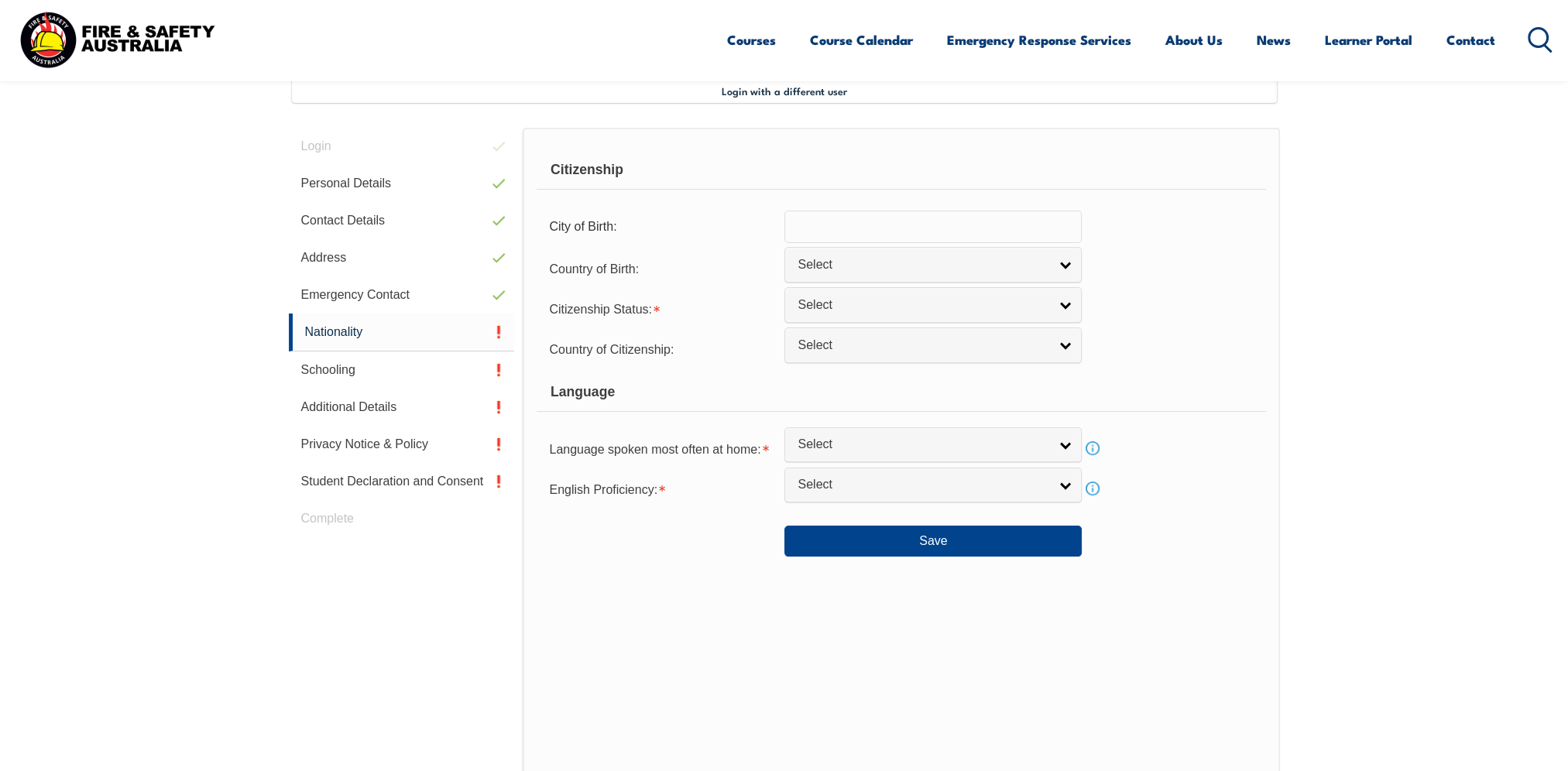
click at [829, 240] on input "text" at bounding box center [933, 226] width 297 height 32
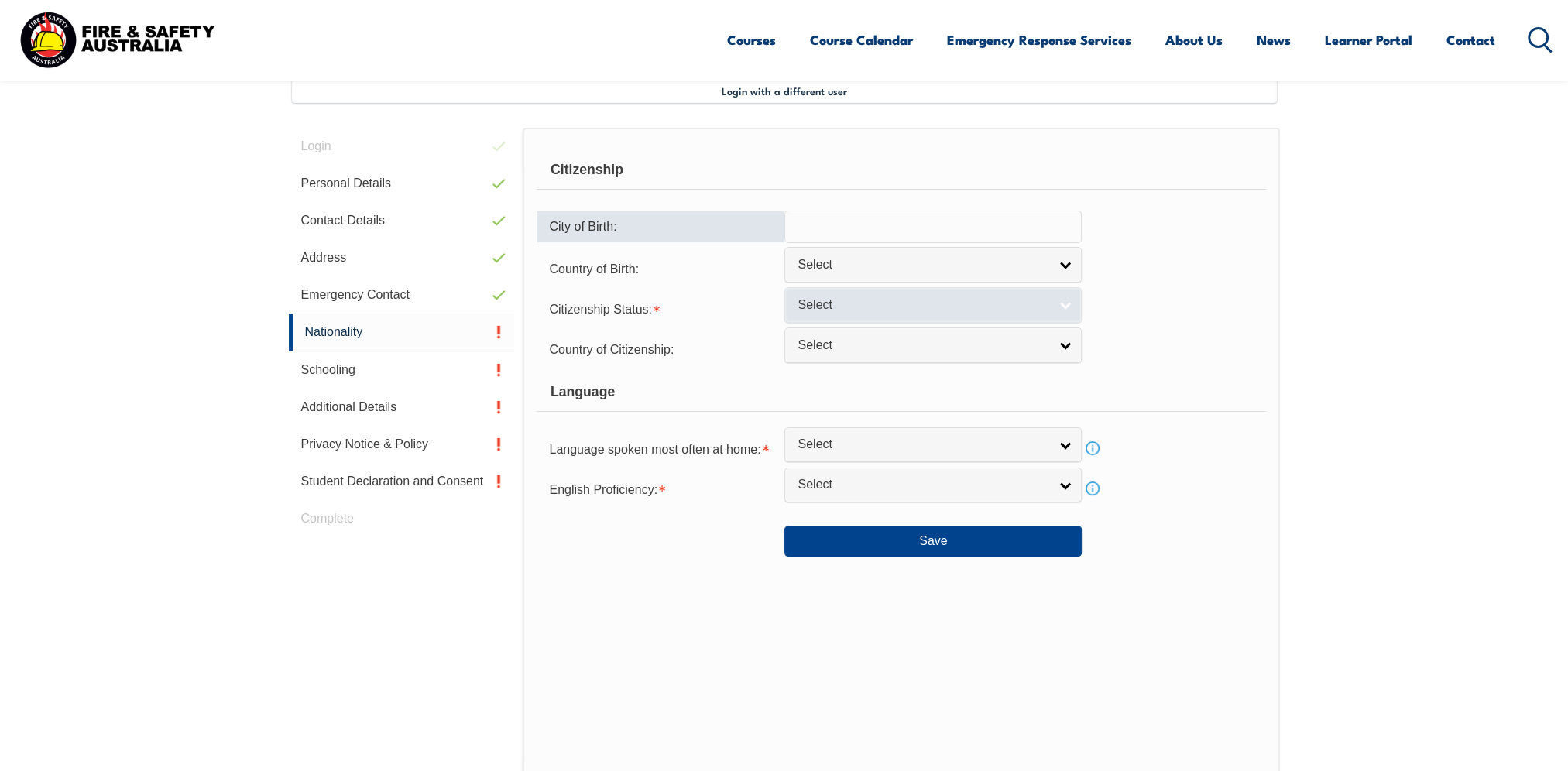
click at [833, 293] on link "Select" at bounding box center [933, 304] width 297 height 35
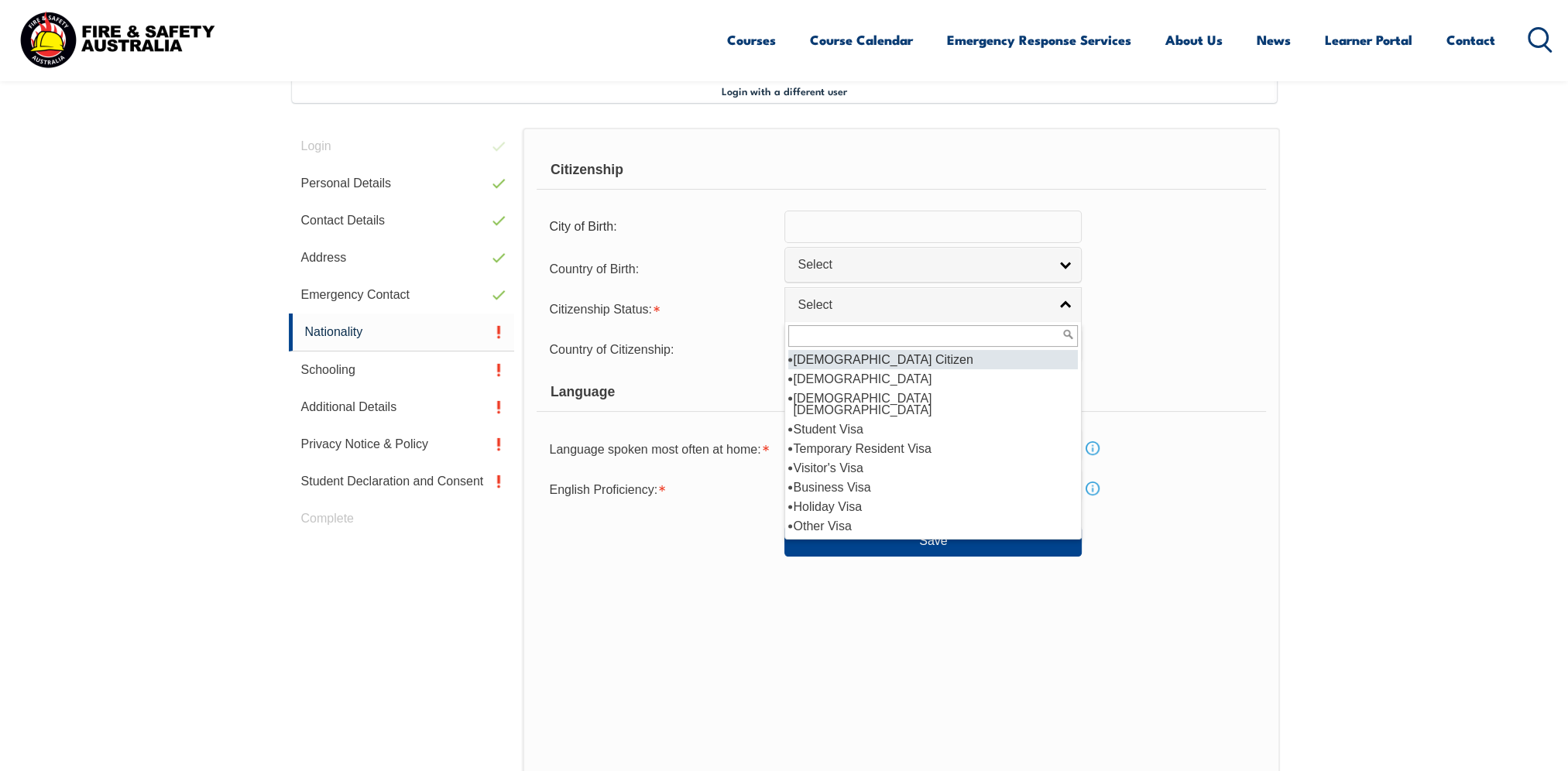
click at [843, 362] on li "[DEMOGRAPHIC_DATA] Citizen" at bounding box center [933, 359] width 289 height 19
select select "1"
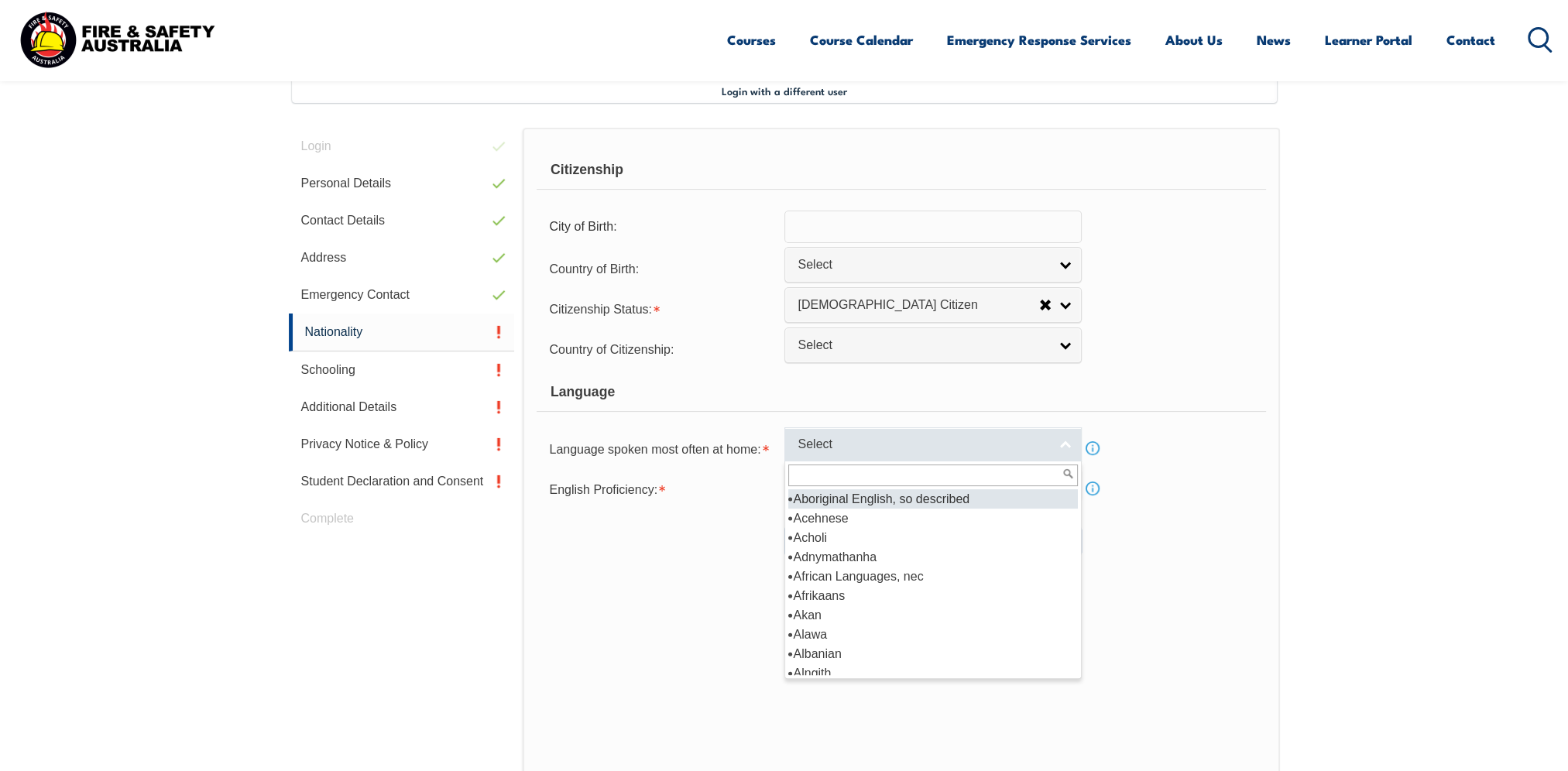
click at [823, 448] on span "Select" at bounding box center [922, 445] width 251 height 17
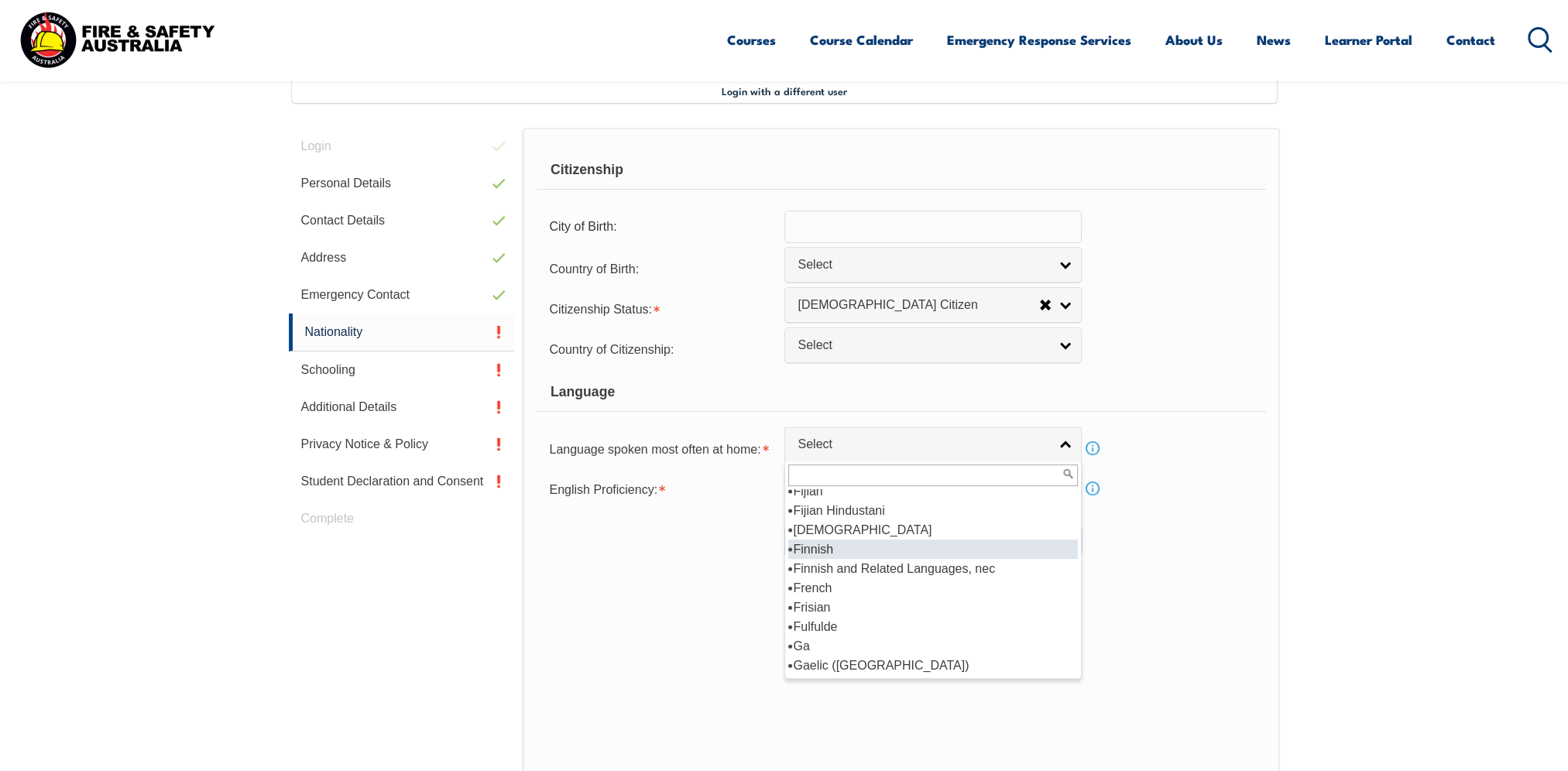
scroll to position [1935, 0]
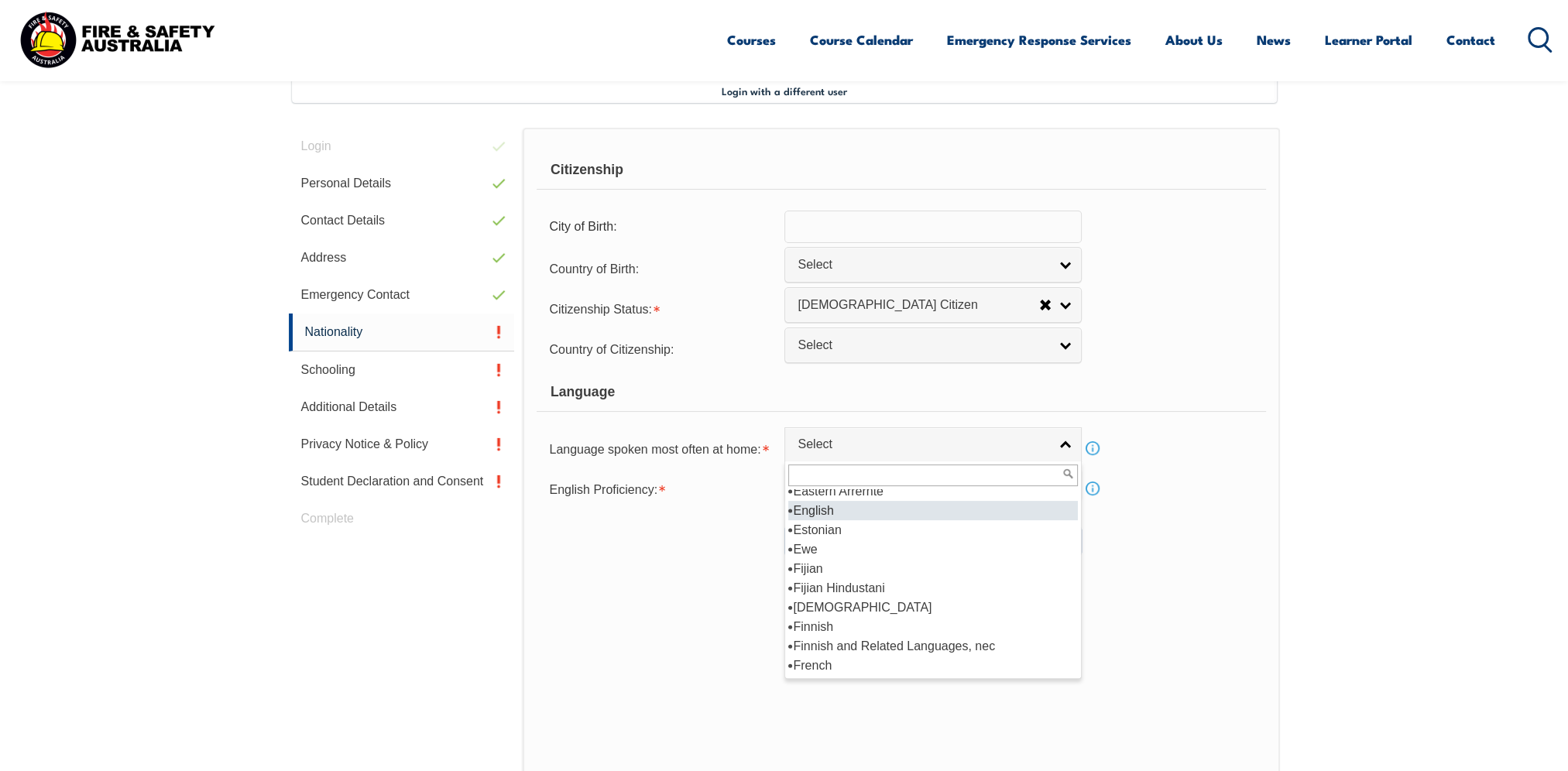
click at [821, 509] on li "English" at bounding box center [933, 510] width 289 height 19
select select "1201"
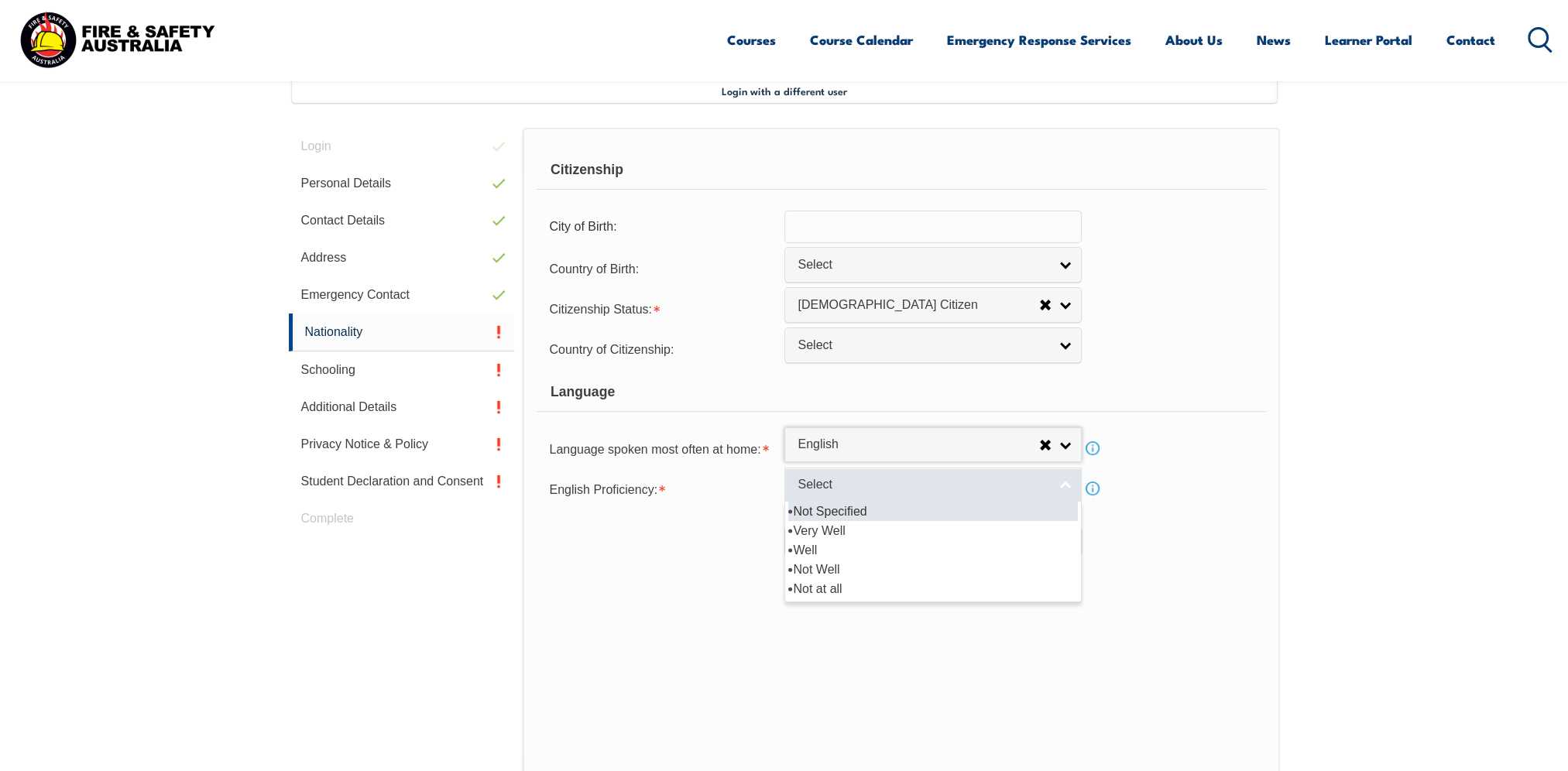
click at [852, 479] on span "Select" at bounding box center [922, 485] width 251 height 17
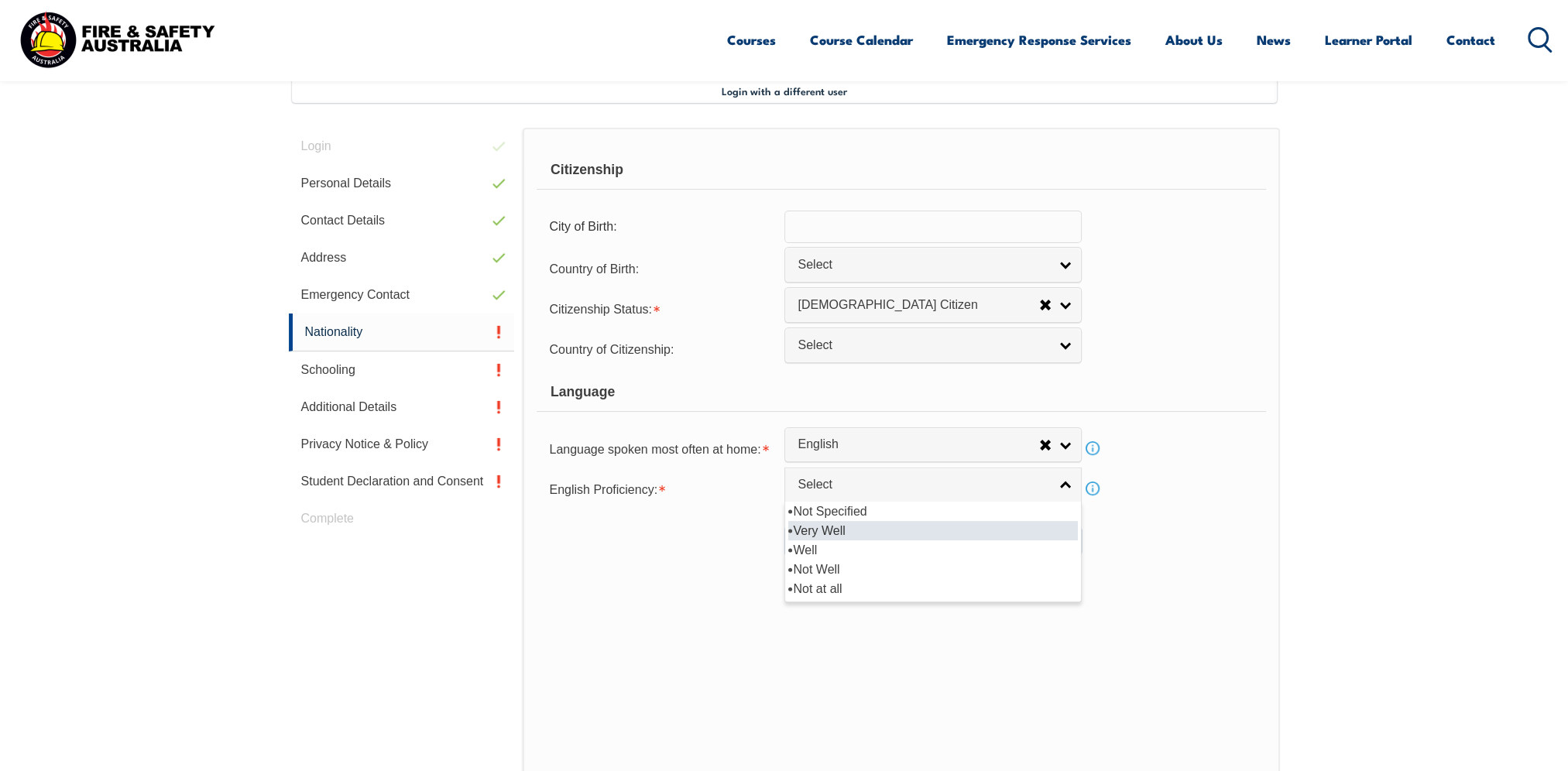
click at [826, 525] on li "Very Well" at bounding box center [933, 530] width 289 height 19
select select "1"
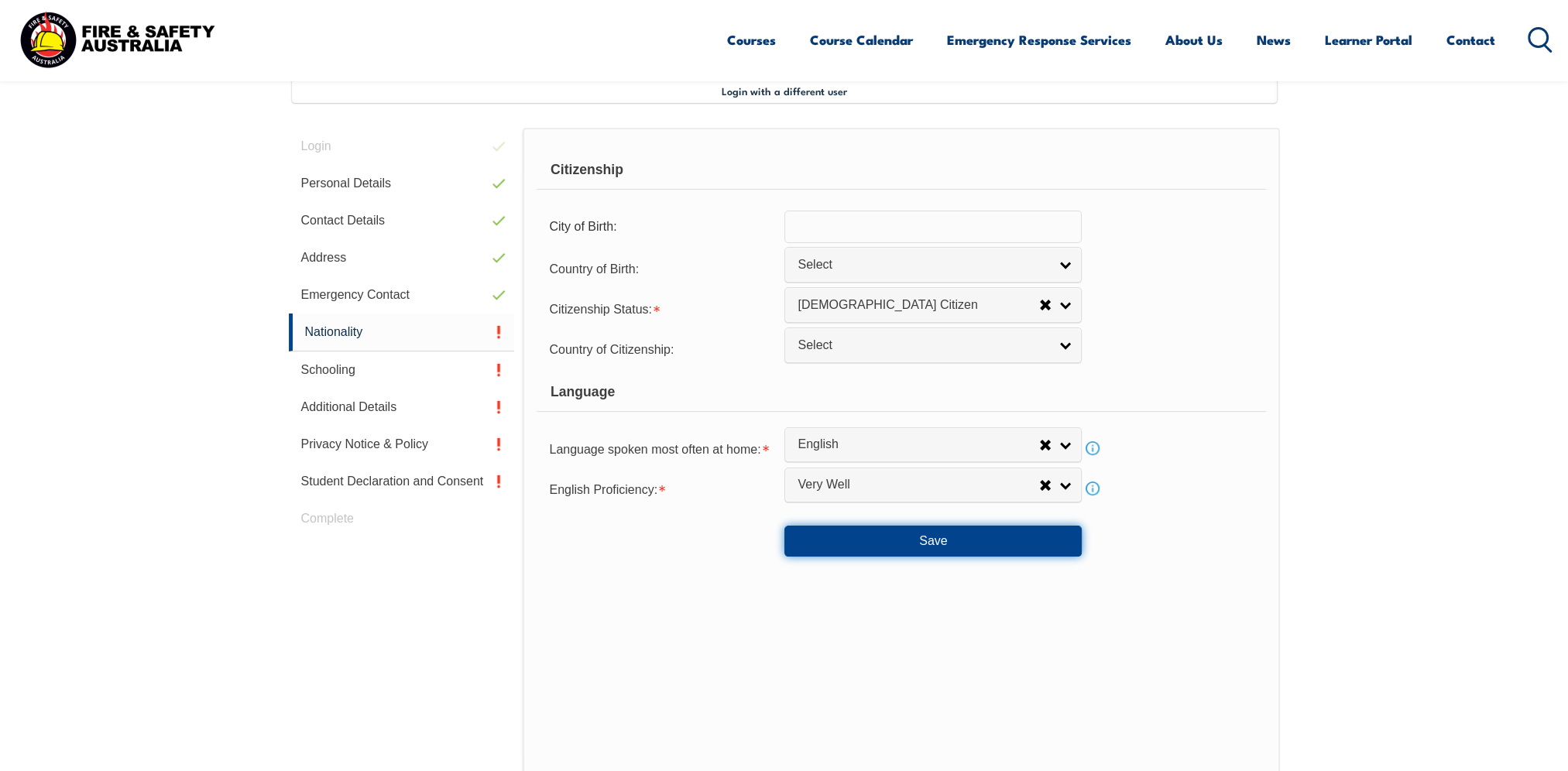
click at [924, 532] on button "Save" at bounding box center [933, 540] width 297 height 31
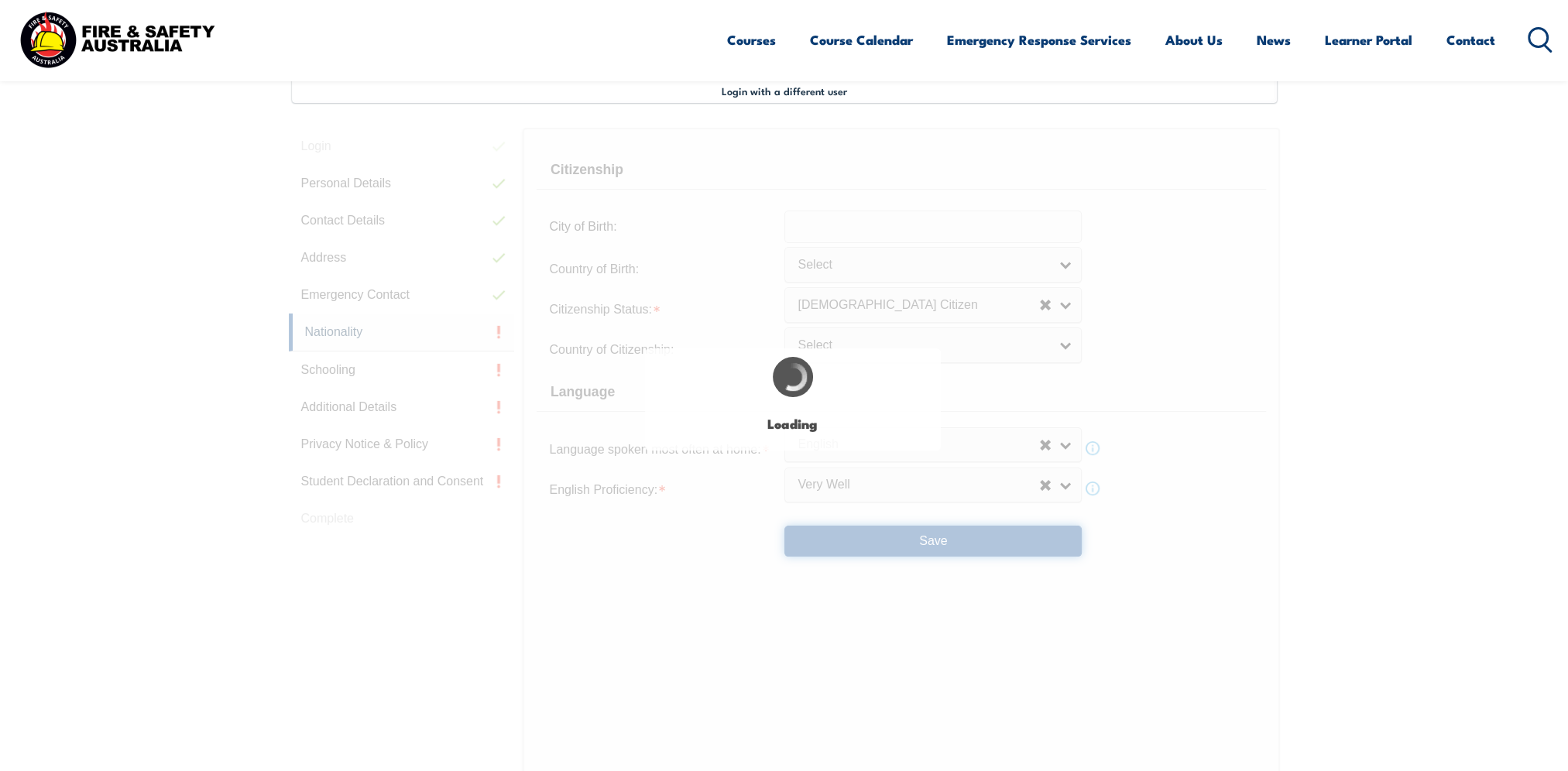
scroll to position [0, 0]
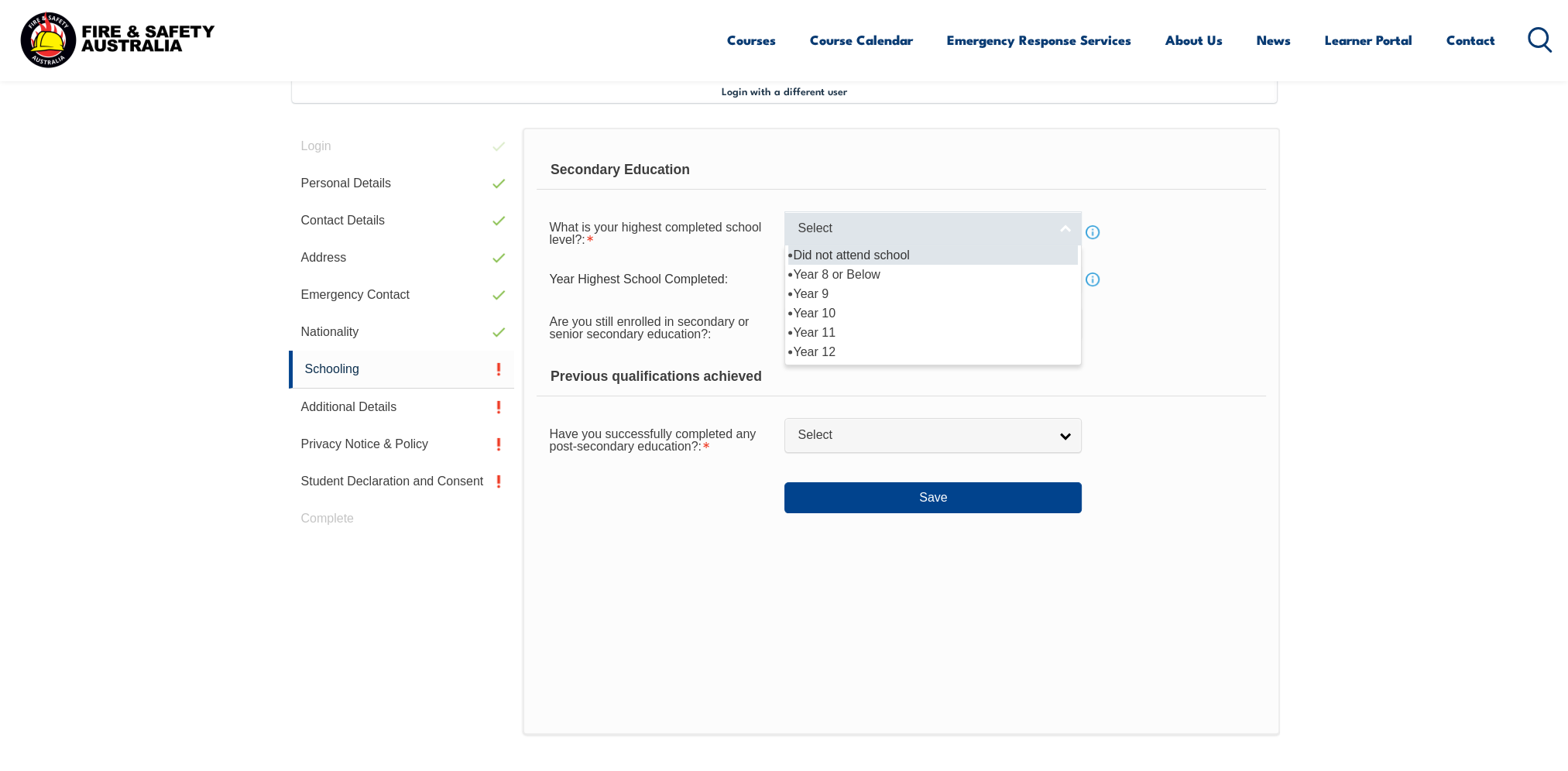
click at [899, 242] on link "Select" at bounding box center [933, 228] width 297 height 35
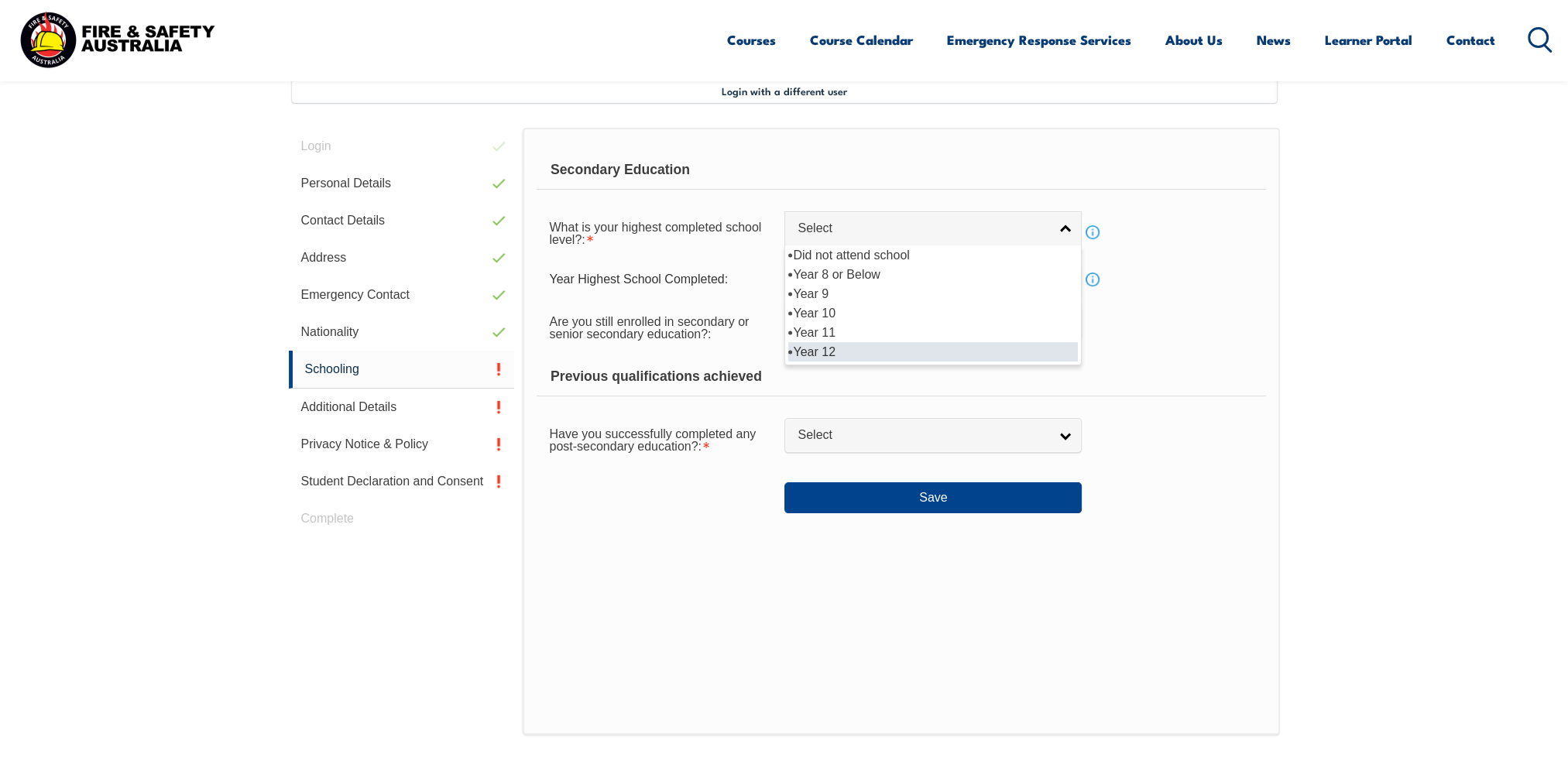
click at [835, 353] on li "Year 12" at bounding box center [933, 352] width 289 height 19
select select "12"
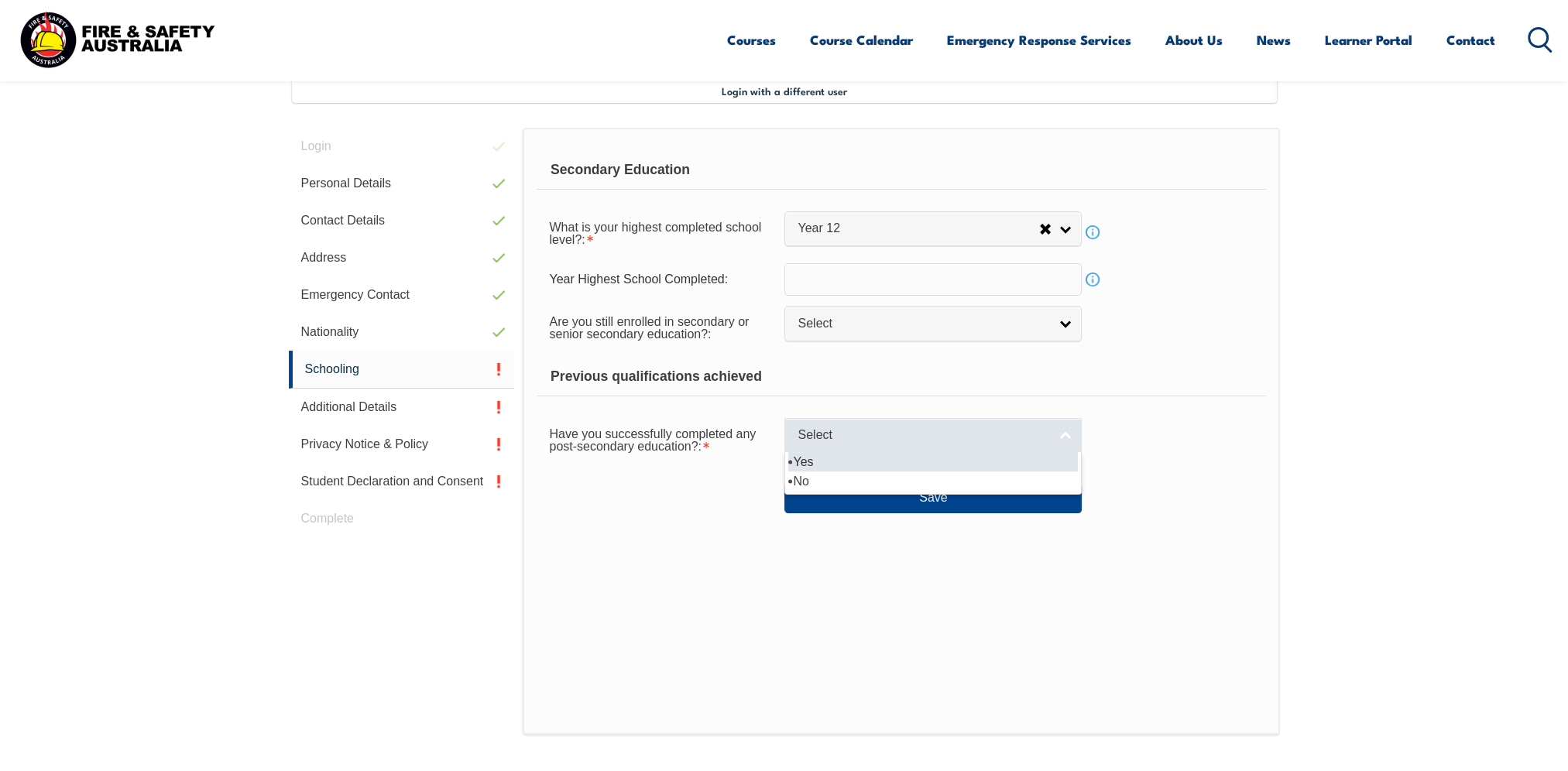
click at [842, 438] on span "Select" at bounding box center [922, 435] width 251 height 17
click at [820, 461] on li "Yes" at bounding box center [933, 461] width 289 height 19
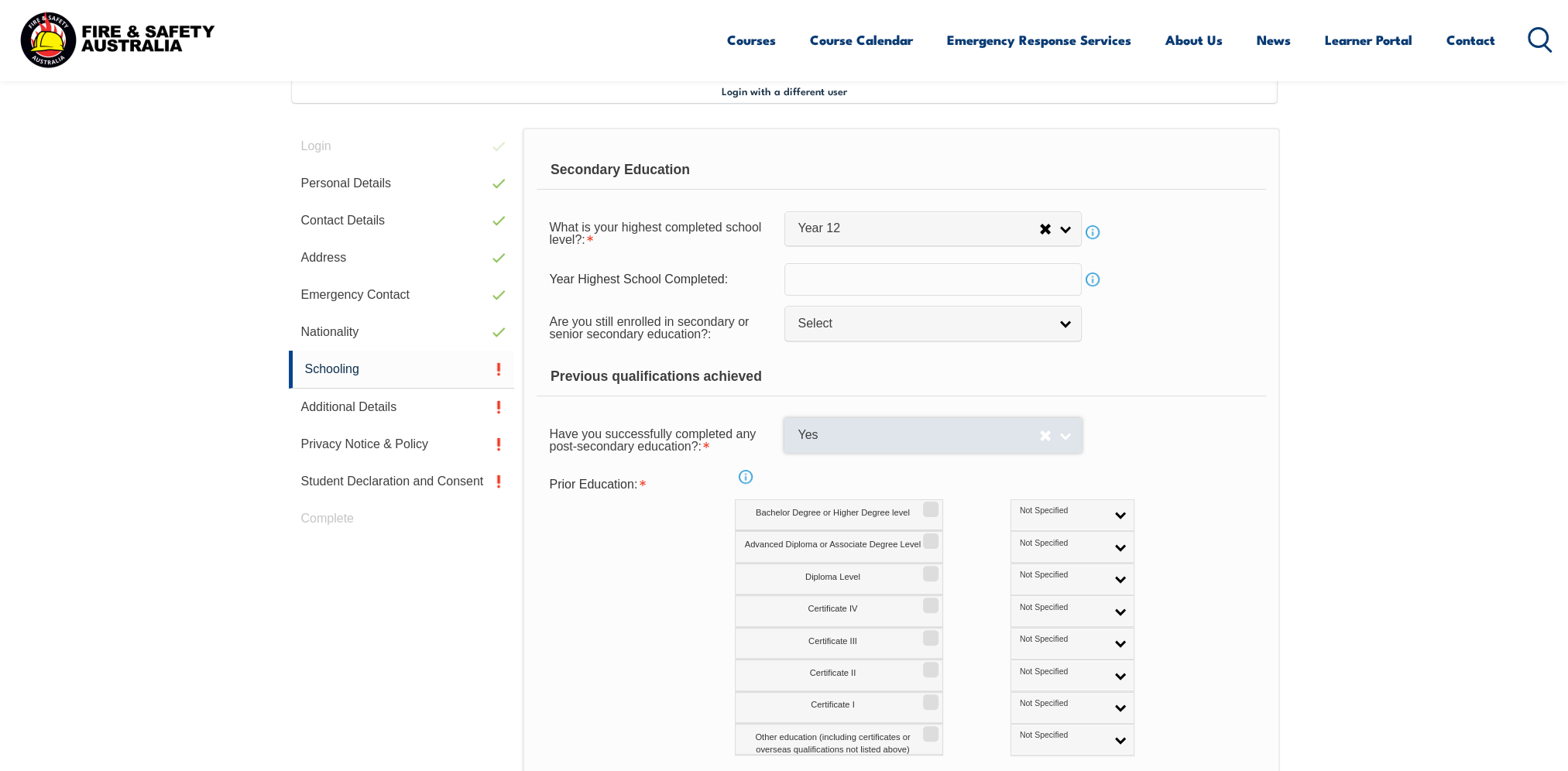
click at [852, 437] on span "Yes" at bounding box center [918, 435] width 242 height 17
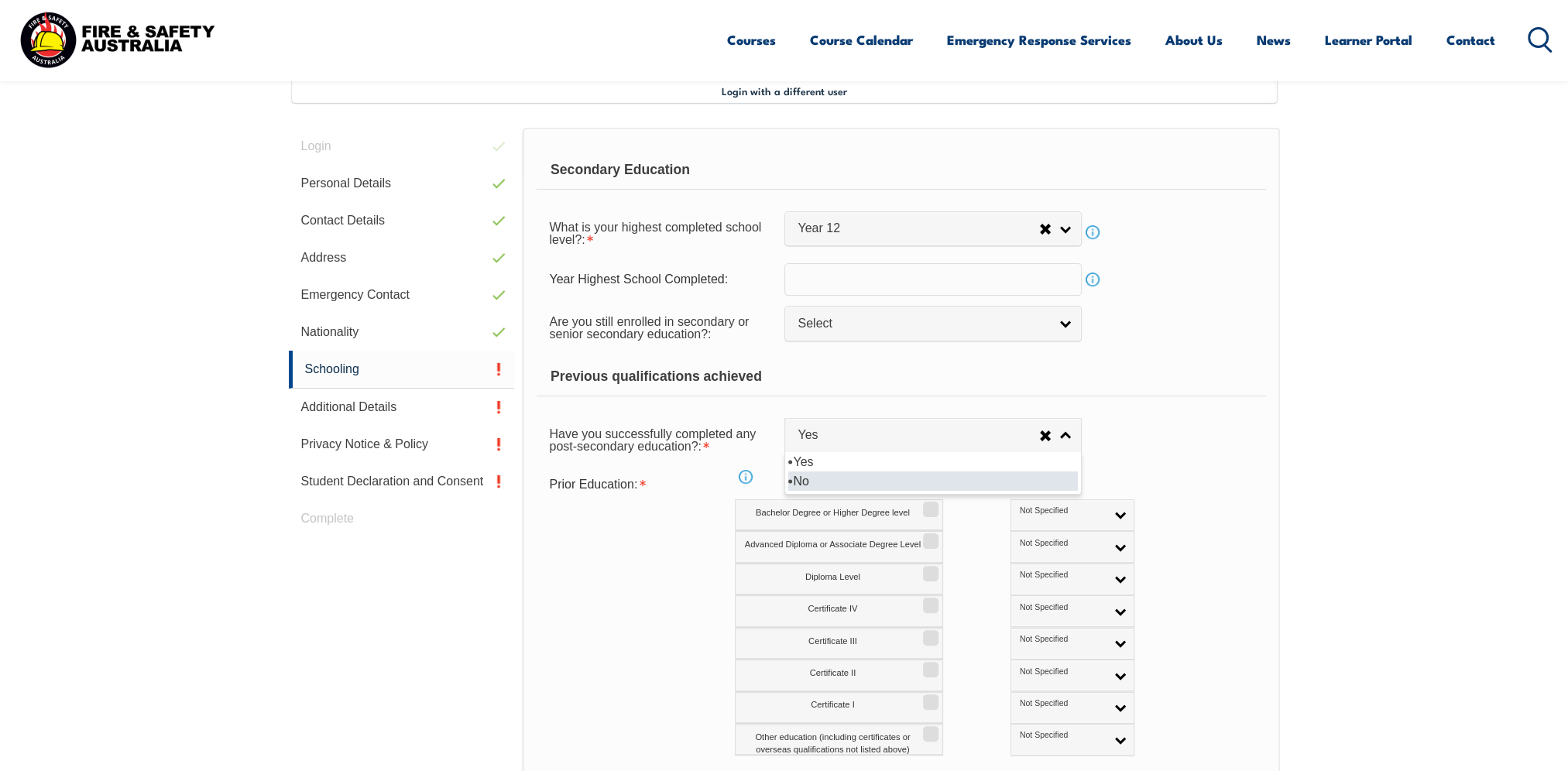
click at [825, 472] on li "No" at bounding box center [933, 481] width 289 height 19
select select "false"
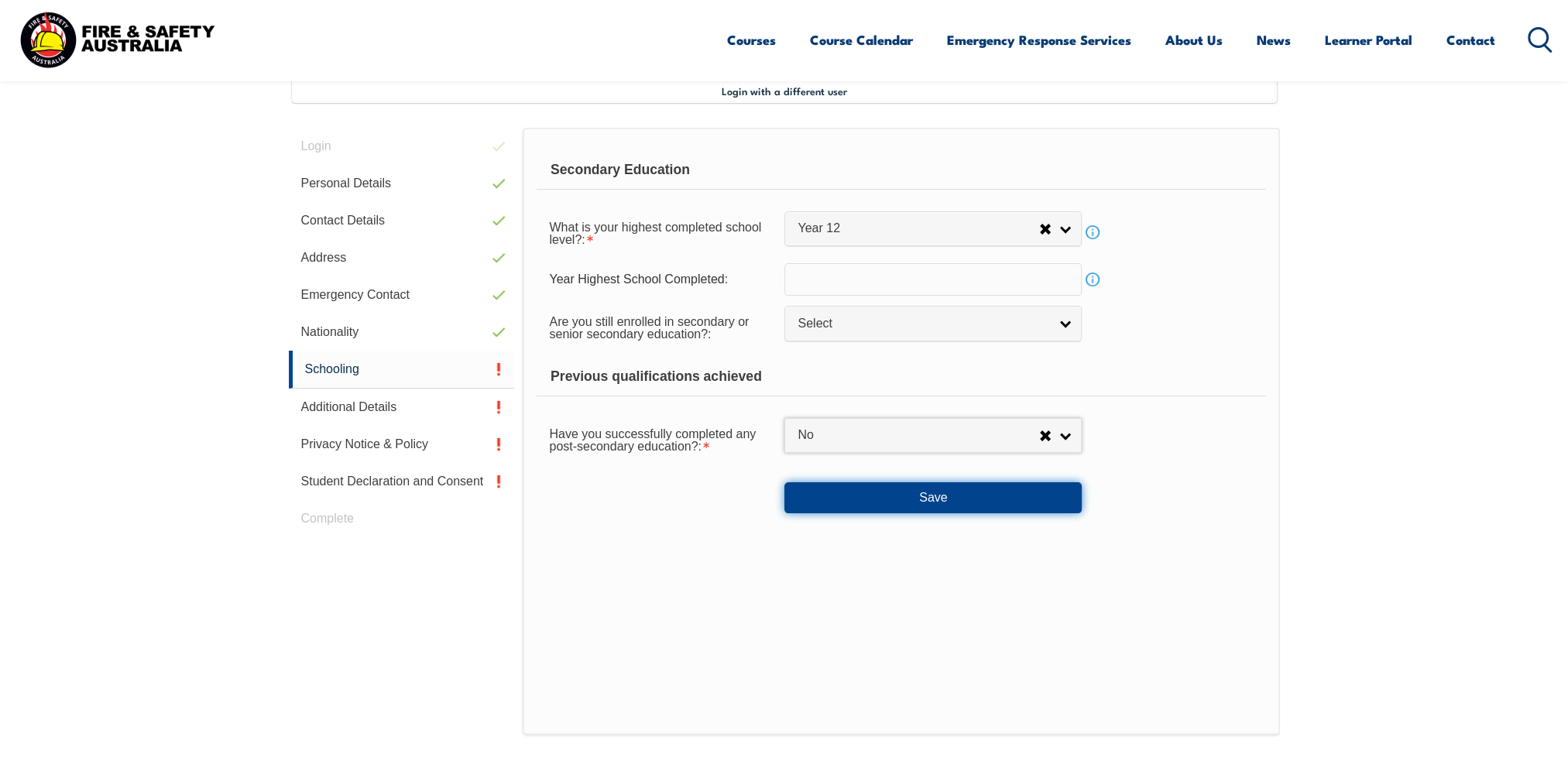
click at [868, 495] on button "Save" at bounding box center [933, 497] width 297 height 31
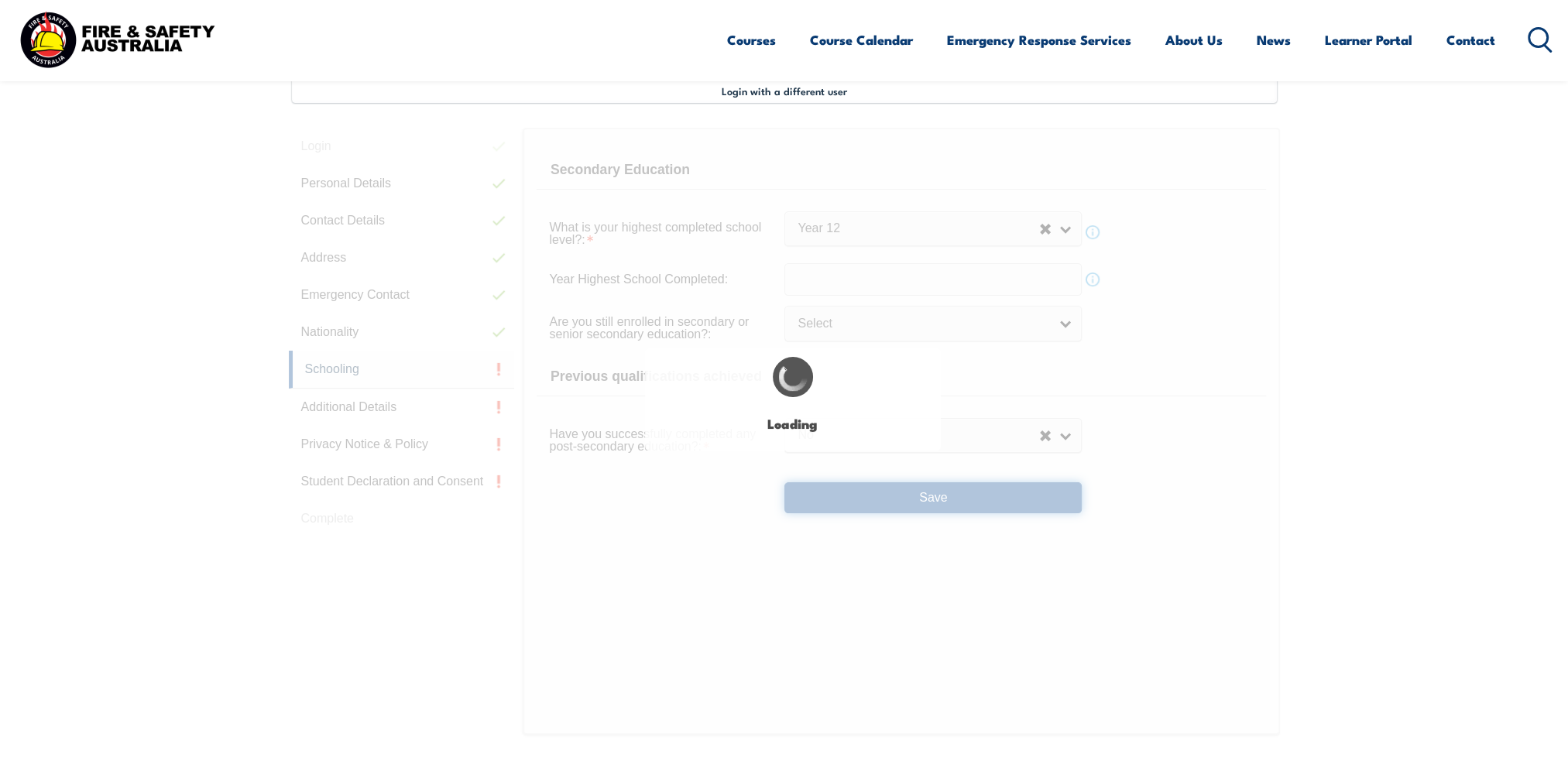
select select
select select "false"
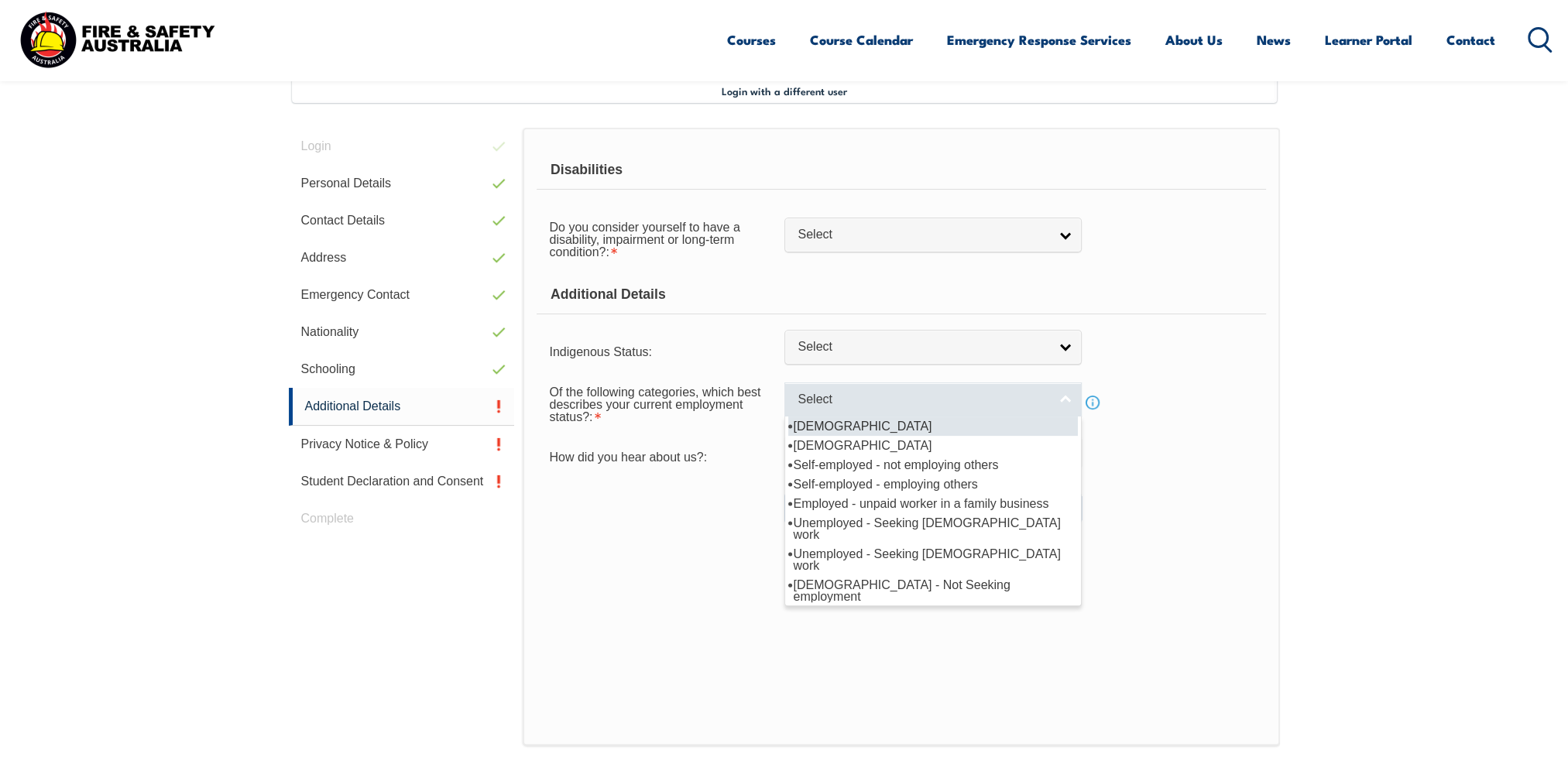
click at [954, 401] on span "Select" at bounding box center [922, 400] width 251 height 17
click at [873, 427] on li "[DEMOGRAPHIC_DATA]" at bounding box center [933, 426] width 289 height 19
select select "1"
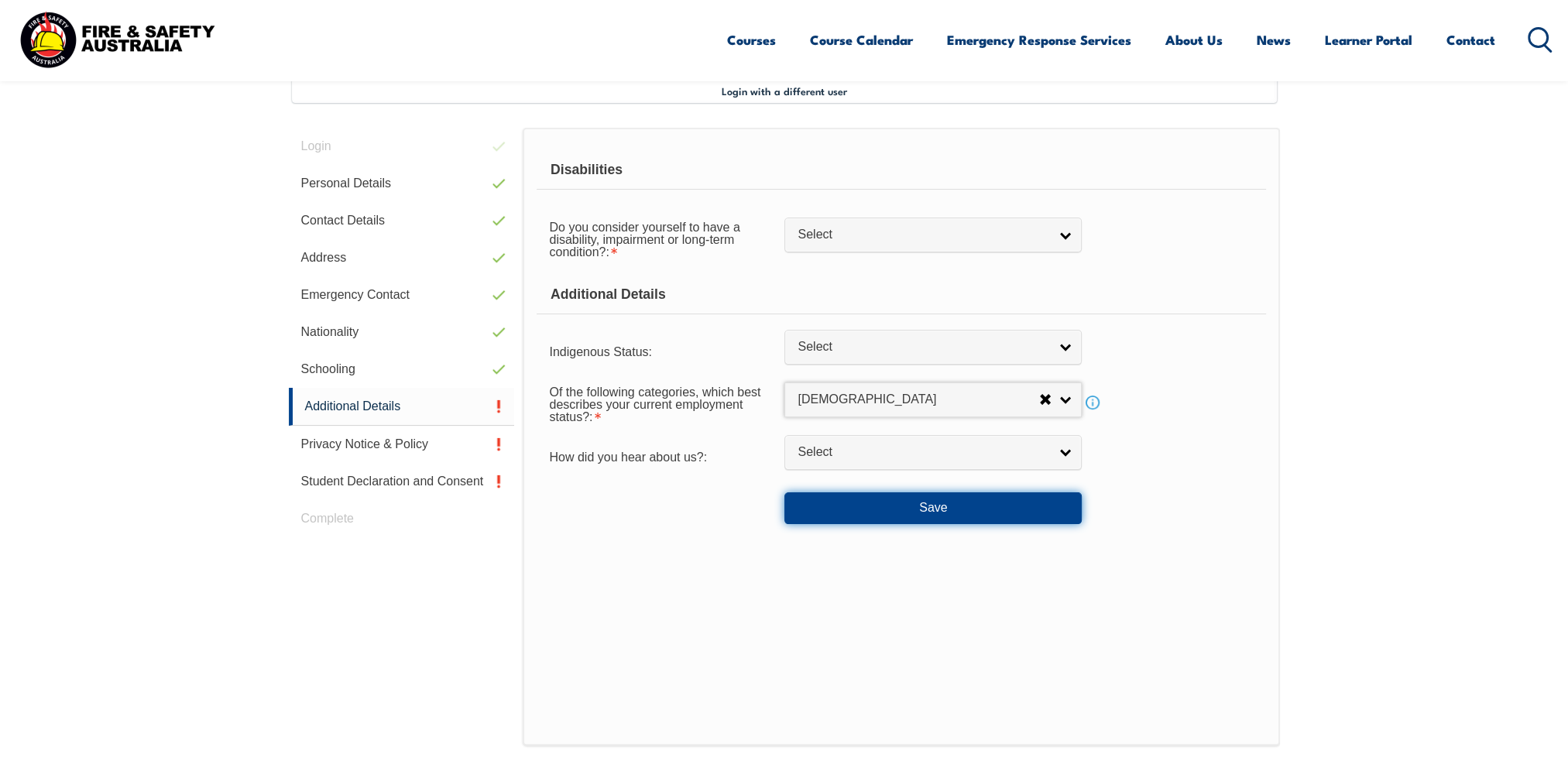
click at [861, 506] on button "Save" at bounding box center [933, 507] width 297 height 31
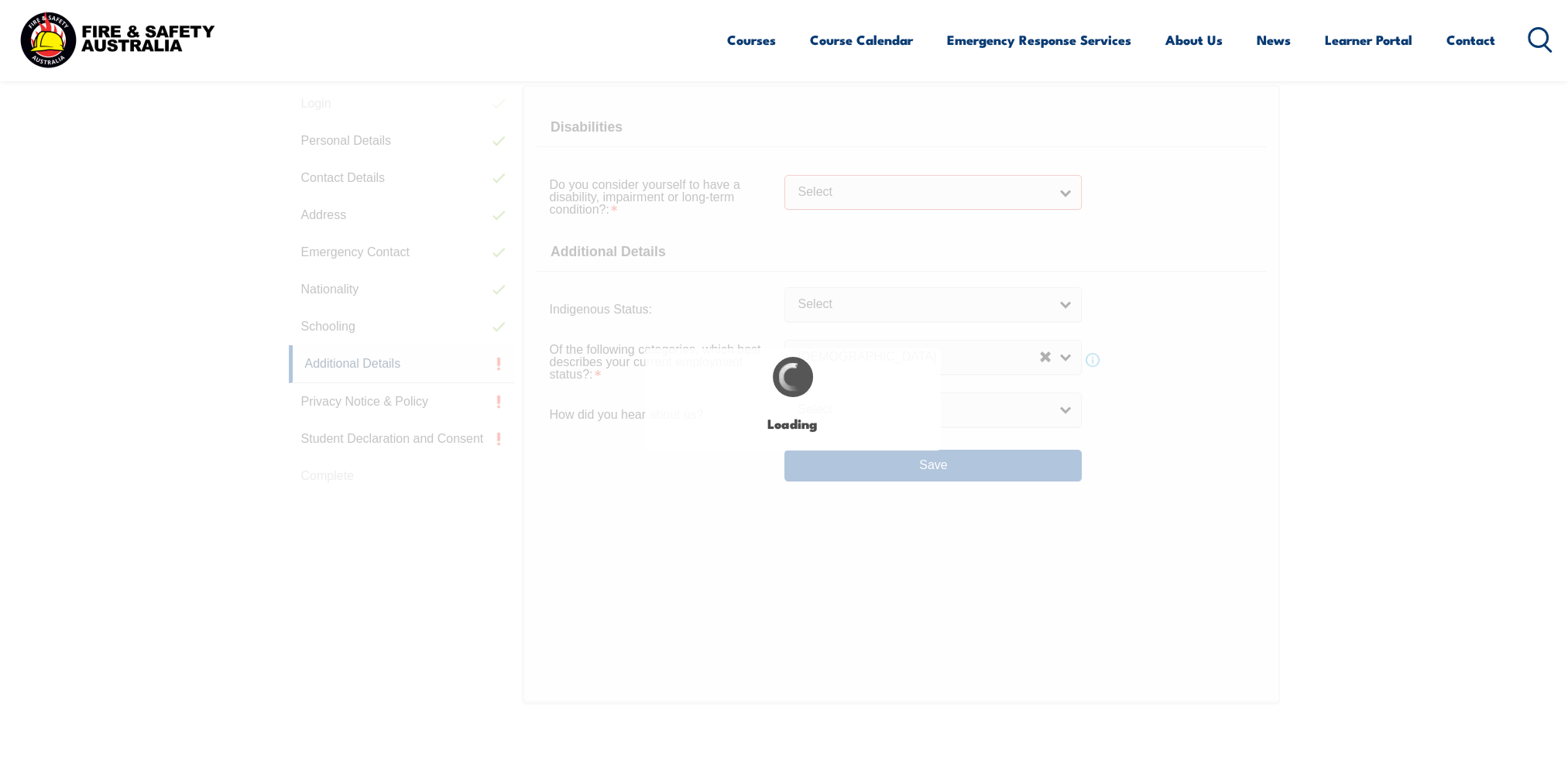
select select
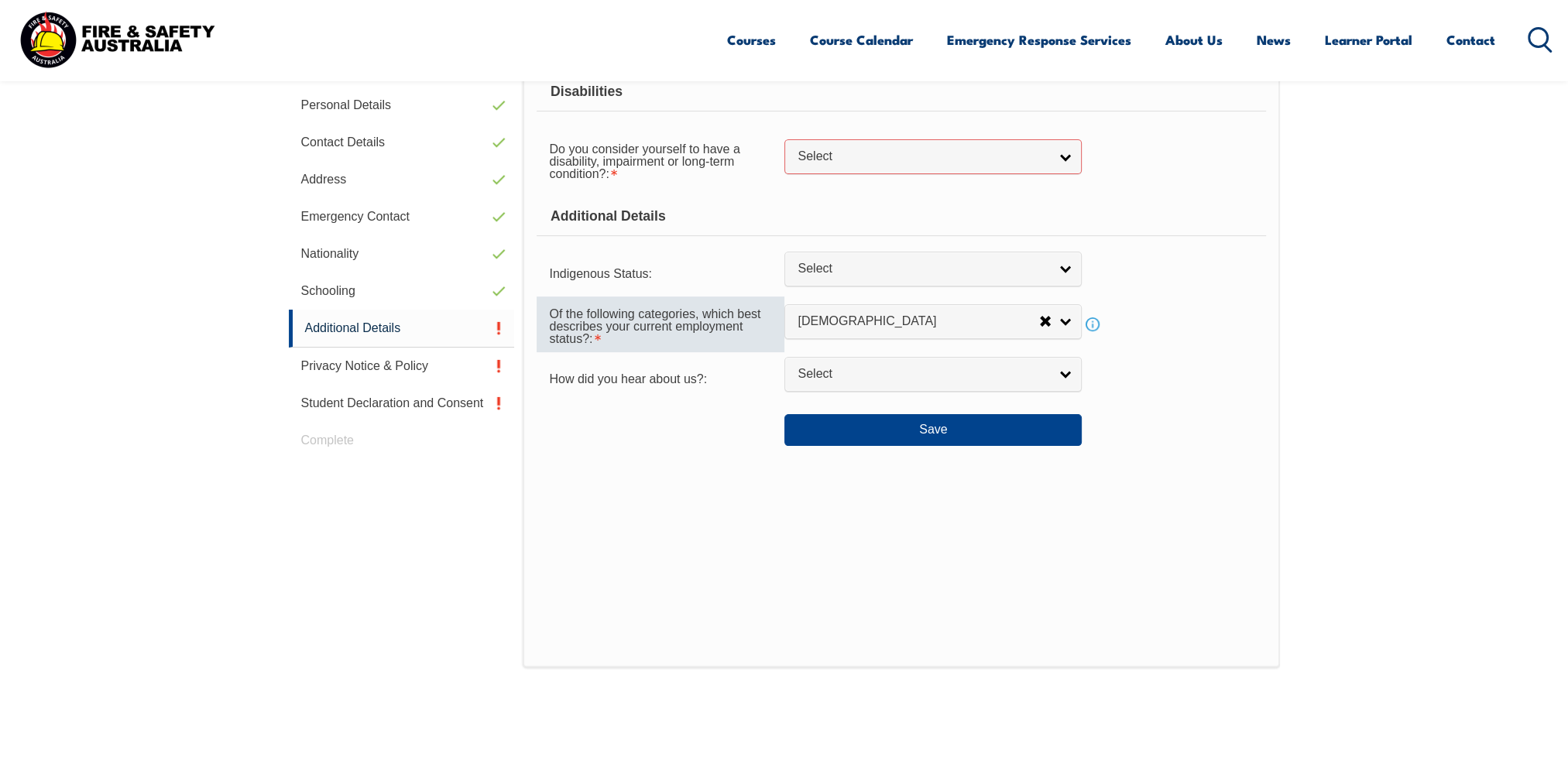
scroll to position [404, 0]
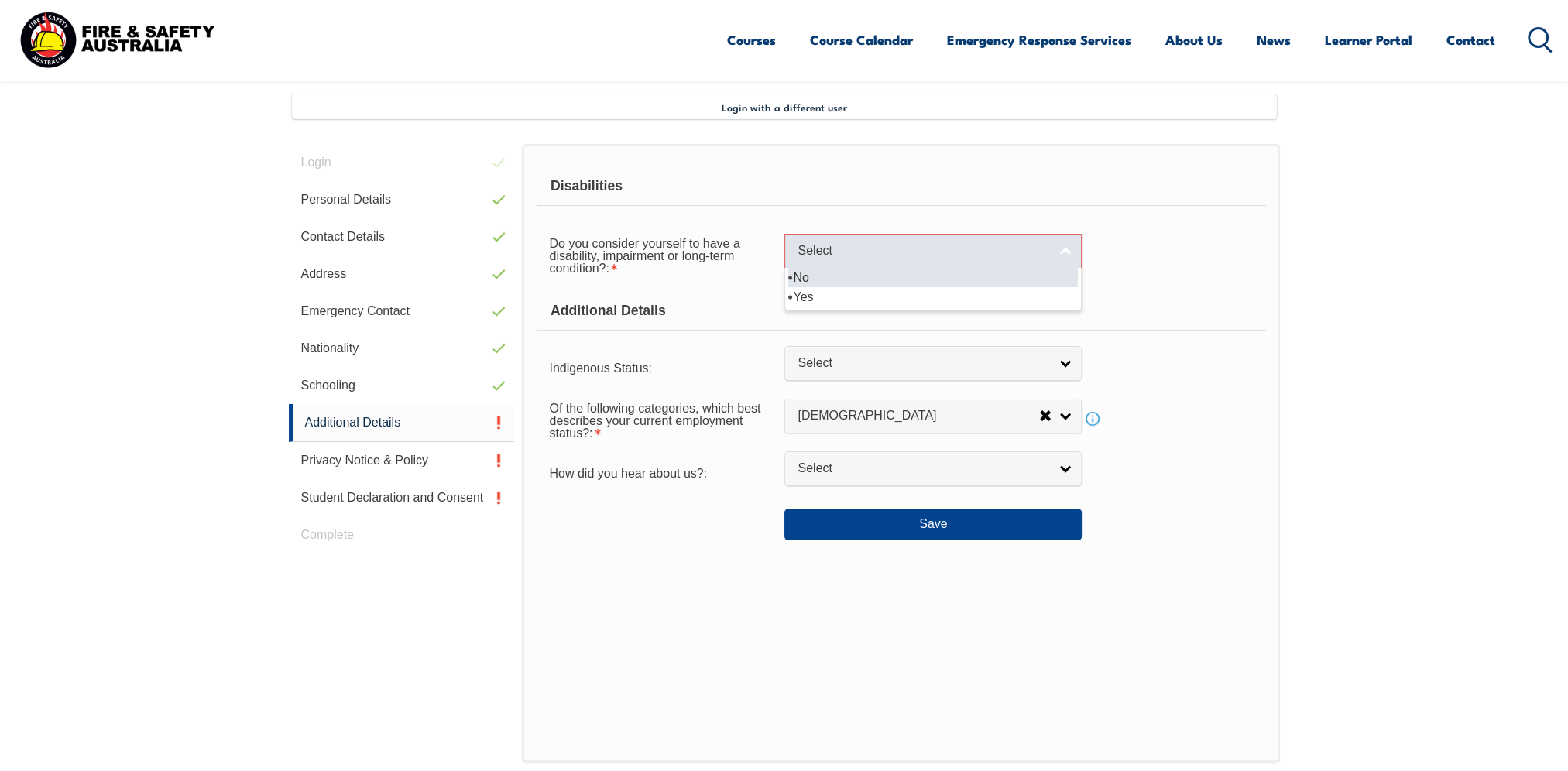
click at [827, 250] on span "Select" at bounding box center [922, 251] width 251 height 17
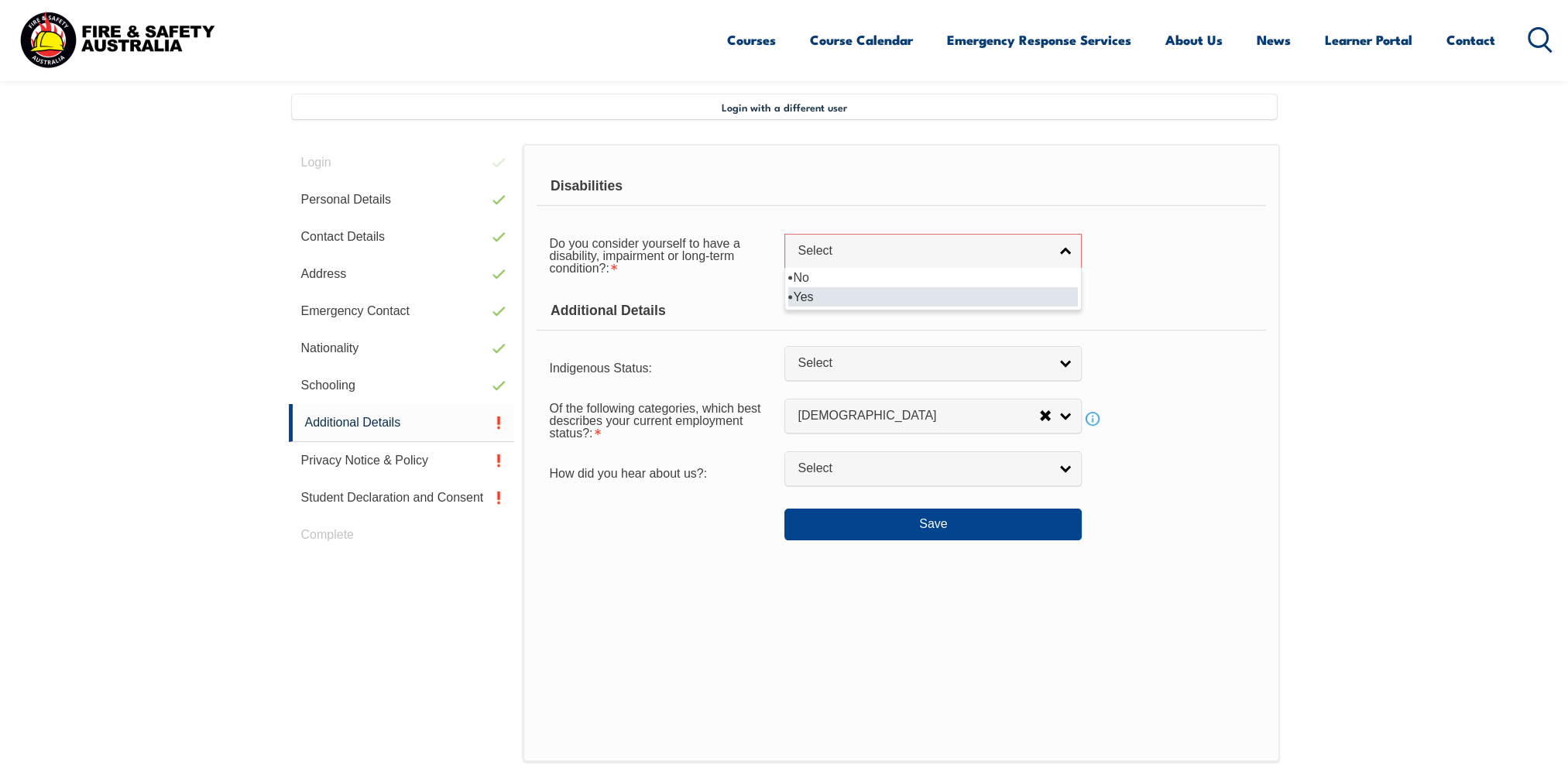
click at [815, 287] on li "Yes" at bounding box center [933, 296] width 289 height 19
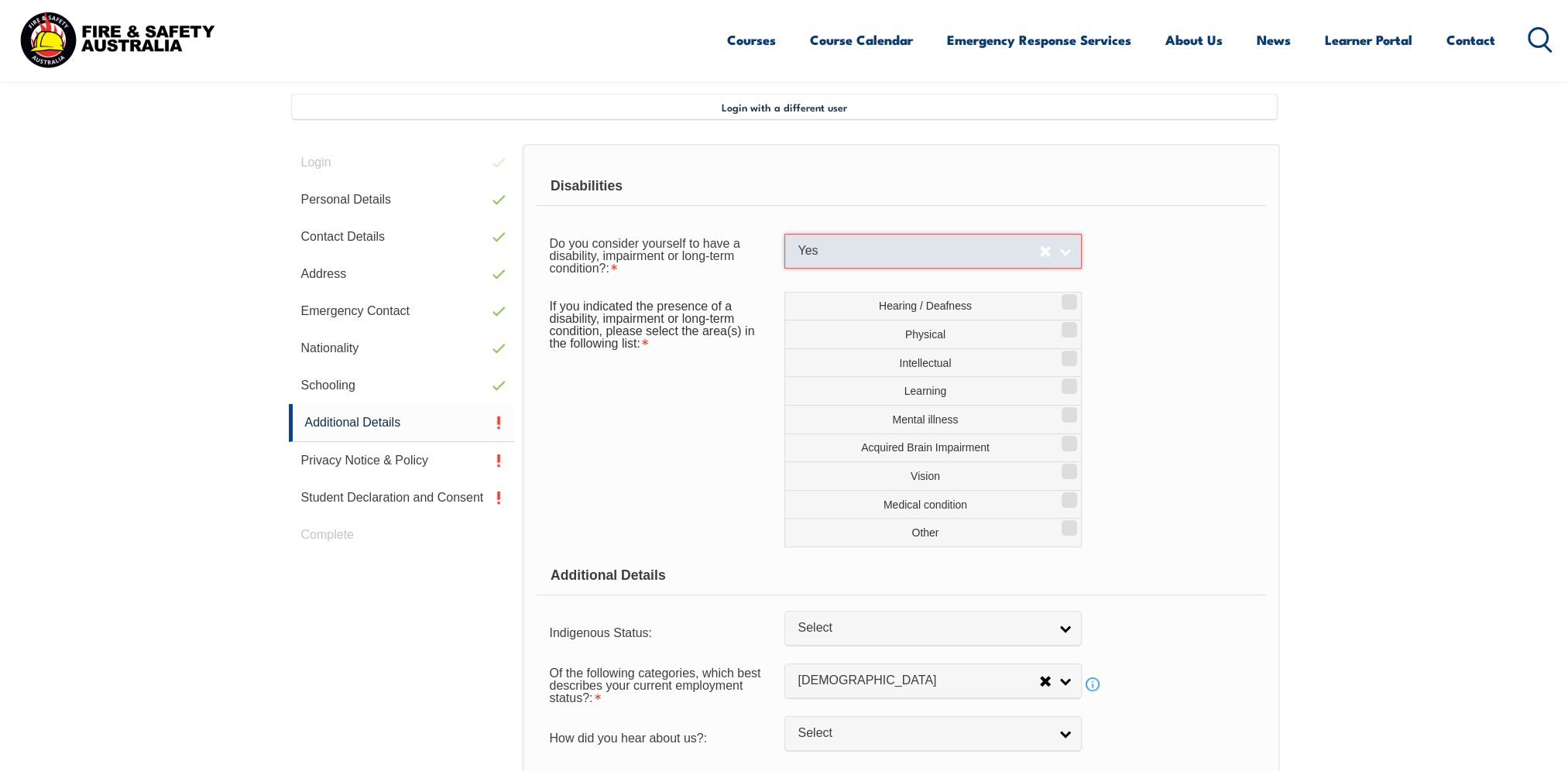
click at [820, 249] on span "Yes" at bounding box center [918, 251] width 242 height 17
click at [812, 270] on li "No" at bounding box center [933, 277] width 289 height 19
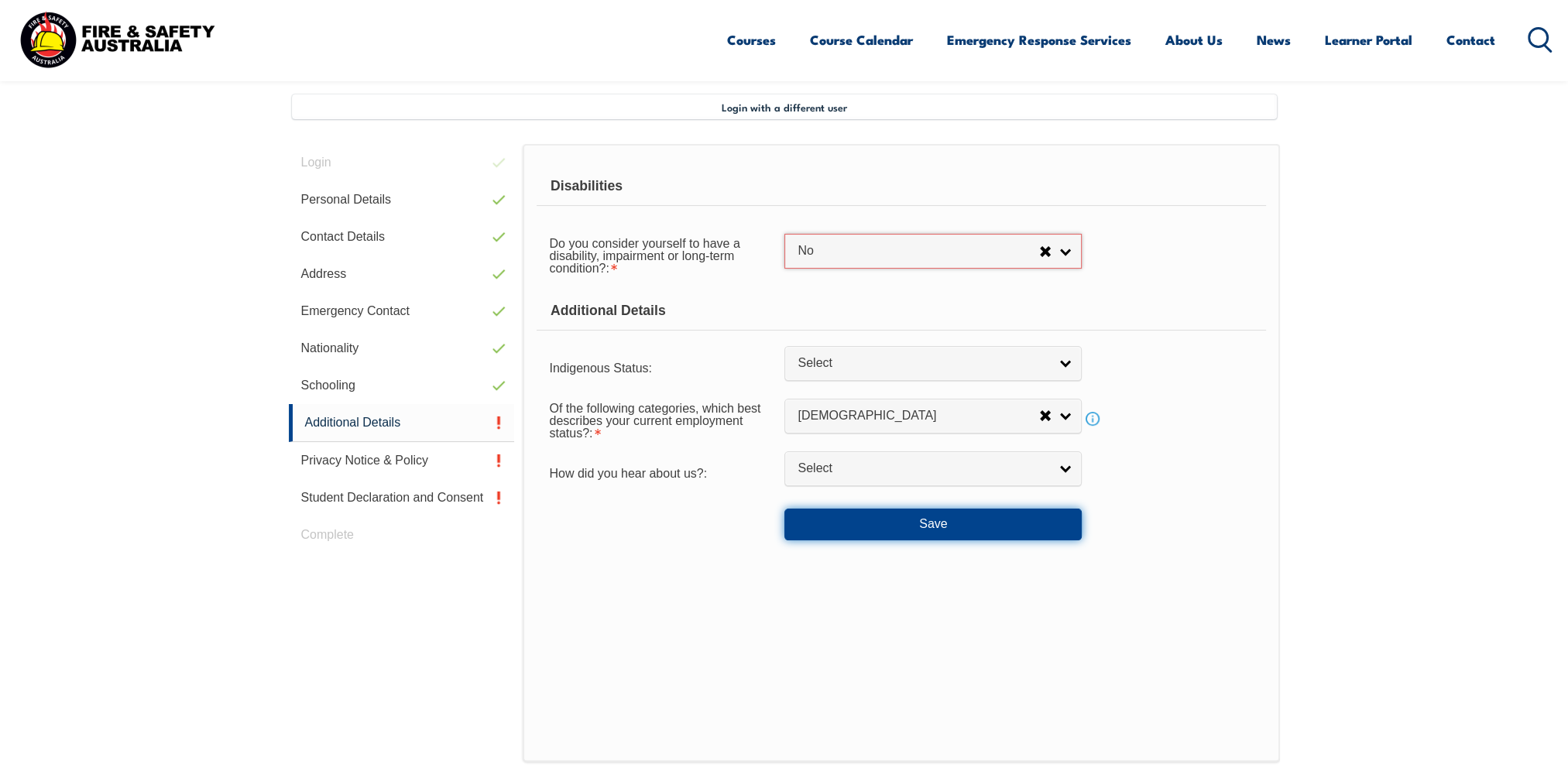
click at [858, 535] on button "Save" at bounding box center [933, 524] width 297 height 31
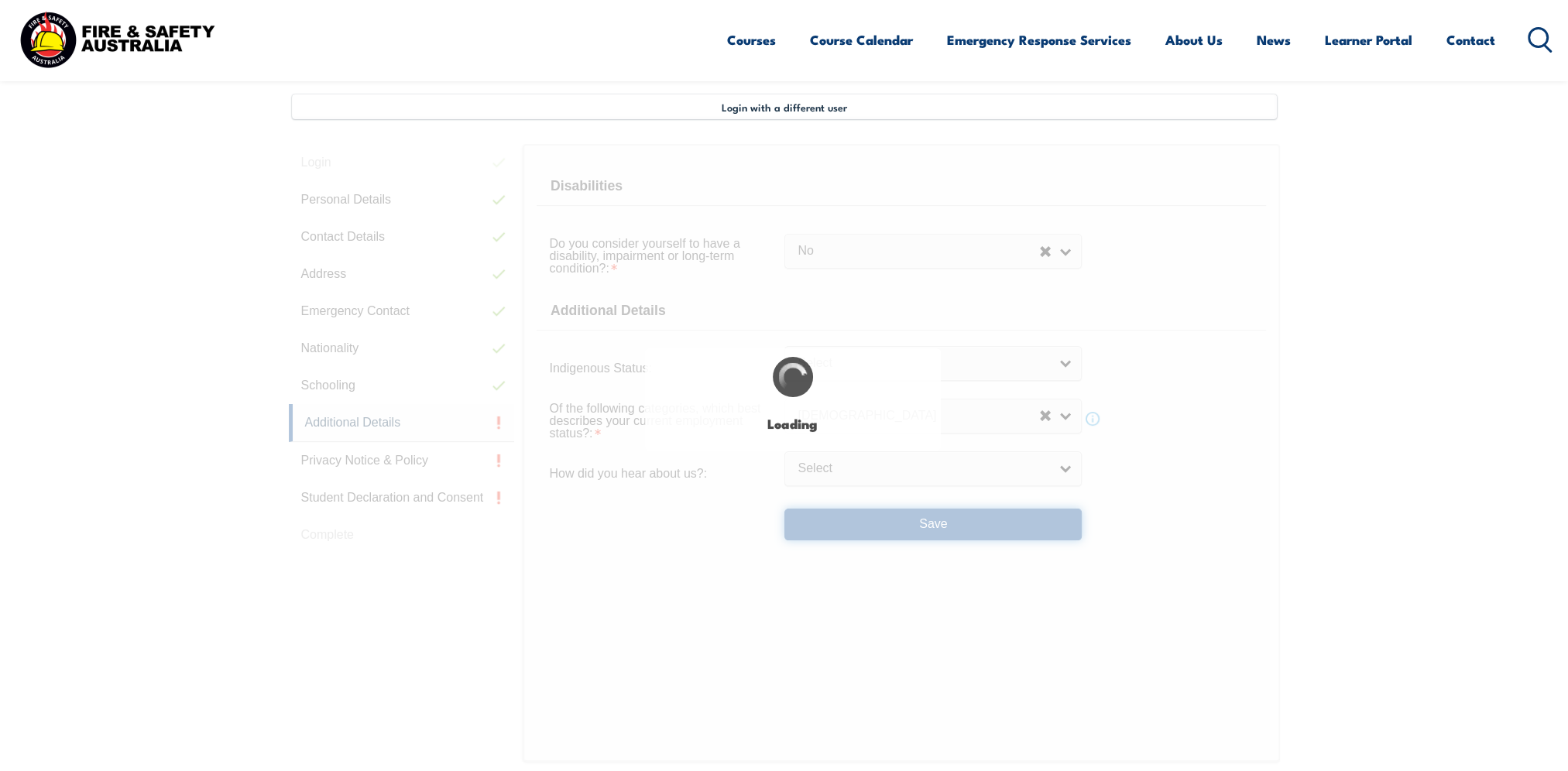
select select "false"
select select
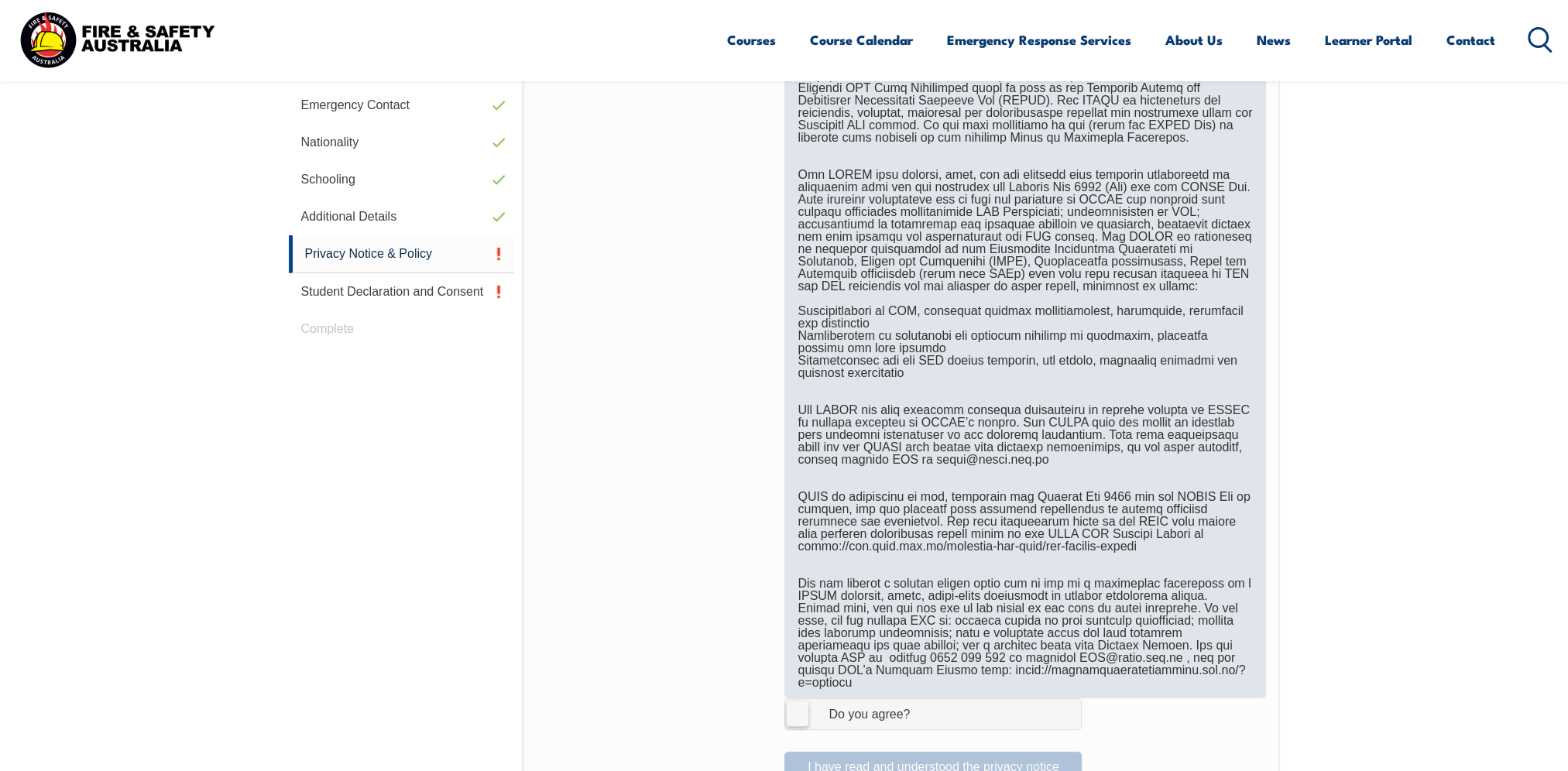
scroll to position [963, 0]
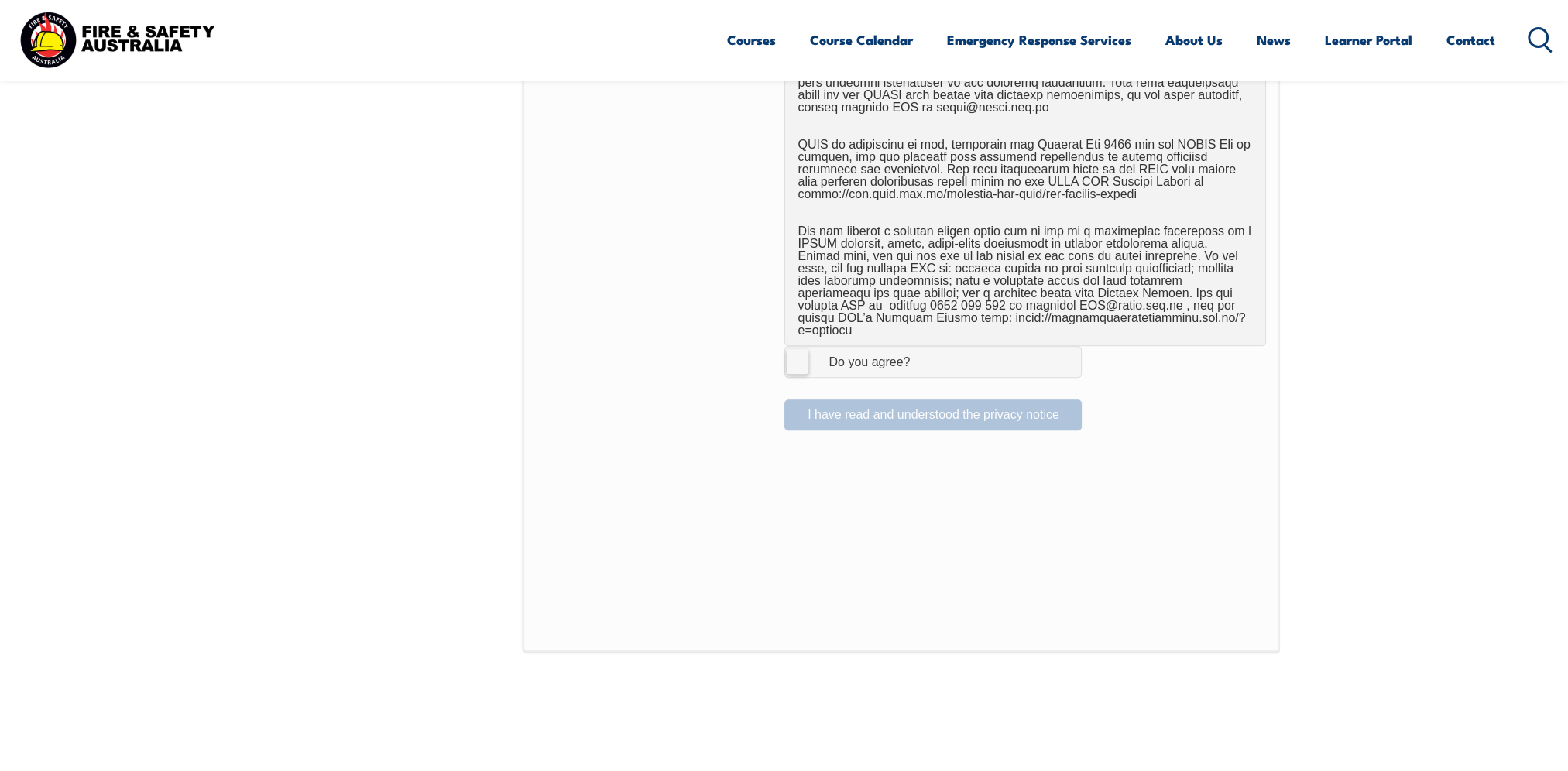
click at [779, 353] on div at bounding box center [661, 362] width 248 height 17
click at [795, 348] on label "I Agree Do you agree?" at bounding box center [933, 361] width 297 height 31
click at [922, 348] on input "I Agree Do you agree?" at bounding box center [935, 361] width 26 height 29
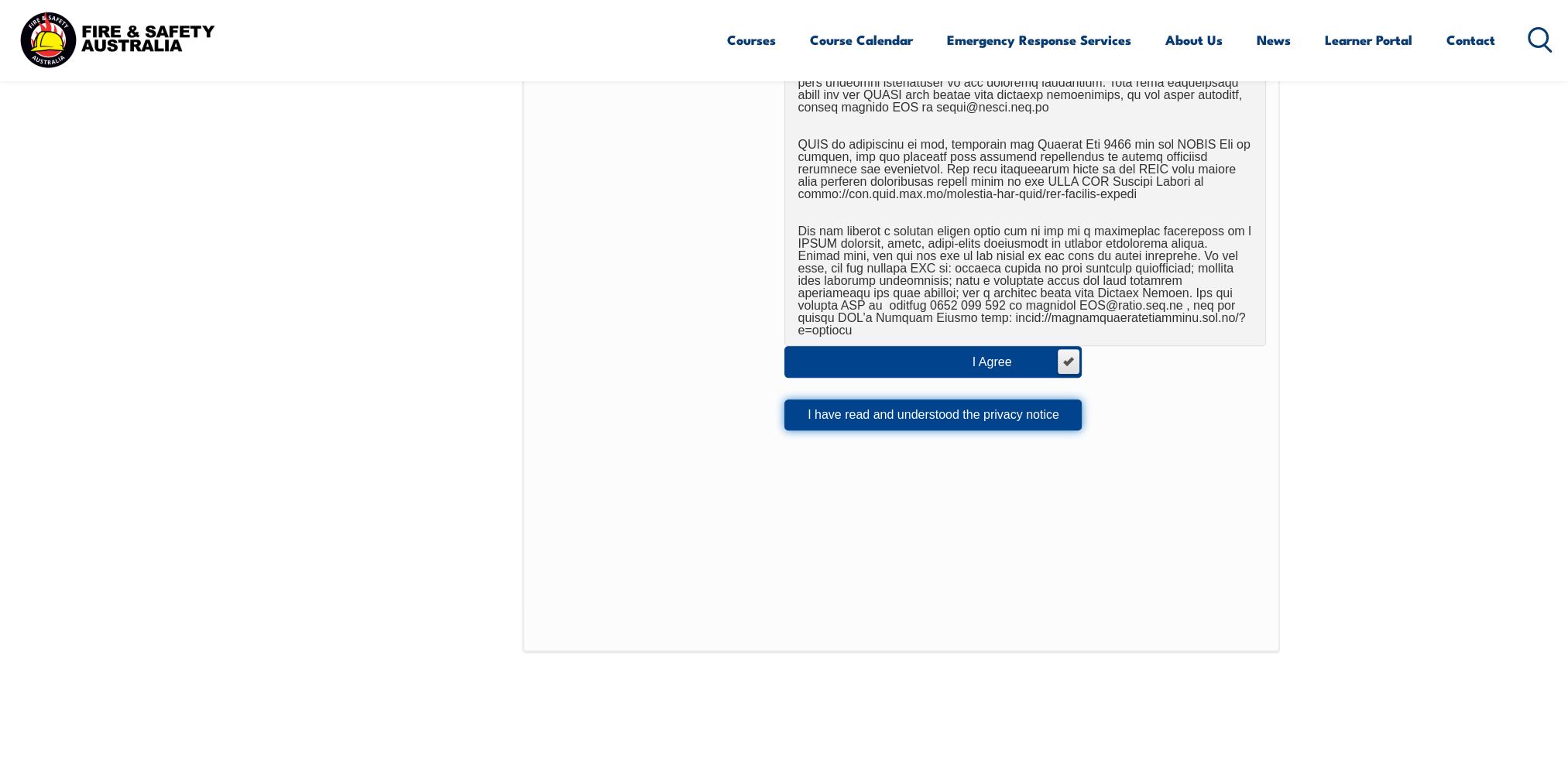
click at [839, 400] on button "I have read and understood the privacy notice" at bounding box center [933, 415] width 297 height 31
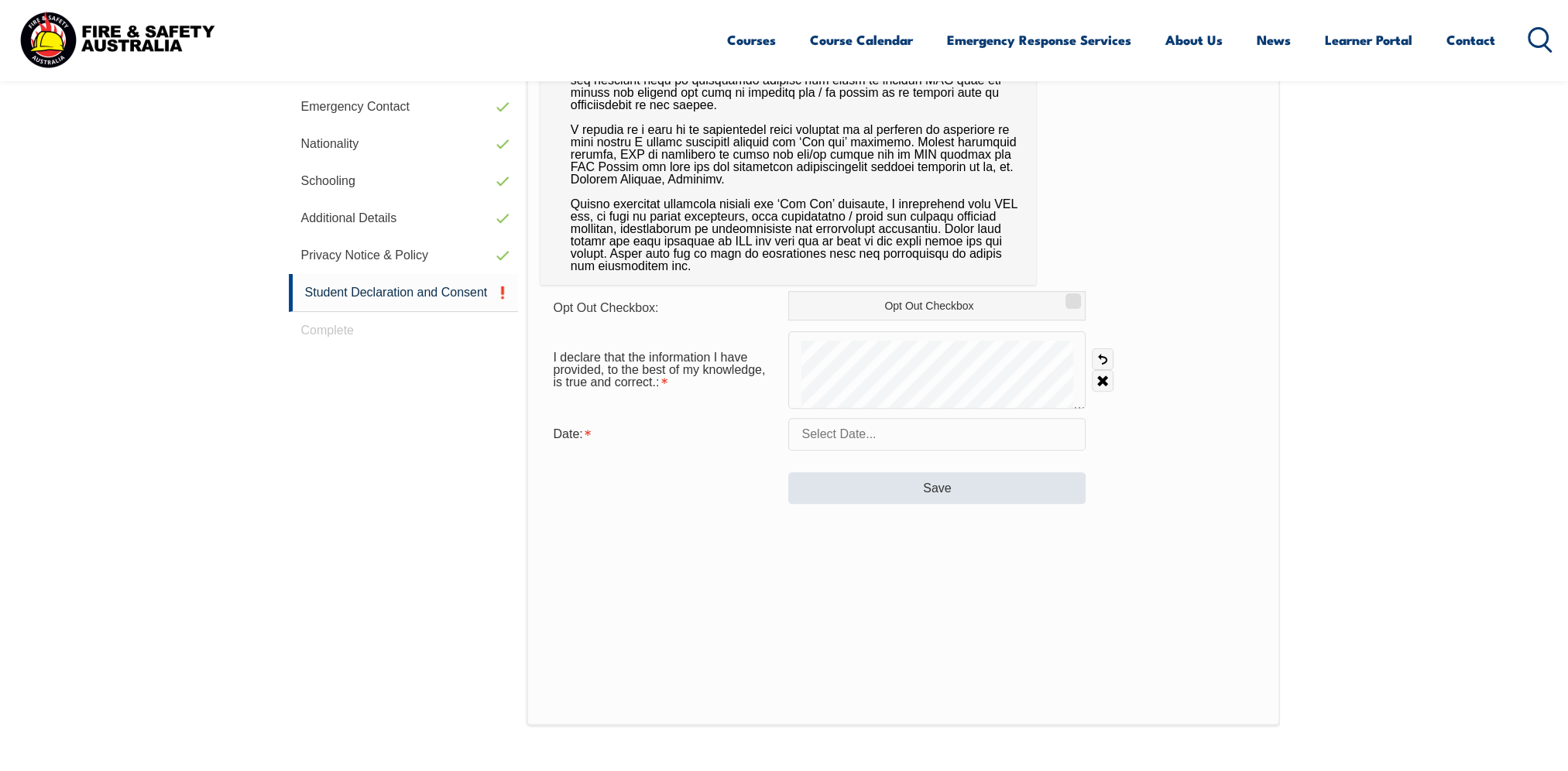
scroll to position [653, 0]
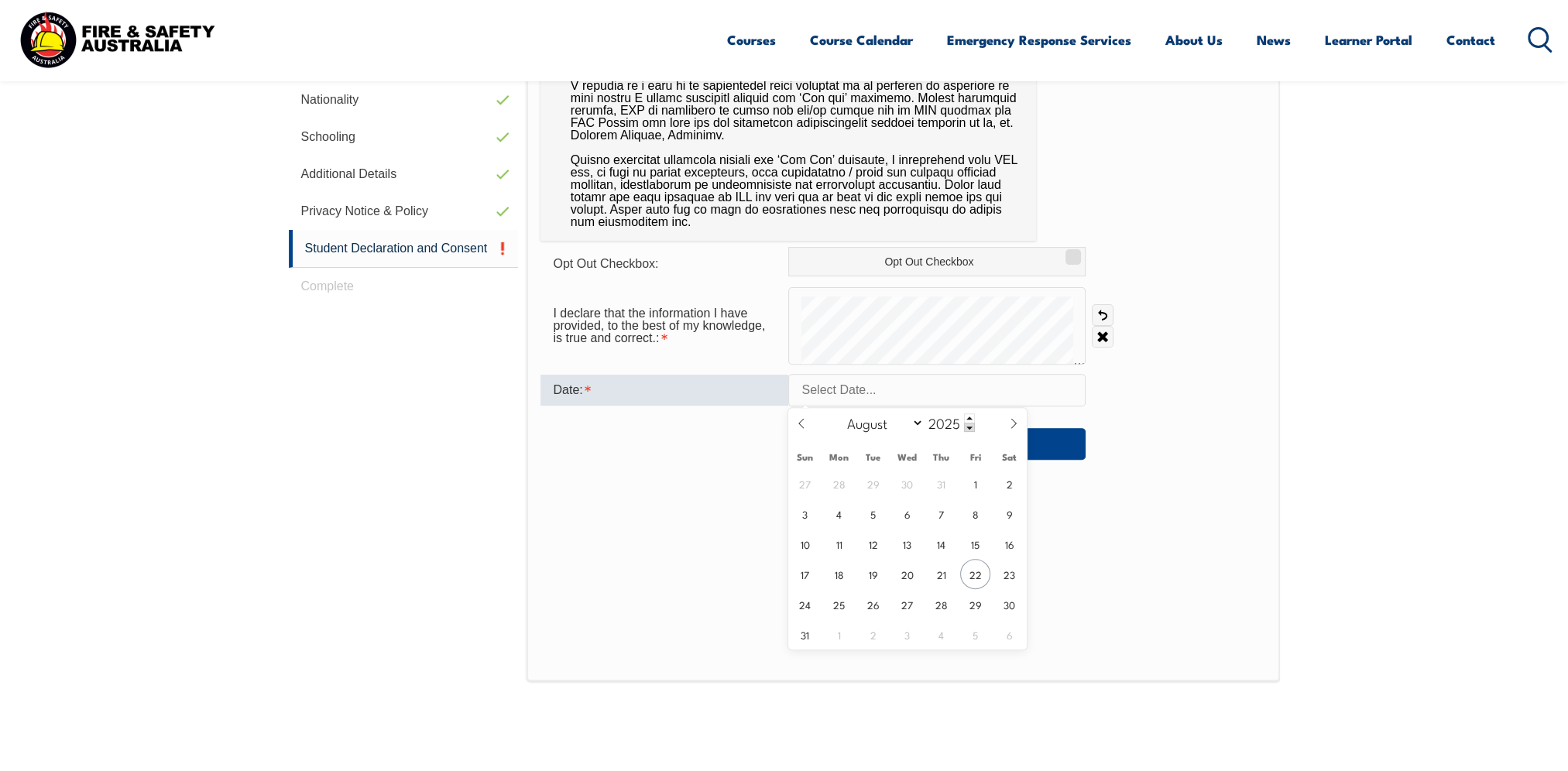
click at [908, 389] on input "text" at bounding box center [937, 389] width 297 height 32
click at [982, 580] on span "22" at bounding box center [975, 574] width 30 height 30
type input "August 22, 2025"
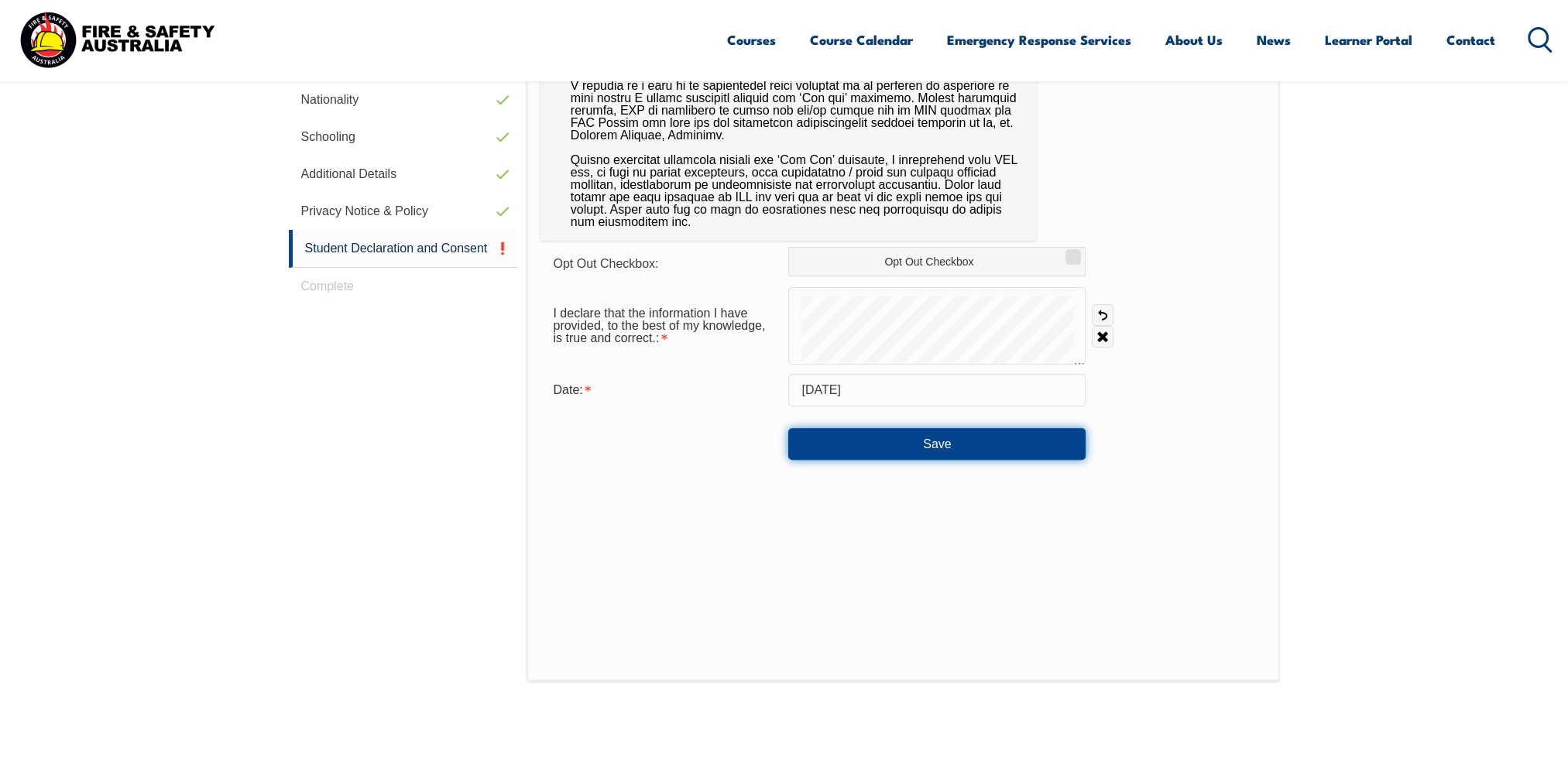
click at [929, 438] on button "Save" at bounding box center [937, 443] width 297 height 31
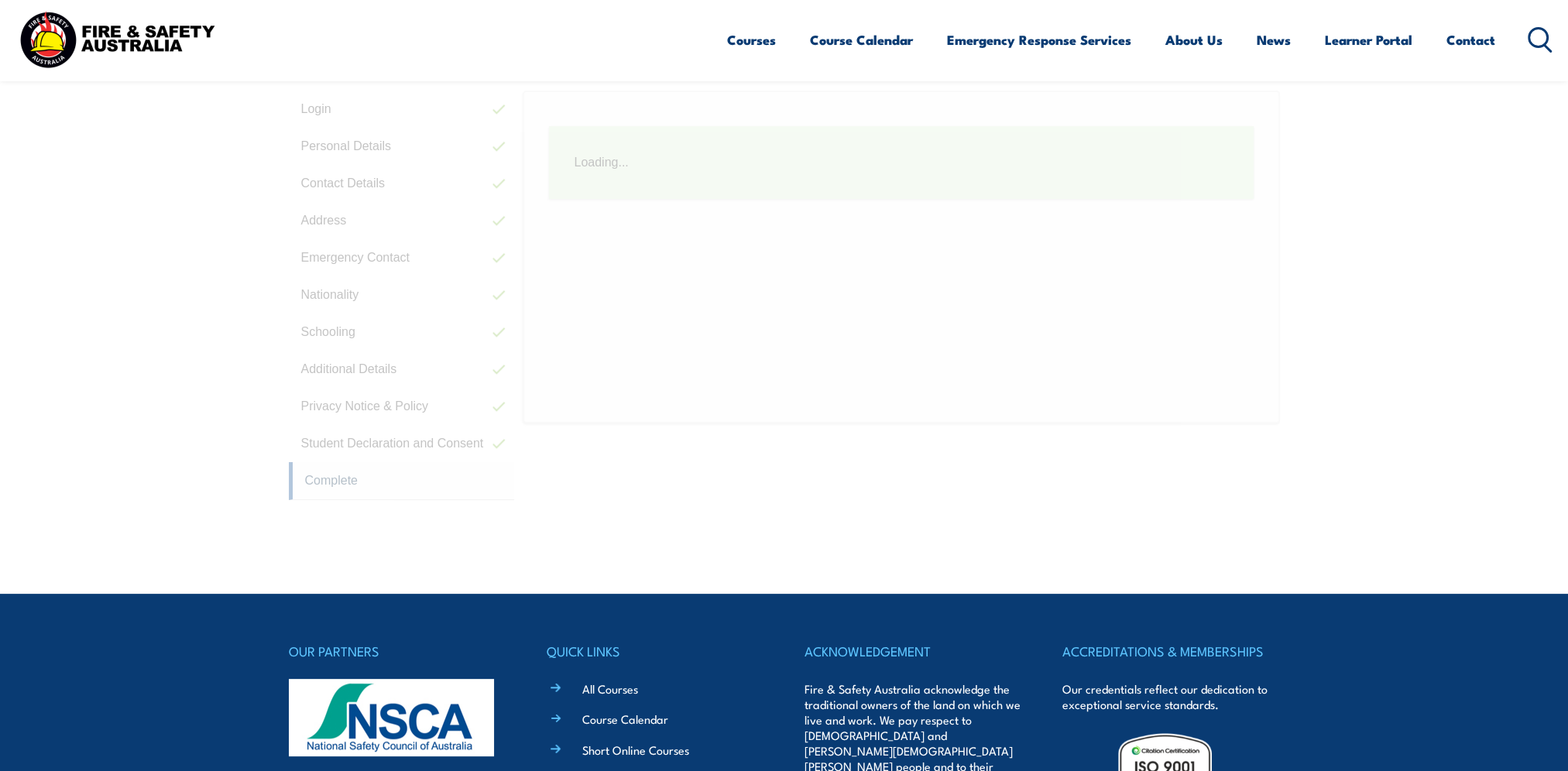
scroll to position [421, 0]
